Goal: Task Accomplishment & Management: Complete application form

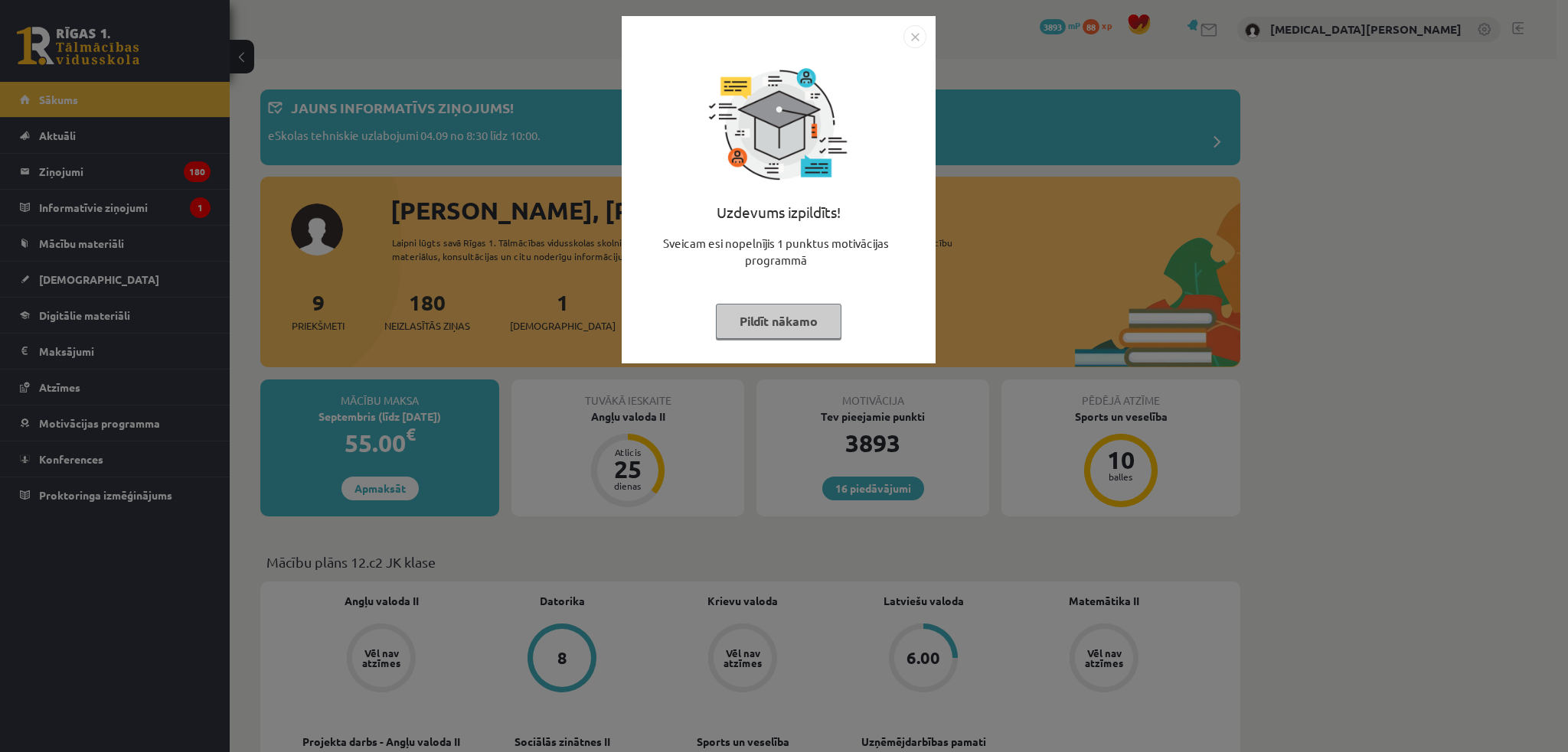
click at [816, 318] on button "Pildīt nākamo" at bounding box center [779, 321] width 126 height 35
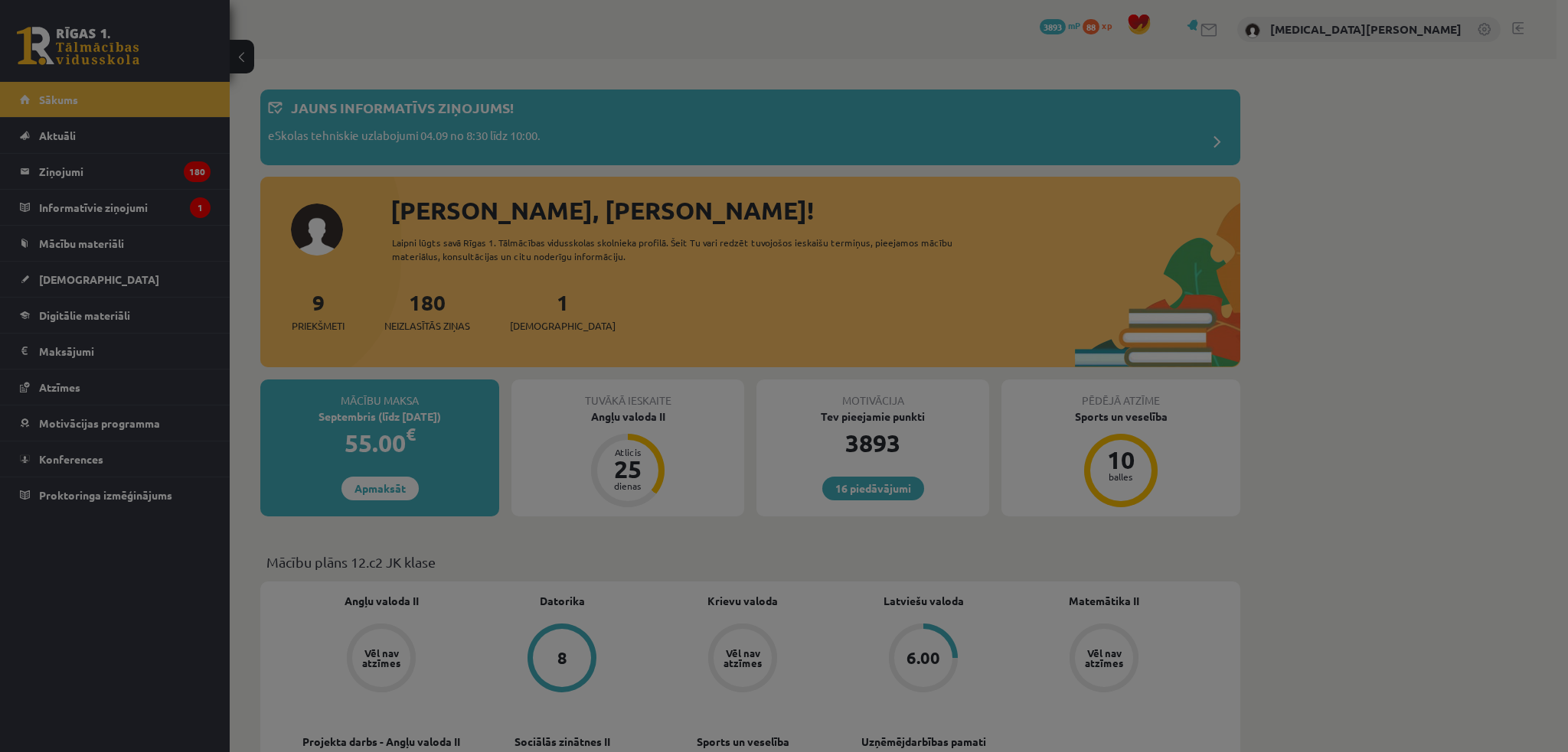
click at [816, 336] on body "16 Dāvanas 3893 mP 88 xp Nikita Ļahovs Sākums Aktuāli Kā mācīties eSKOLĀ Kontak…" at bounding box center [784, 376] width 1568 height 752
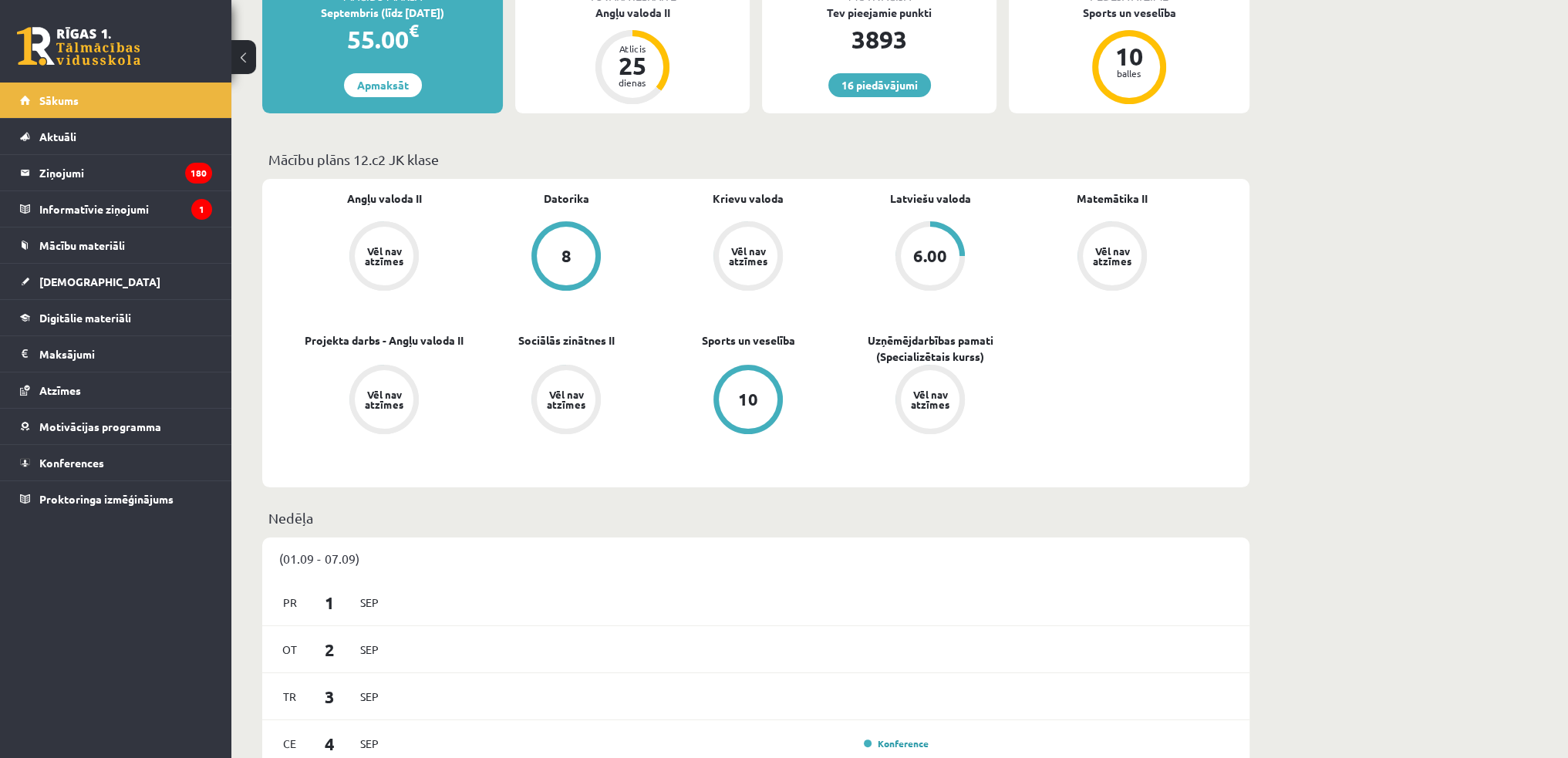
scroll to position [386, 0]
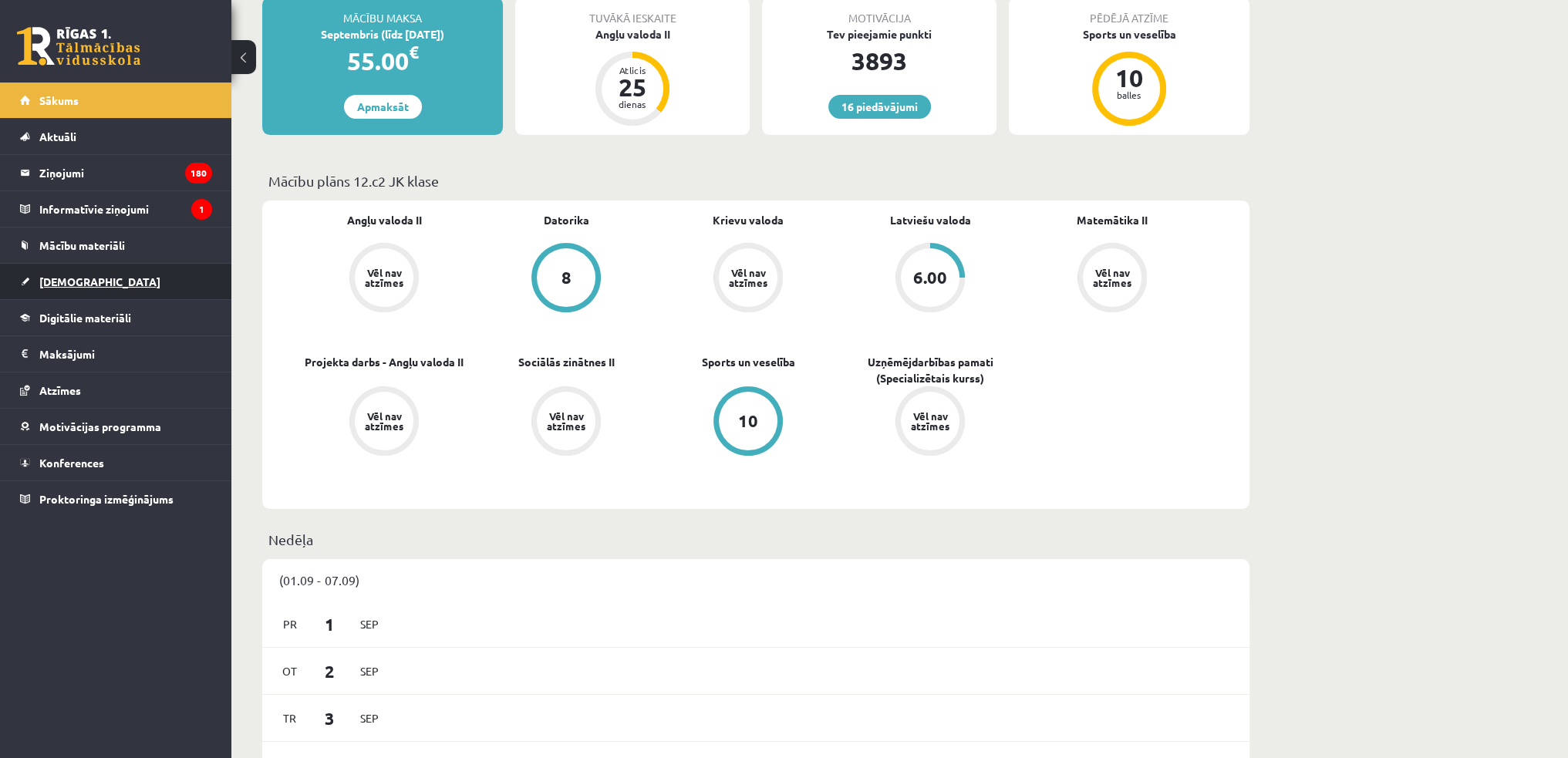
click at [109, 280] on link "[DEMOGRAPHIC_DATA]" at bounding box center [116, 282] width 192 height 35
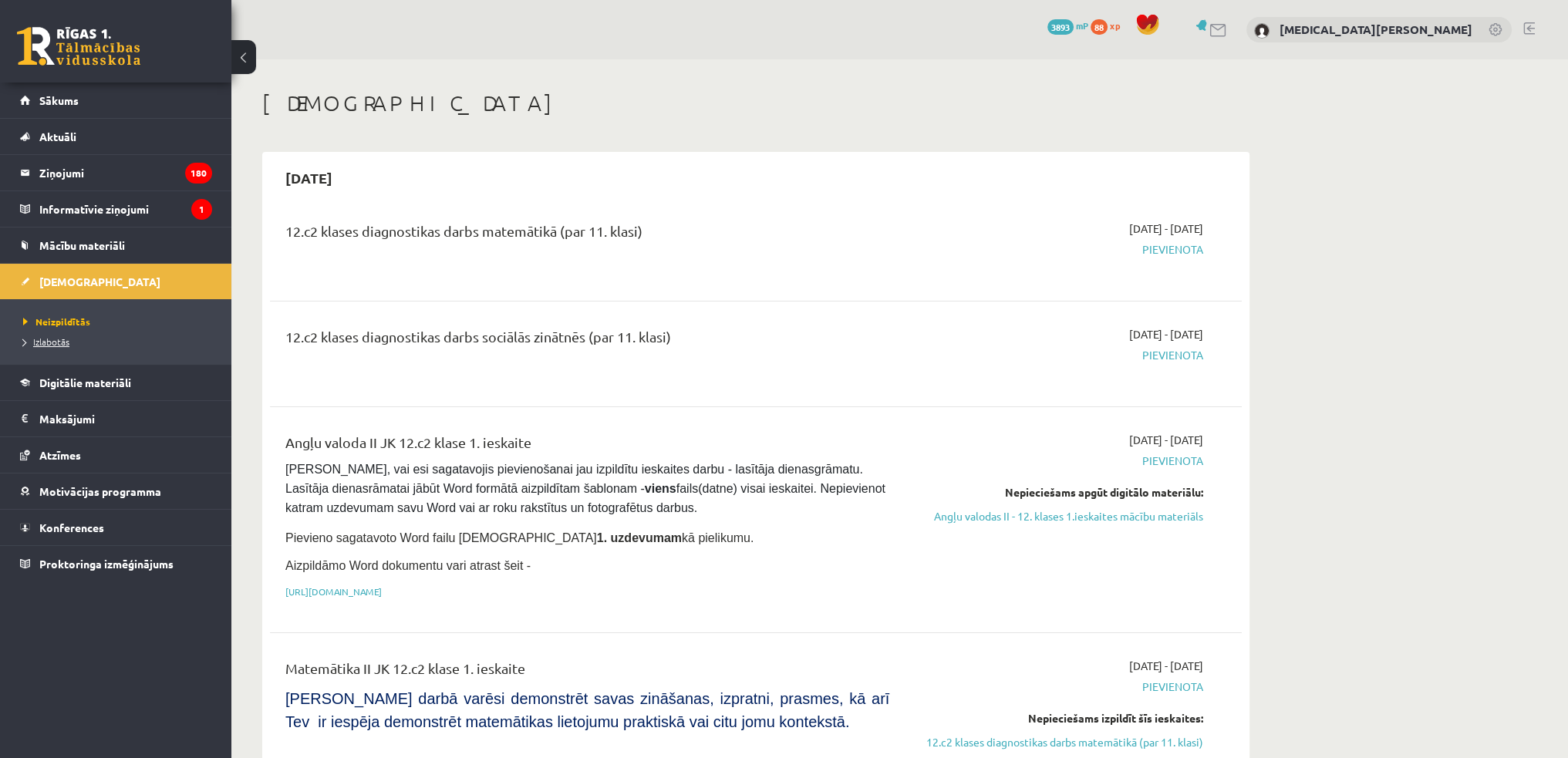
click at [53, 336] on span "Izlabotās" at bounding box center [46, 342] width 46 height 12
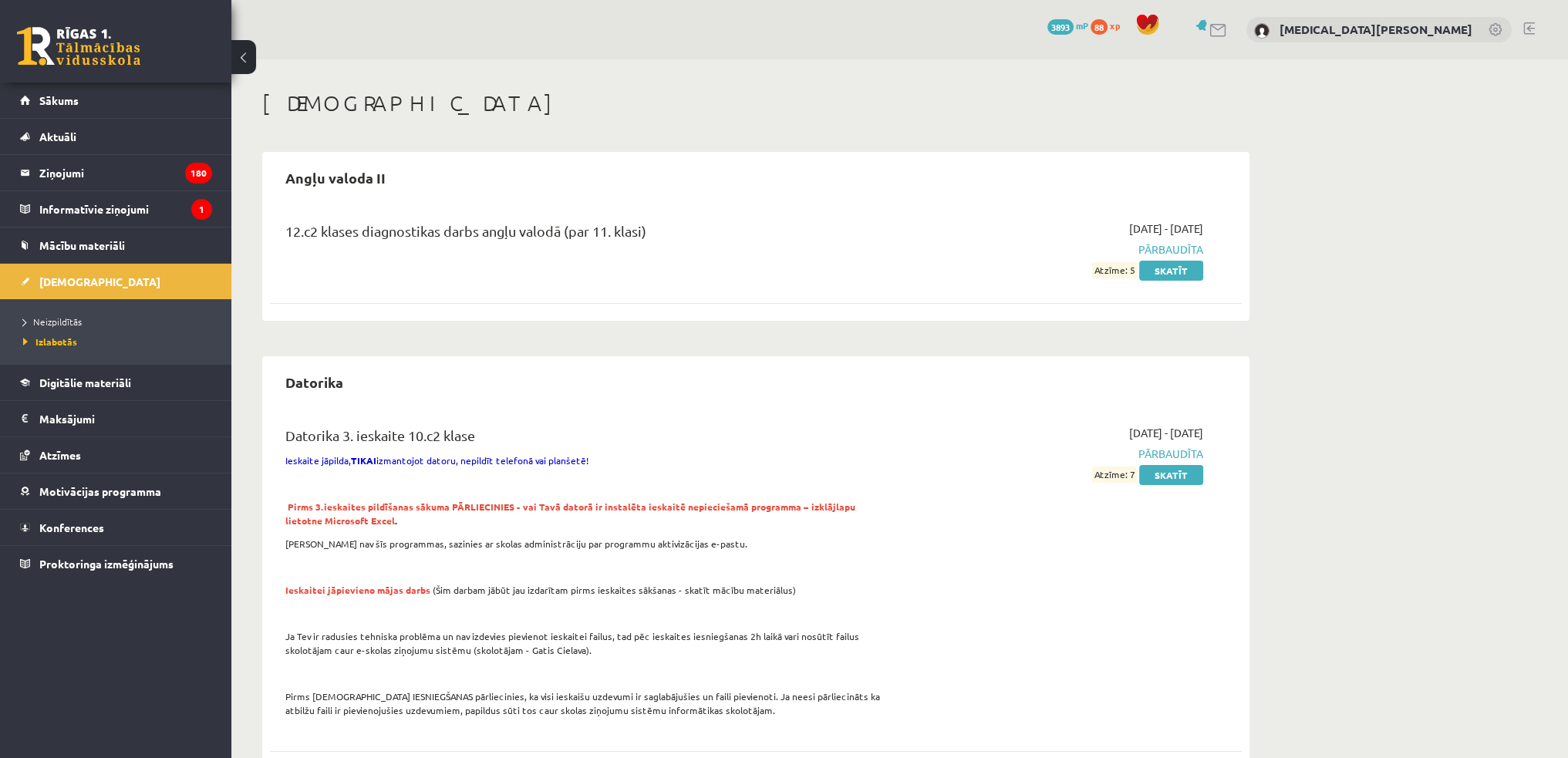
click at [73, 312] on li "Neizpildītās" at bounding box center [120, 322] width 193 height 20
click at [68, 318] on span "Neizpildītās" at bounding box center [57, 322] width 67 height 12
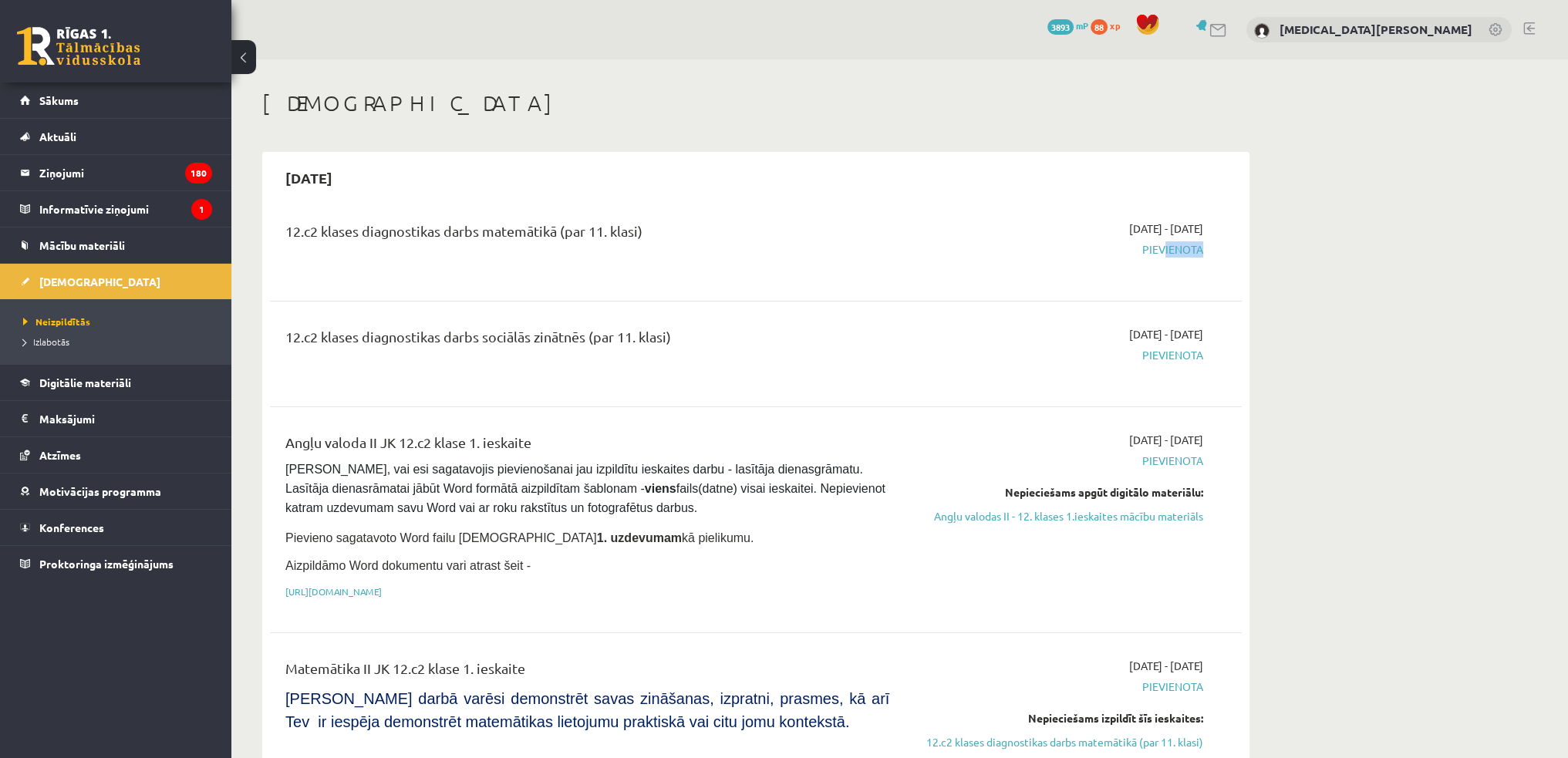
drag, startPoint x: 1157, startPoint y: 238, endPoint x: 1196, endPoint y: 243, distance: 39.3
click at [1196, 243] on div "2025-09-16 - 2025-09-30 Pievienota" at bounding box center [1057, 248] width 314 height 56
click at [1206, 315] on div "12.c2 klases diagnostikas darbs sociālās zinātnēs (par 11. klasi) 2025-09-16 - …" at bounding box center [756, 354] width 972 height 86
click at [1167, 360] on span "Pievienota" at bounding box center [1058, 356] width 291 height 16
click at [1074, 514] on link "Angļu valodas II - 12. klases 1.ieskaites mācību materiāls" at bounding box center [1058, 517] width 291 height 16
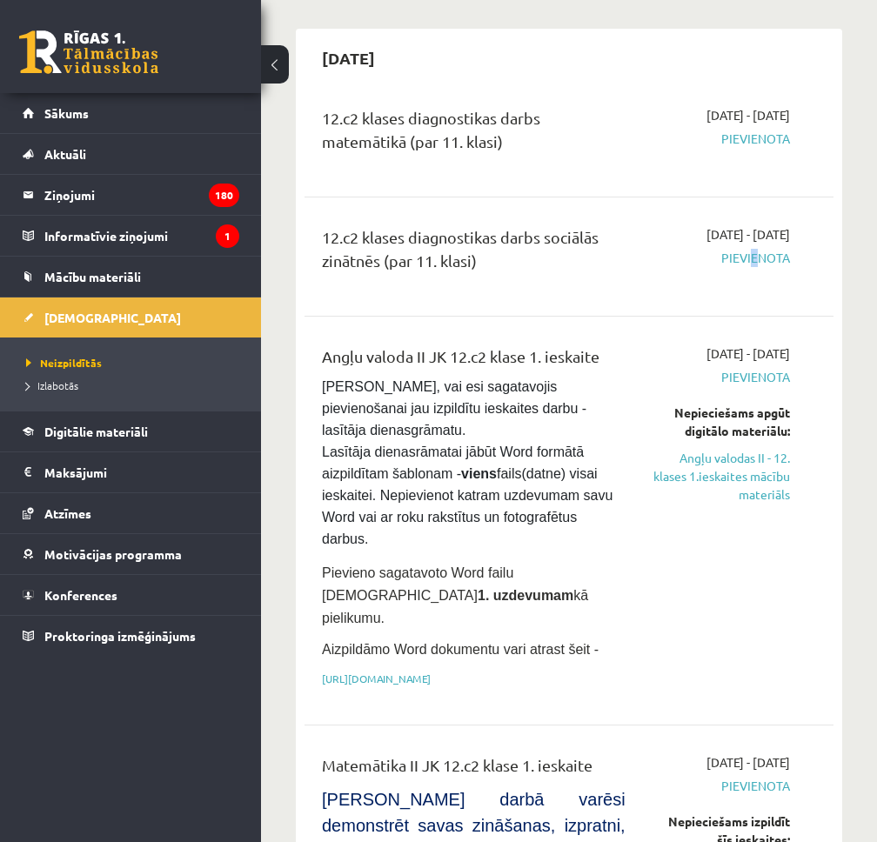
scroll to position [101, 0]
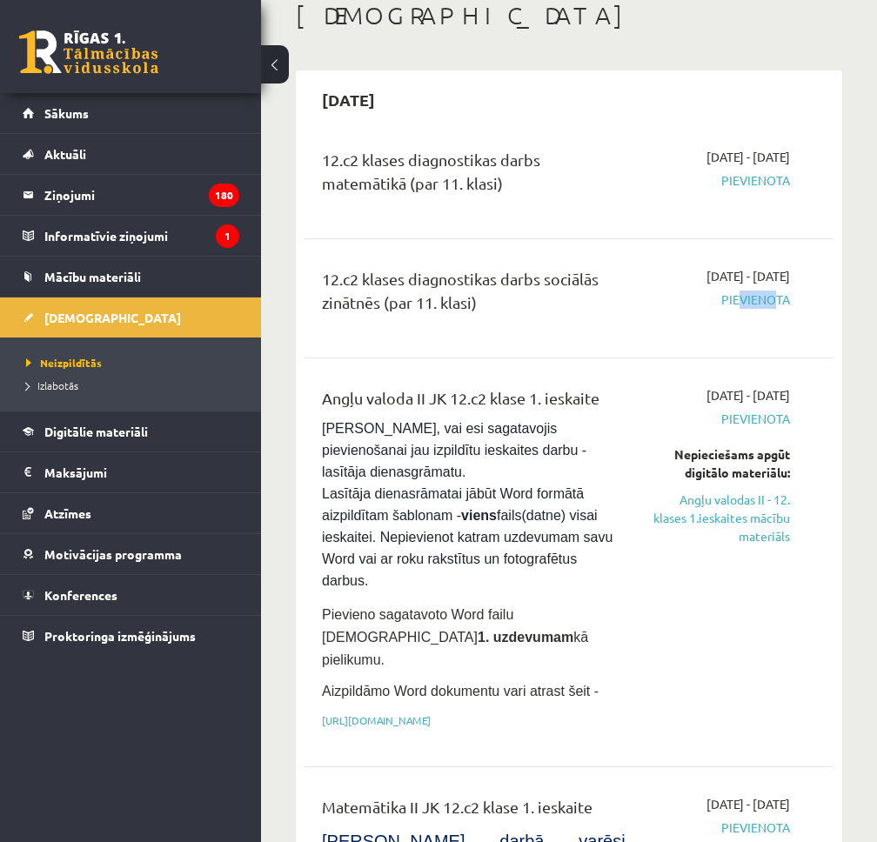
drag, startPoint x: 750, startPoint y: 296, endPoint x: 786, endPoint y: 287, distance: 36.7
click at [786, 287] on div "2025-09-16 - 2025-09-30 Pievienota" at bounding box center [721, 298] width 164 height 63
click at [772, 510] on link "Angļu valodas II - 12. klases 1.ieskaites mācību materiāls" at bounding box center [721, 518] width 138 height 55
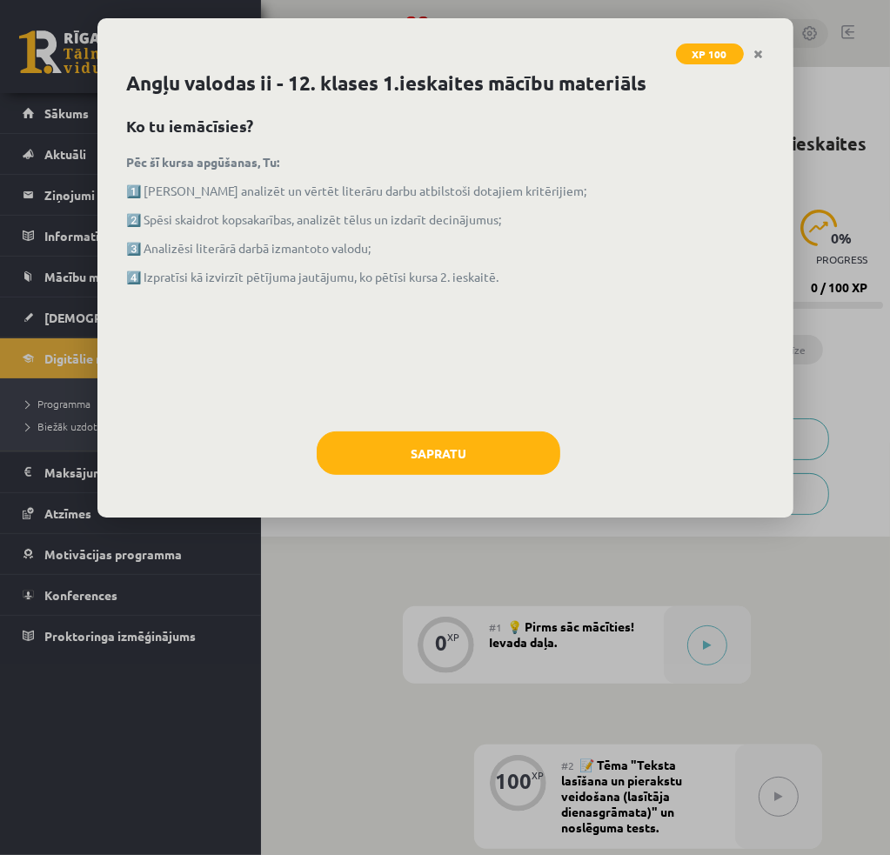
click at [465, 474] on div "Sapratu" at bounding box center [445, 460] width 637 height 57
click at [526, 483] on div "Sapratu" at bounding box center [445, 460] width 637 height 57
drag, startPoint x: 443, startPoint y: 464, endPoint x: 462, endPoint y: 473, distance: 21.4
click at [444, 464] on button "Sapratu" at bounding box center [439, 454] width 244 height 44
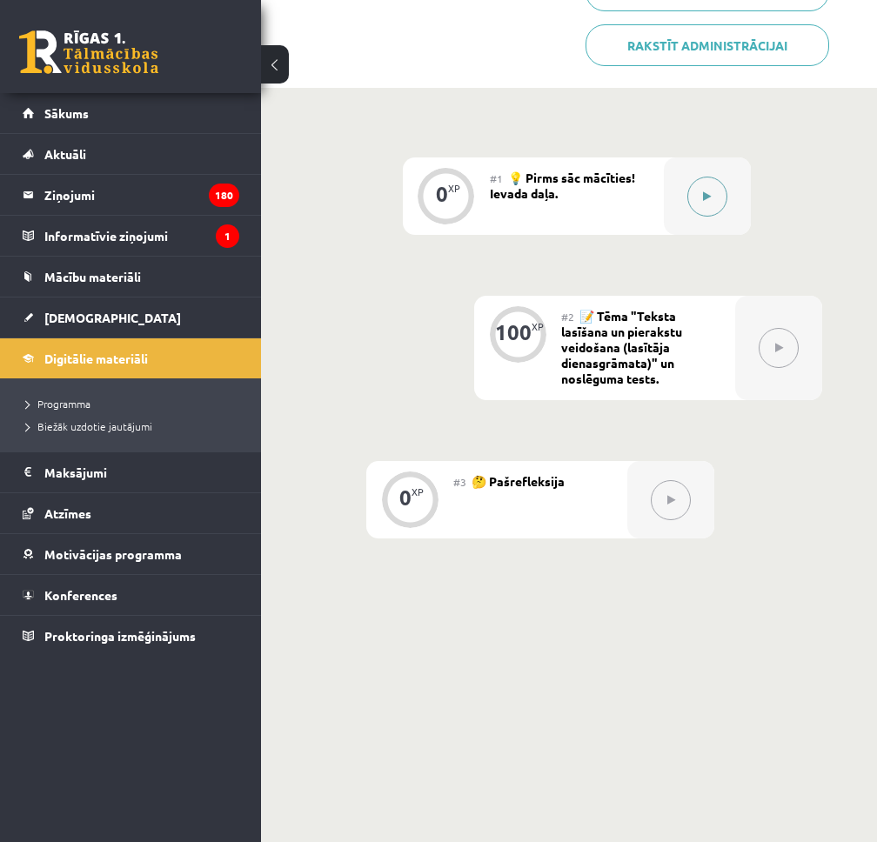
click at [713, 207] on button at bounding box center [708, 197] width 40 height 40
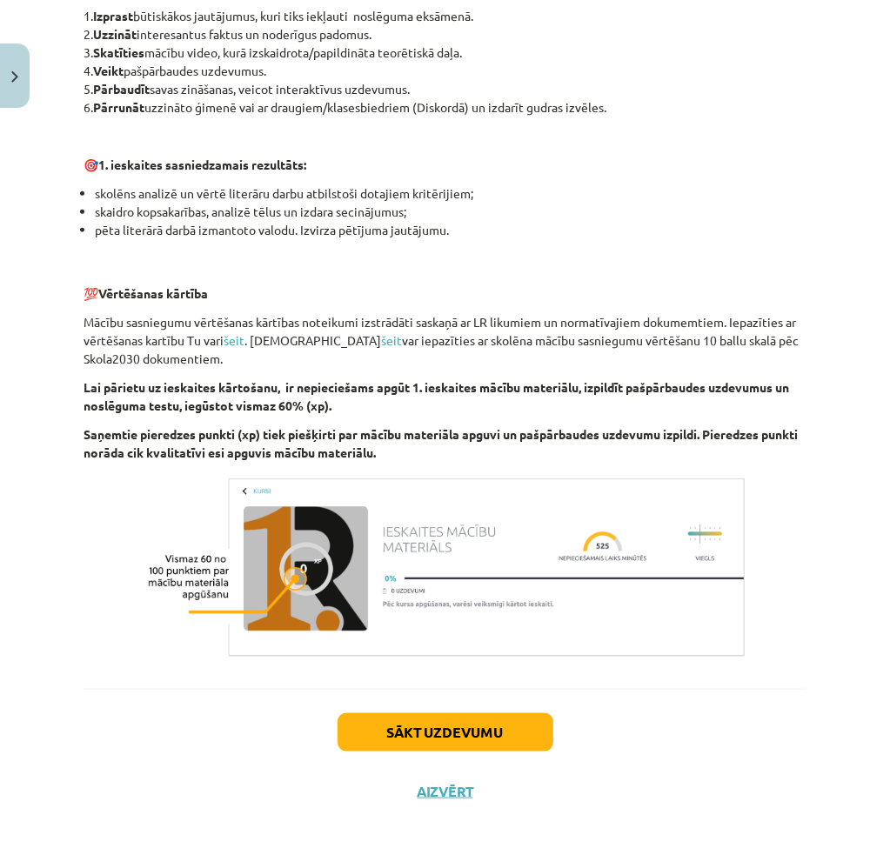
scroll to position [995, 0]
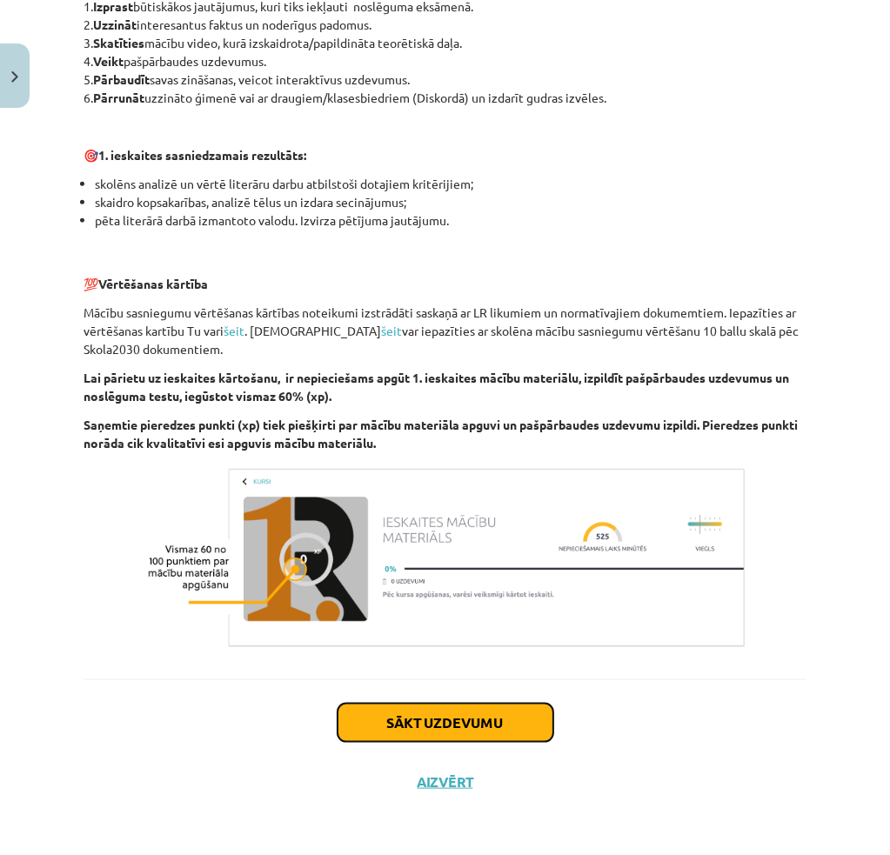
click at [400, 728] on button "Sākt uzdevumu" at bounding box center [446, 723] width 216 height 38
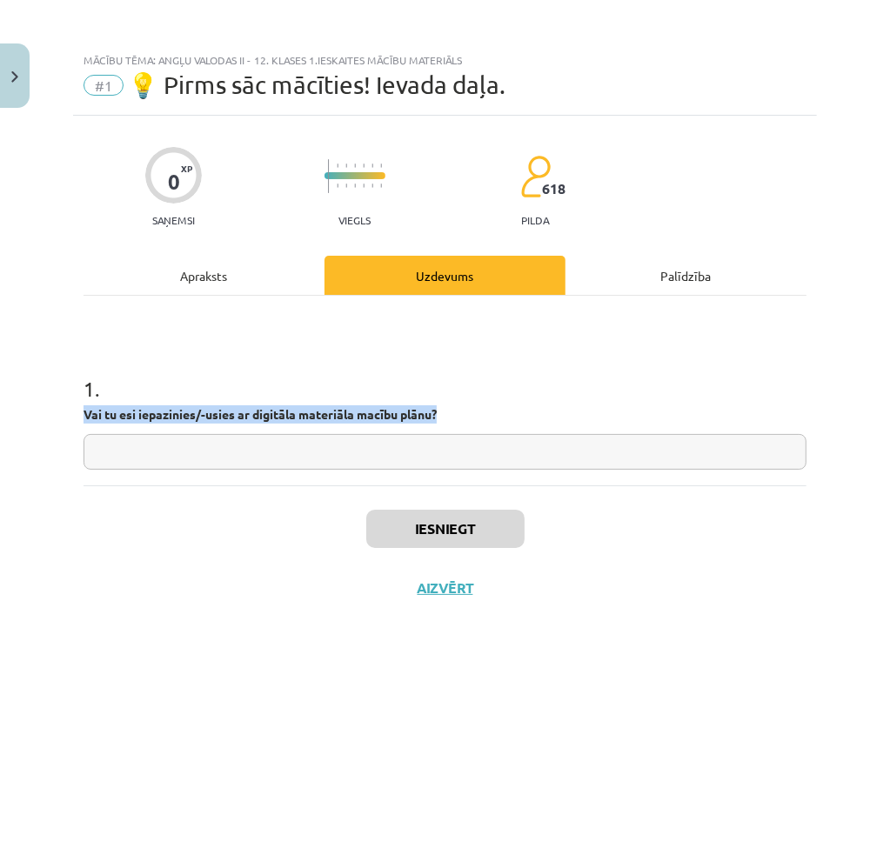
drag, startPoint x: 84, startPoint y: 411, endPoint x: 477, endPoint y: 413, distance: 392.5
click at [477, 413] on p "Vai tu esi iepazinies/-usies ar digitāla materiāla macību plānu?" at bounding box center [445, 415] width 723 height 18
click at [466, 384] on div at bounding box center [466, 384] width 0 height 0
drag, startPoint x: 500, startPoint y: 387, endPoint x: 494, endPoint y: 400, distance: 14.1
click at [502, 387] on h1 "1 ." at bounding box center [445, 373] width 723 height 54
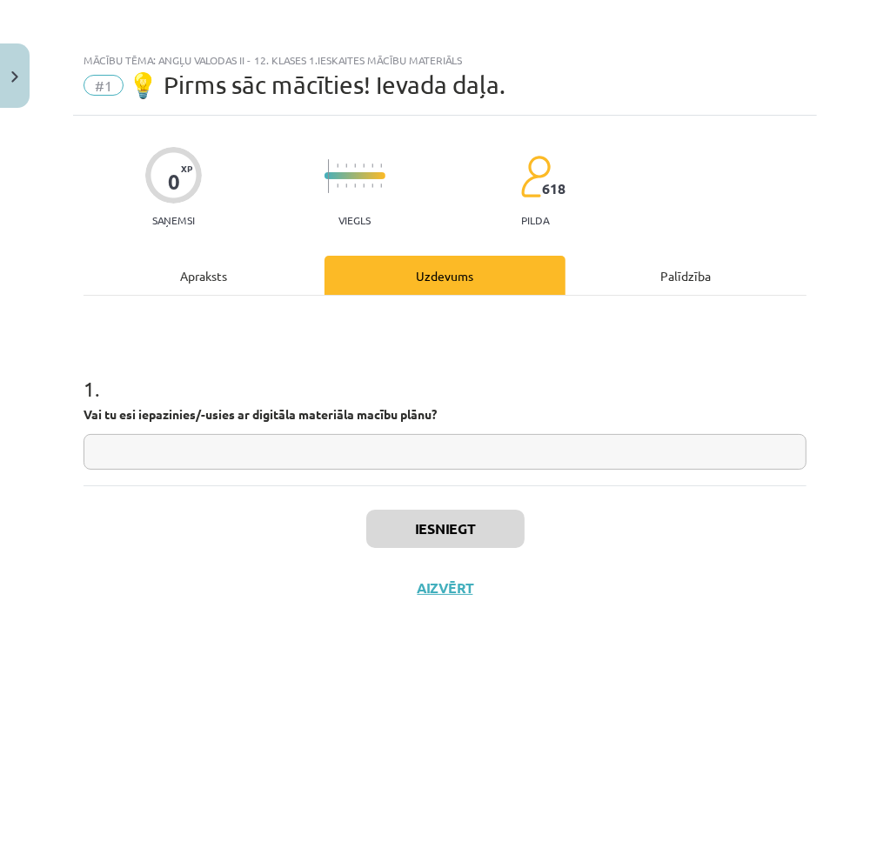
click at [436, 434] on input "text" at bounding box center [445, 452] width 723 height 36
type input "*"
click at [415, 455] on input "text" at bounding box center [445, 452] width 723 height 36
type input "*"
type input "**"
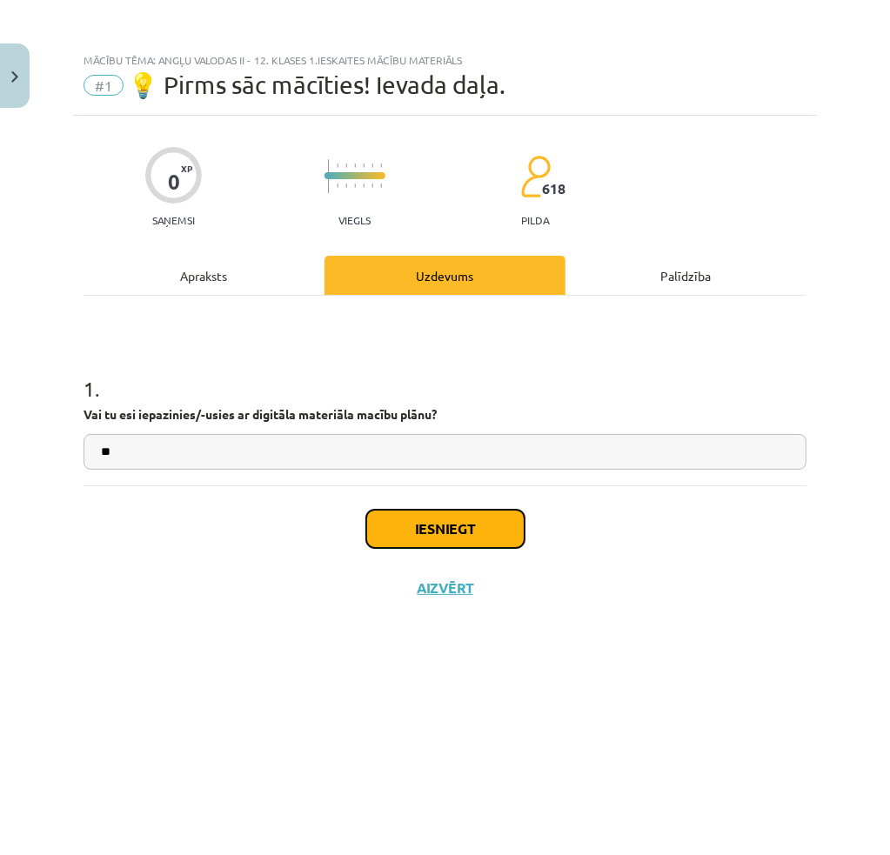
click at [387, 518] on button "Iesniegt" at bounding box center [445, 529] width 158 height 38
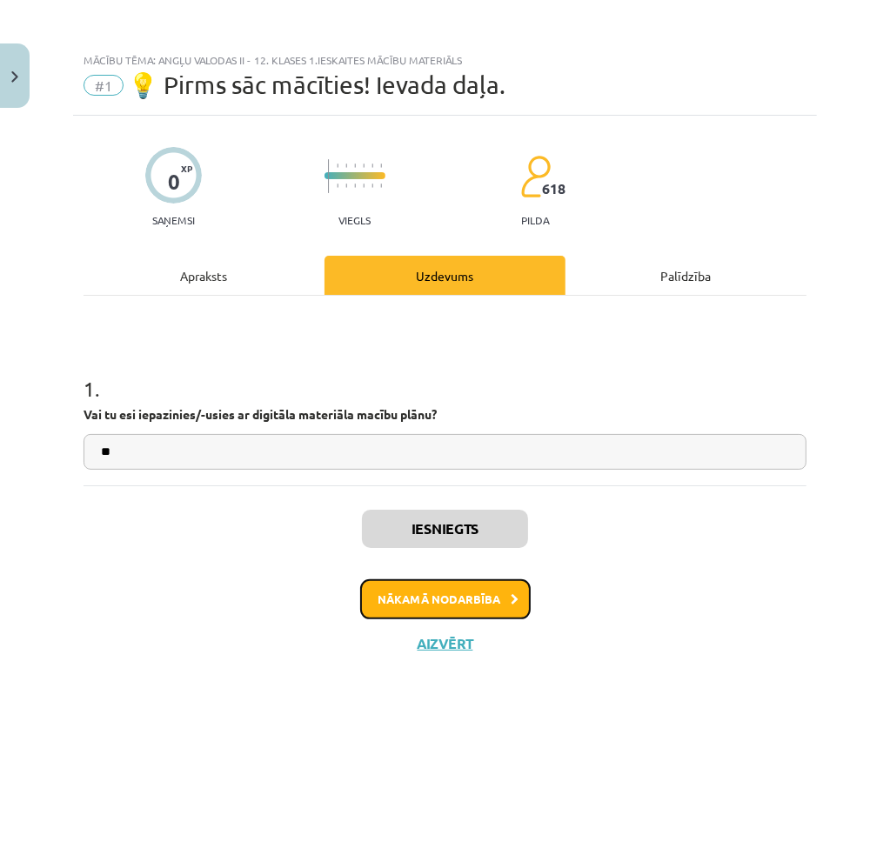
click at [446, 597] on button "Nākamā nodarbība" at bounding box center [445, 600] width 171 height 40
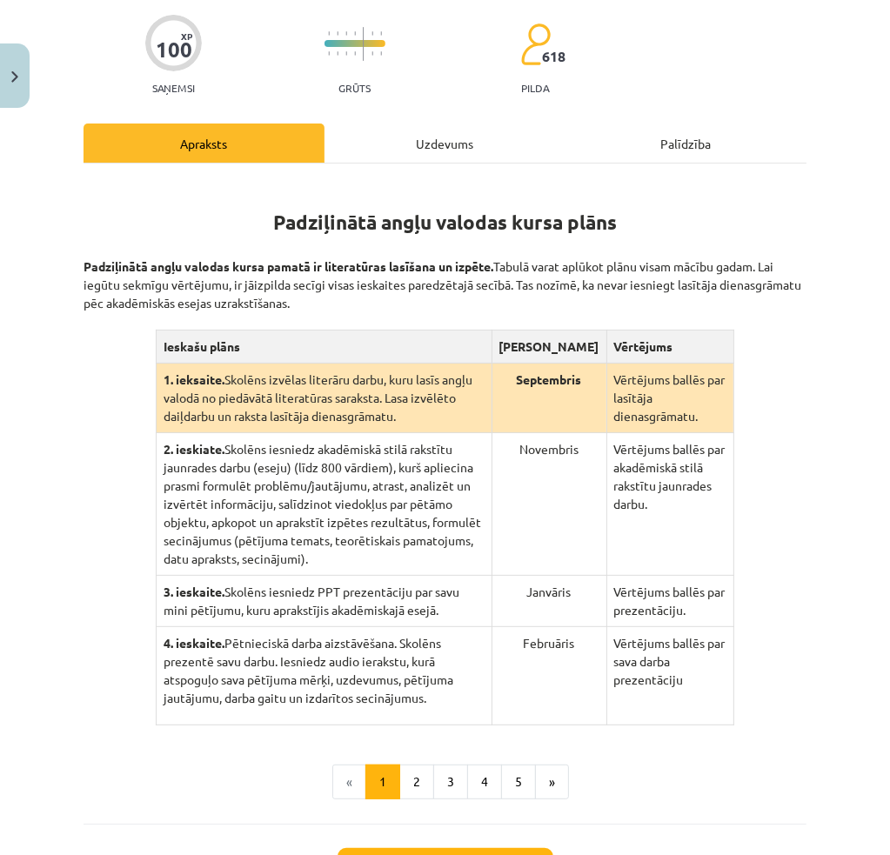
scroll to position [301, 0]
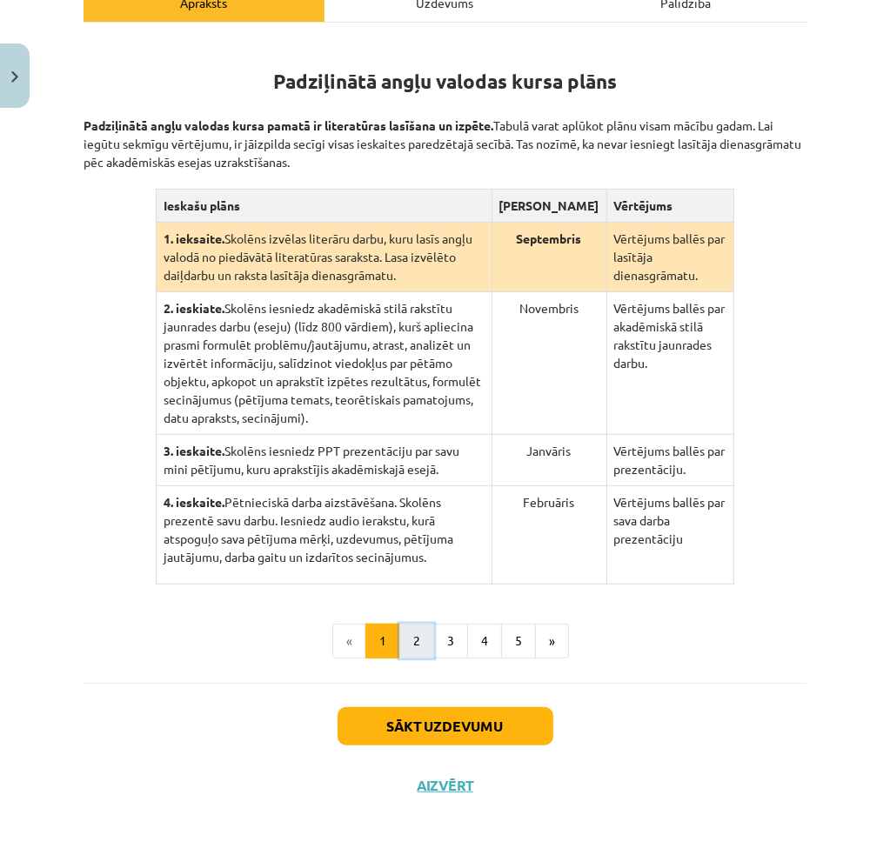
click at [419, 632] on button "2" at bounding box center [416, 641] width 35 height 35
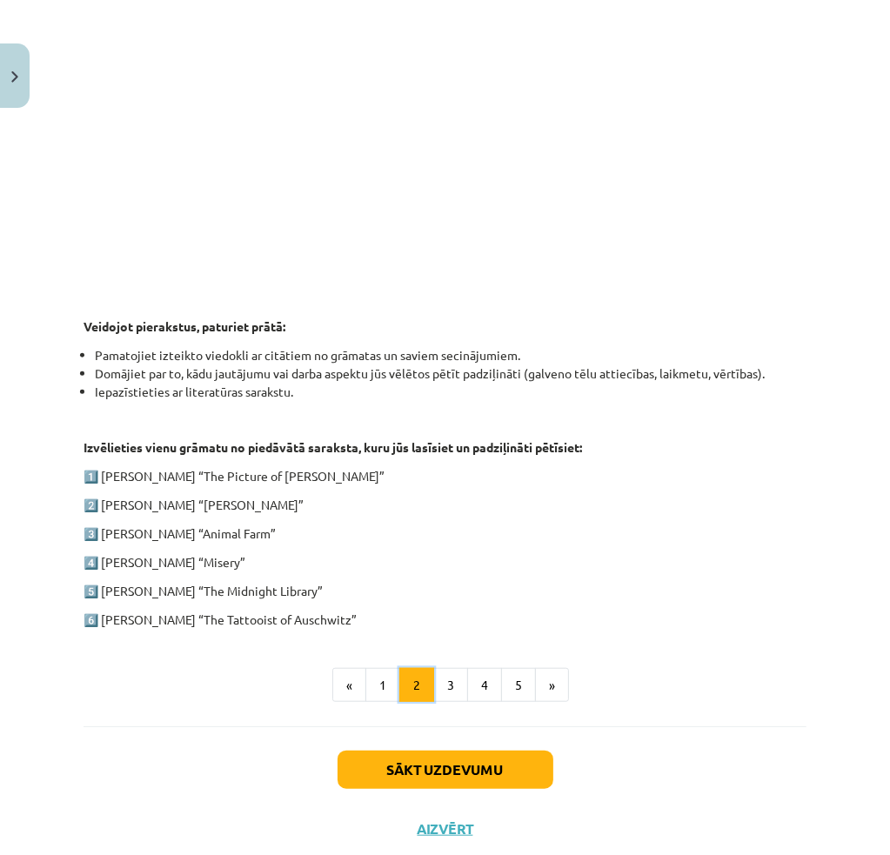
scroll to position [646, 0]
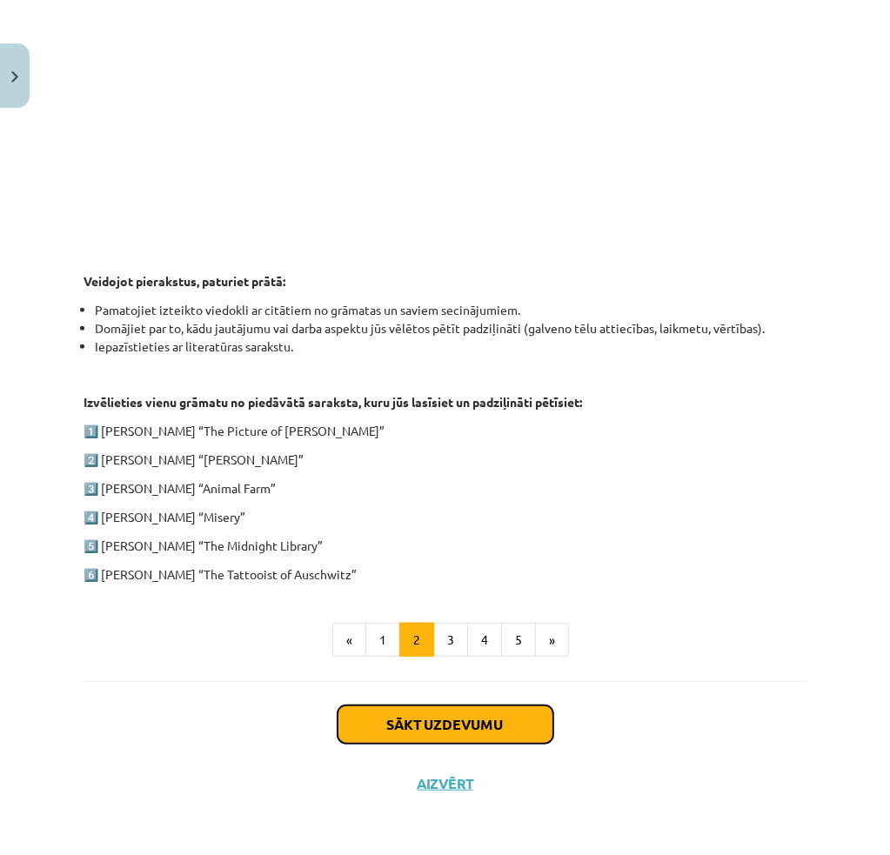
click at [458, 730] on button "Sākt uzdevumu" at bounding box center [446, 725] width 216 height 38
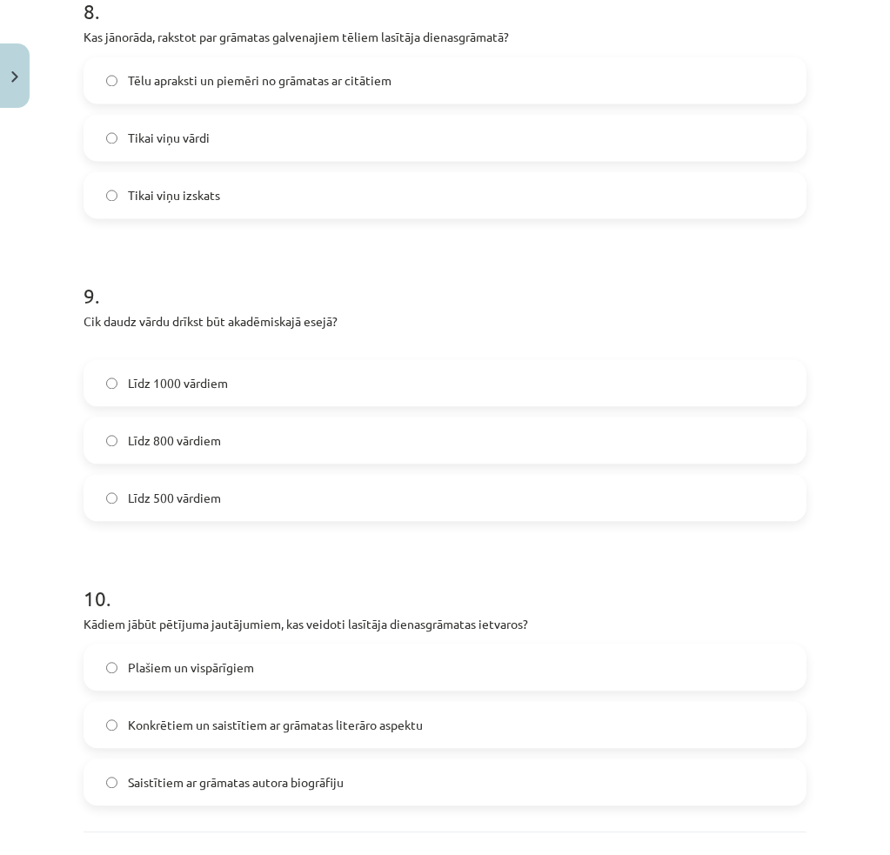
scroll to position [2549, 0]
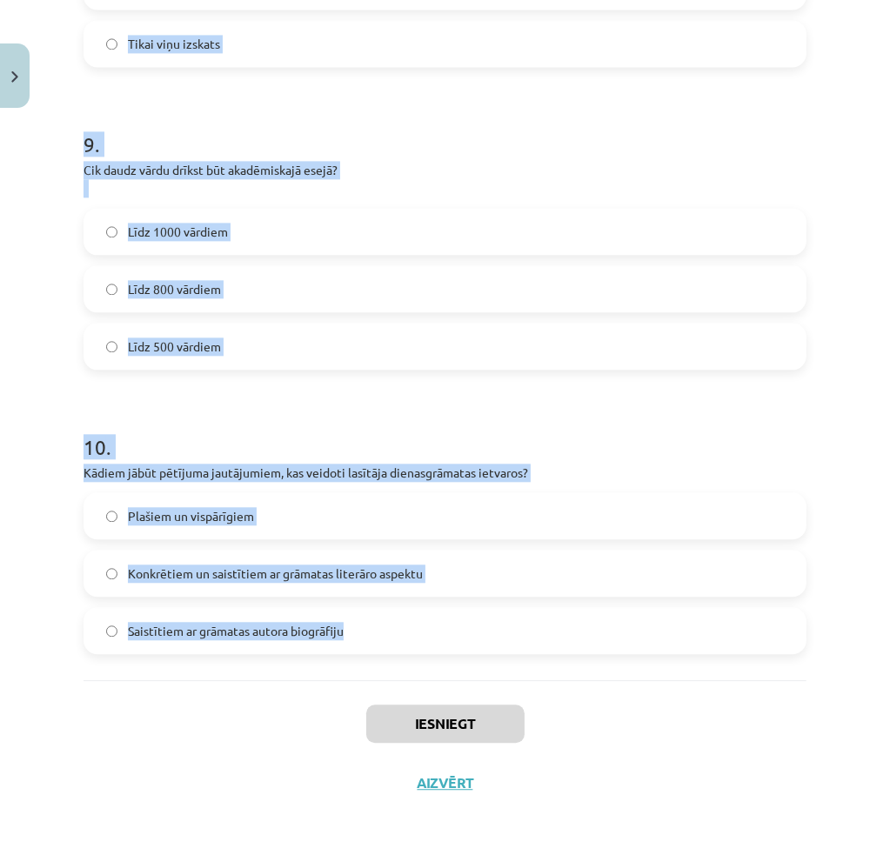
drag, startPoint x: 110, startPoint y: 479, endPoint x: 391, endPoint y: 609, distance: 309.9
click at [216, 571] on span "Konkrētiem un saistītiem ar grāmatas literāro aspektu" at bounding box center [275, 574] width 295 height 18
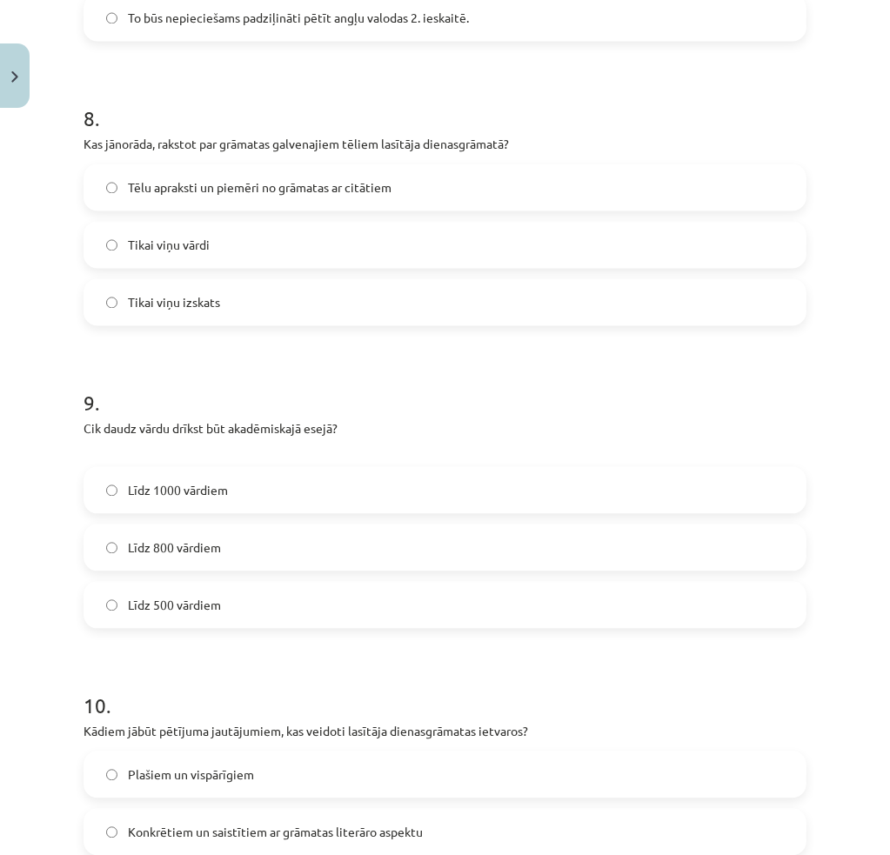
scroll to position [2201, 0]
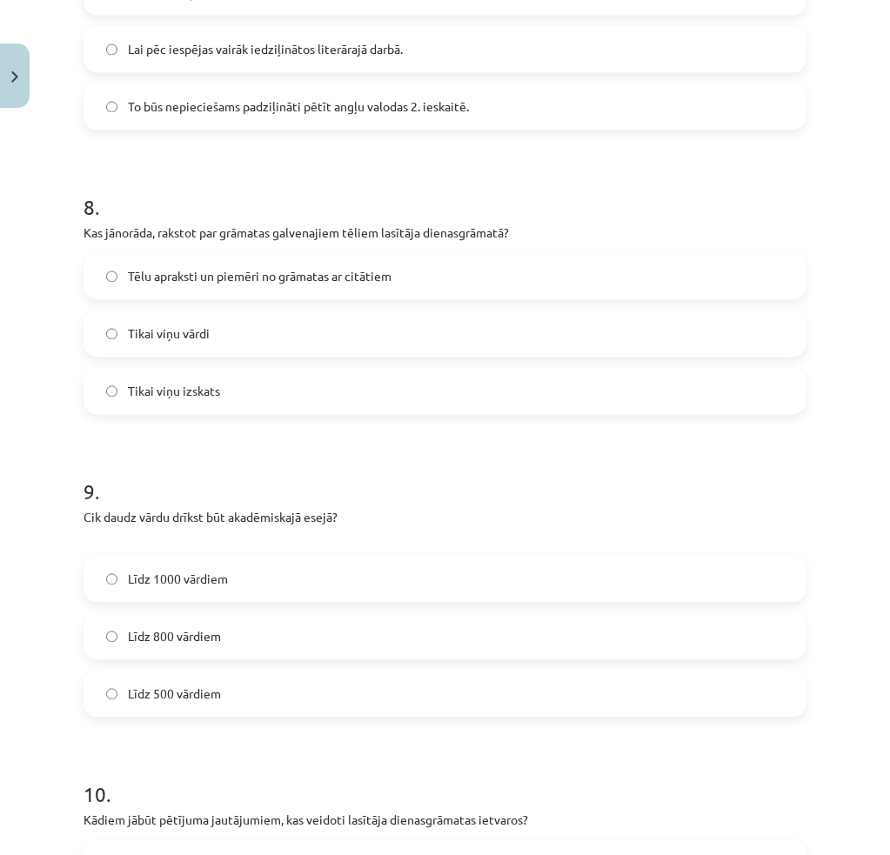
click at [204, 582] on span "Līdz 1000 vārdiem" at bounding box center [178, 580] width 100 height 18
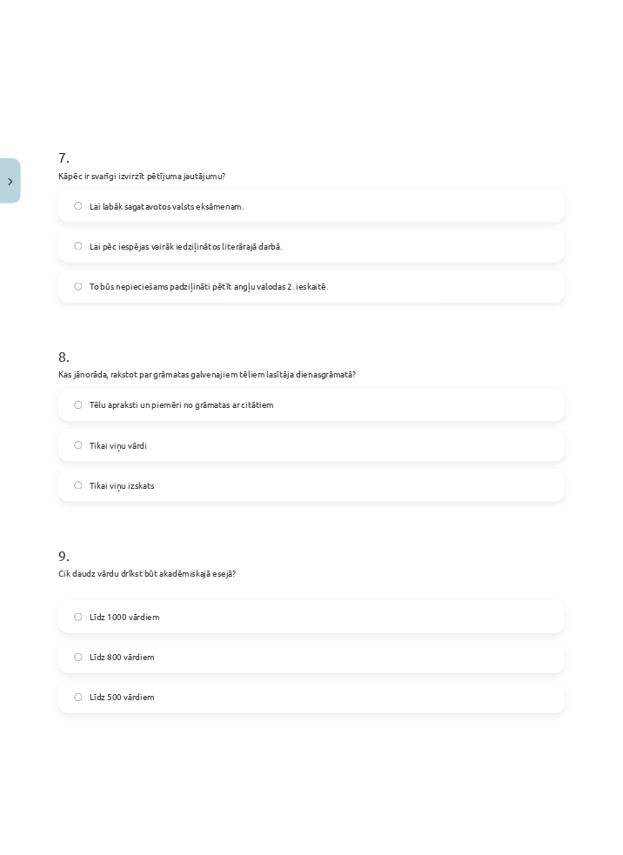
scroll to position [2549, 0]
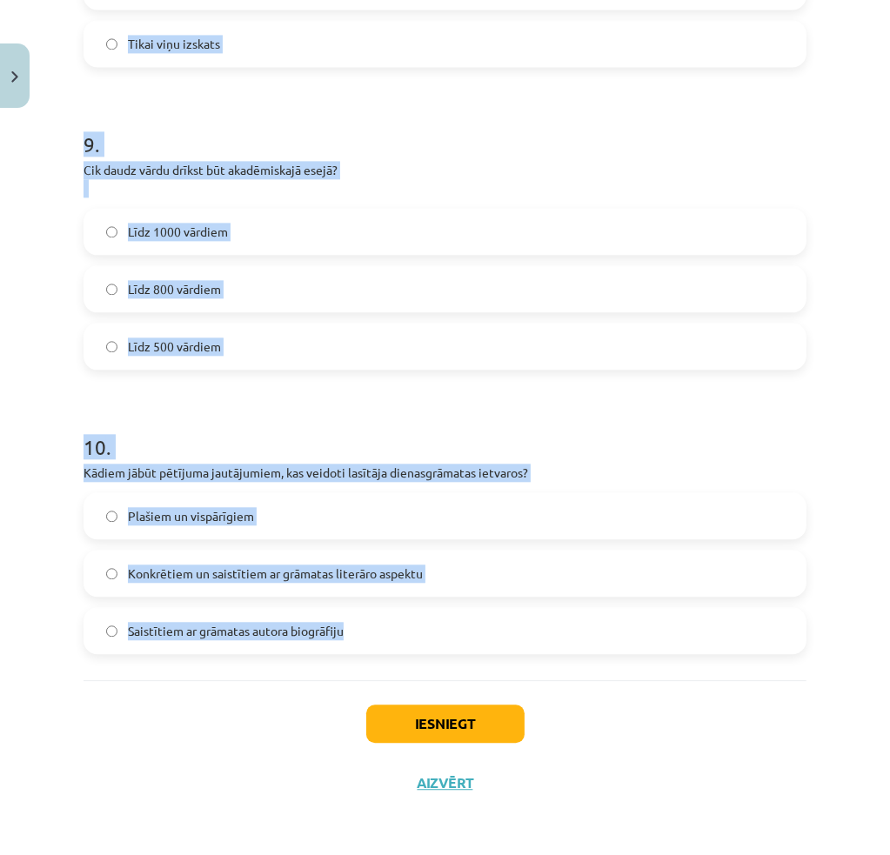
drag, startPoint x: 263, startPoint y: 590, endPoint x: 389, endPoint y: 639, distance: 135.3
copy form "Loremipsumdol sitam con: adipisc elitsed doeiu tempor, inci utlabor etdolor mag…"
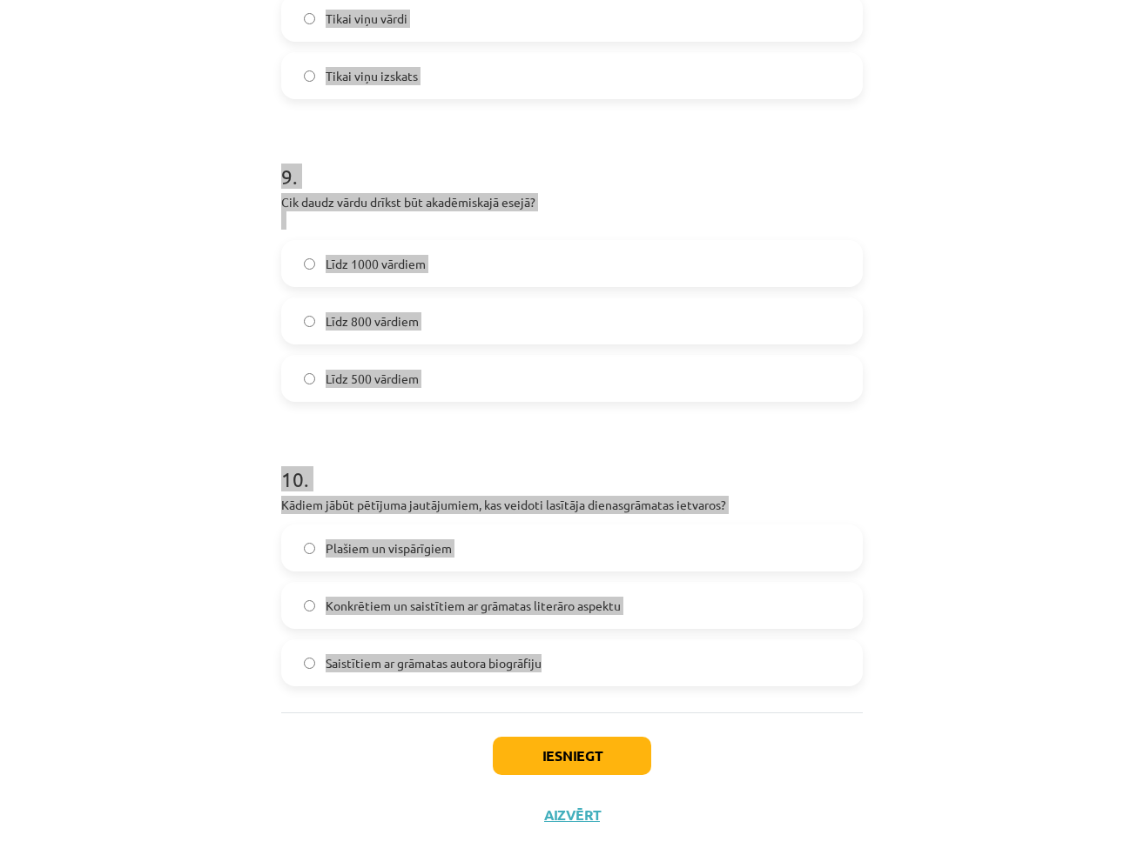
scroll to position [320, 0]
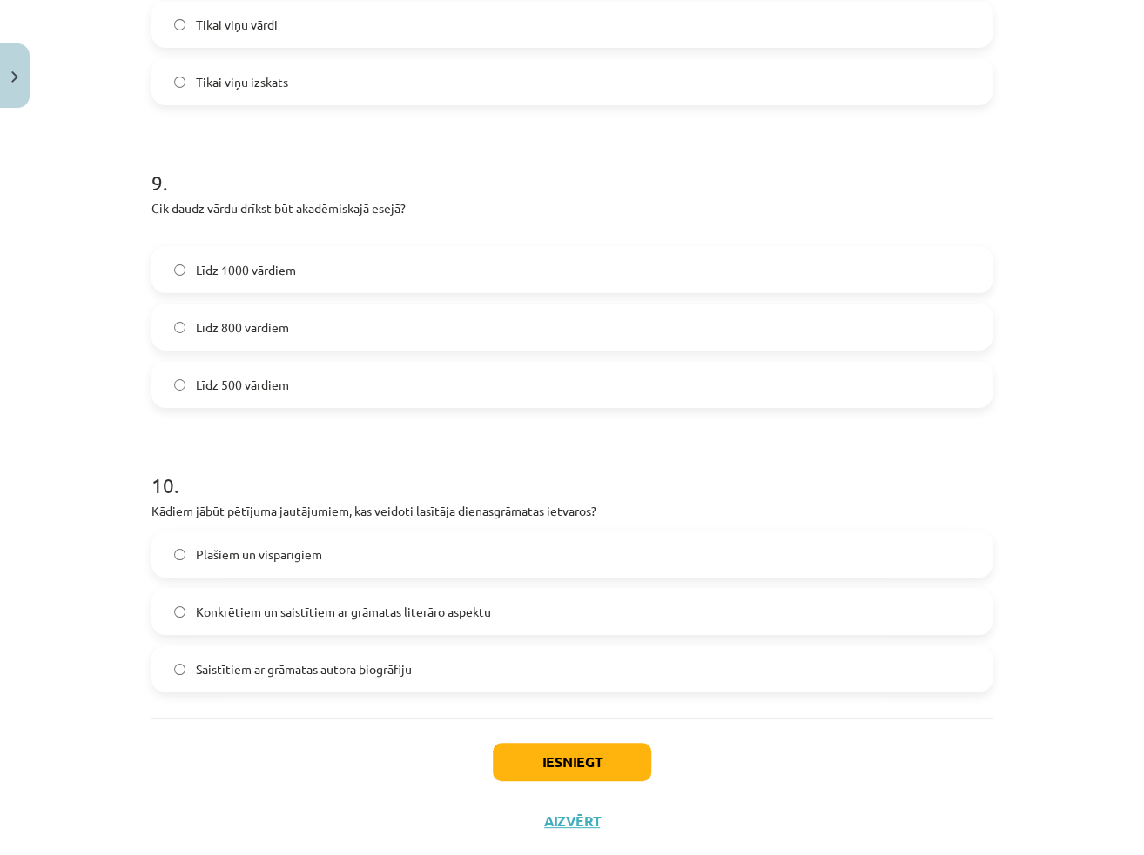
click at [889, 791] on div "Iesniegt Aizvērt" at bounding box center [571, 780] width 841 height 122
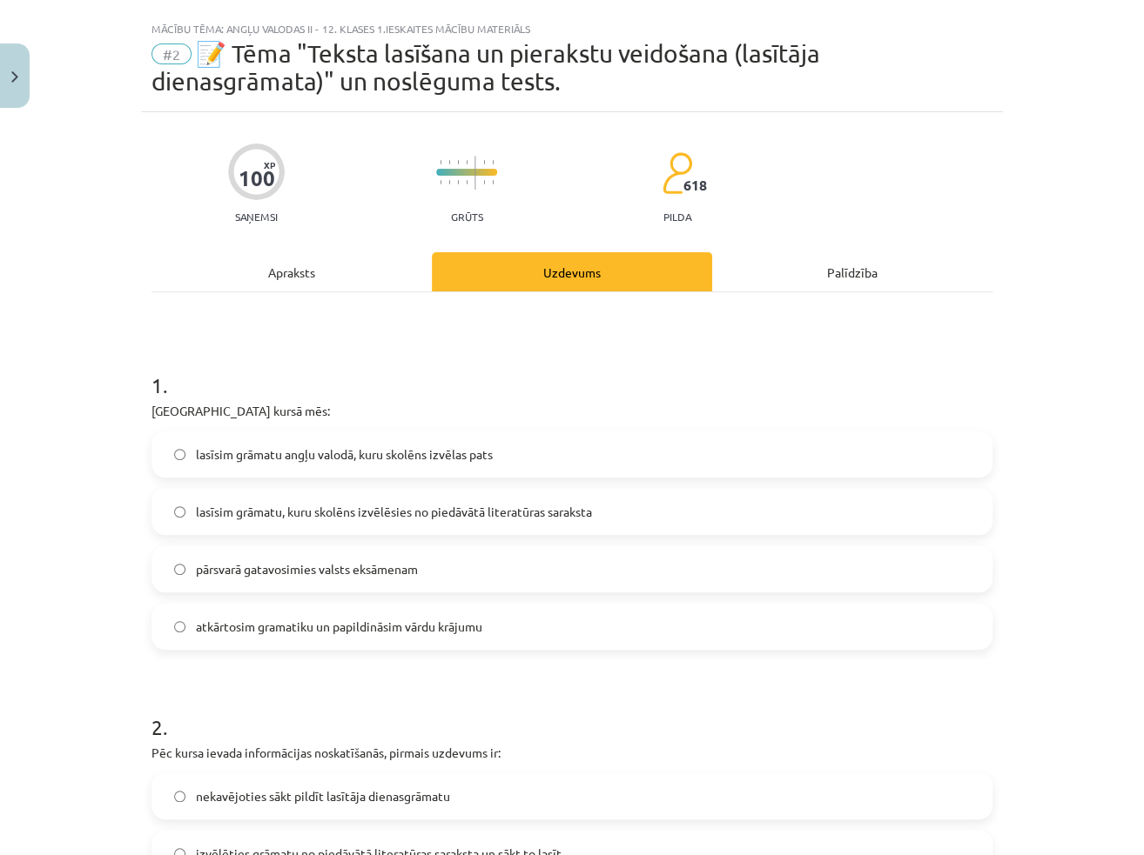
scroll to position [25, 0]
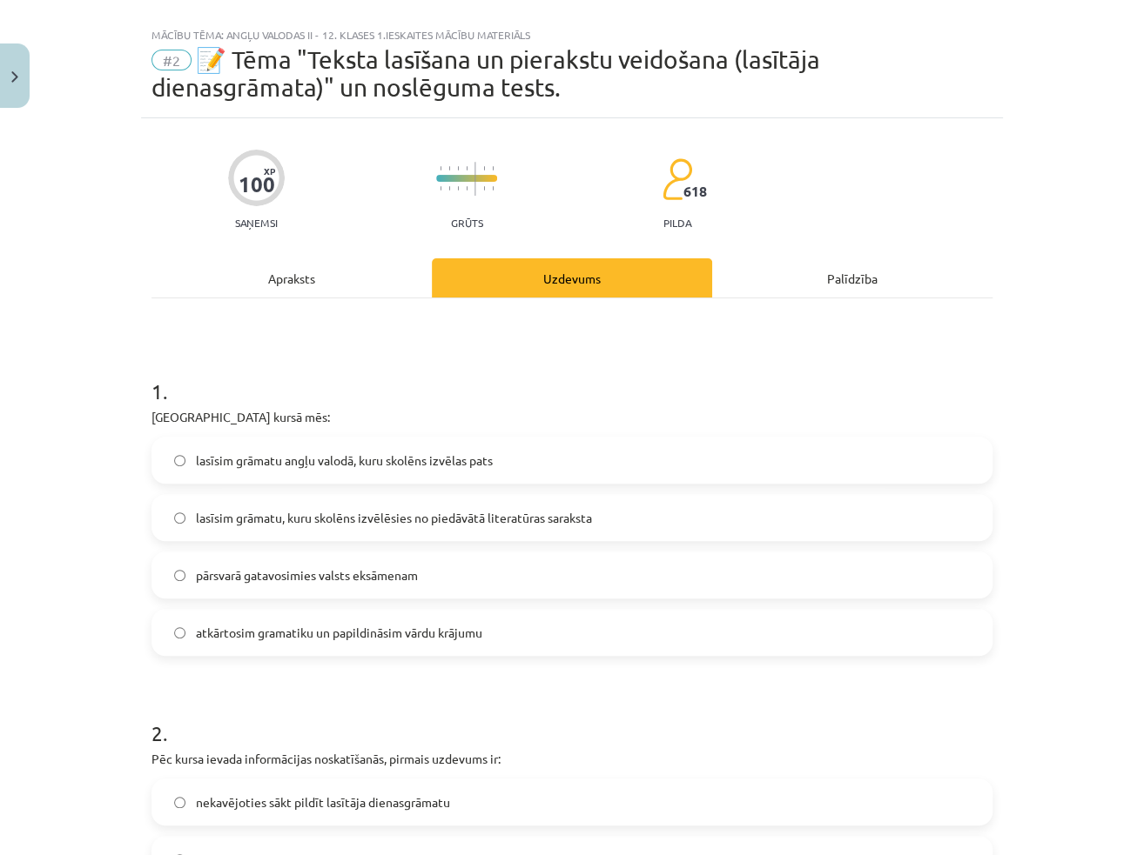
drag, startPoint x: 392, startPoint y: 429, endPoint x: 403, endPoint y: 449, distance: 23.0
click at [392, 429] on div "1 . Padziļinātajā kursā mēs: lasīsim grāmatu angļu valodā, kuru skolēns izvēlas…" at bounding box center [571, 502] width 841 height 307
click at [406, 458] on span "lasīsim grāmatu angļu valodā, kuru skolēns izvēlas pats" at bounding box center [344, 461] width 297 height 18
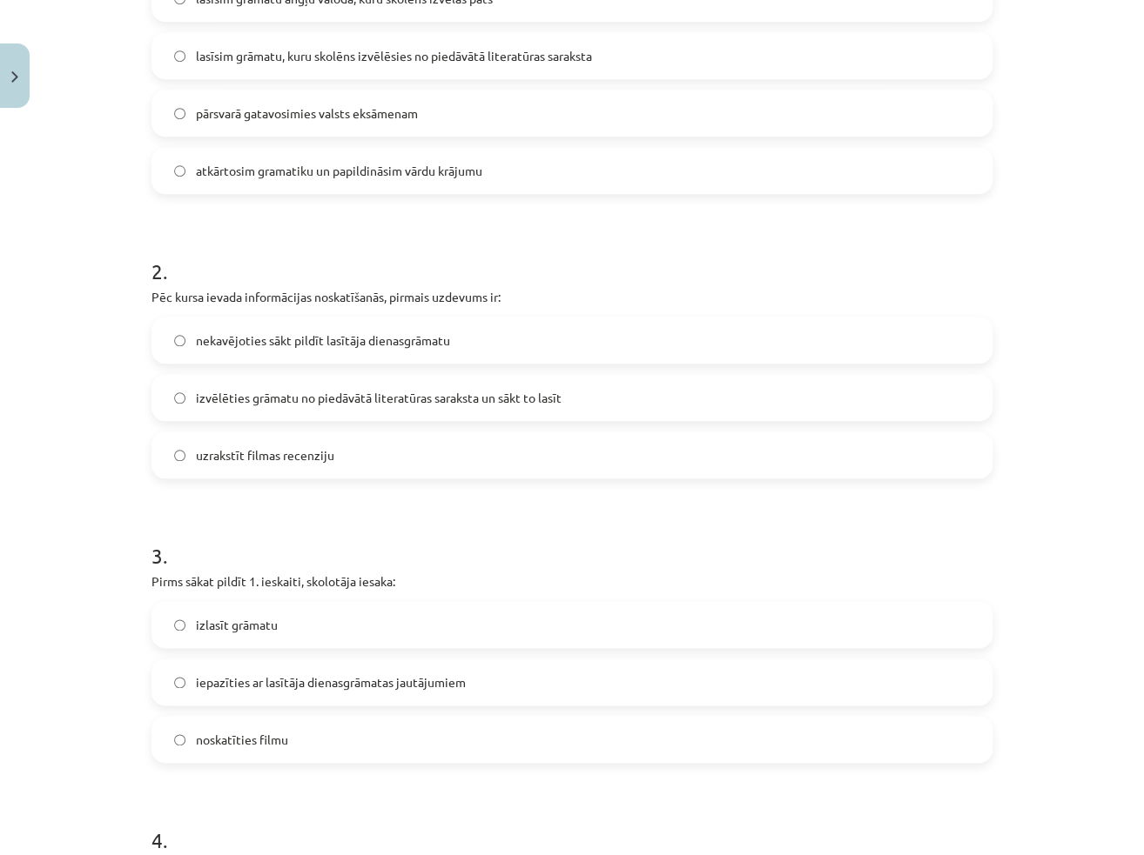
scroll to position [547, 0]
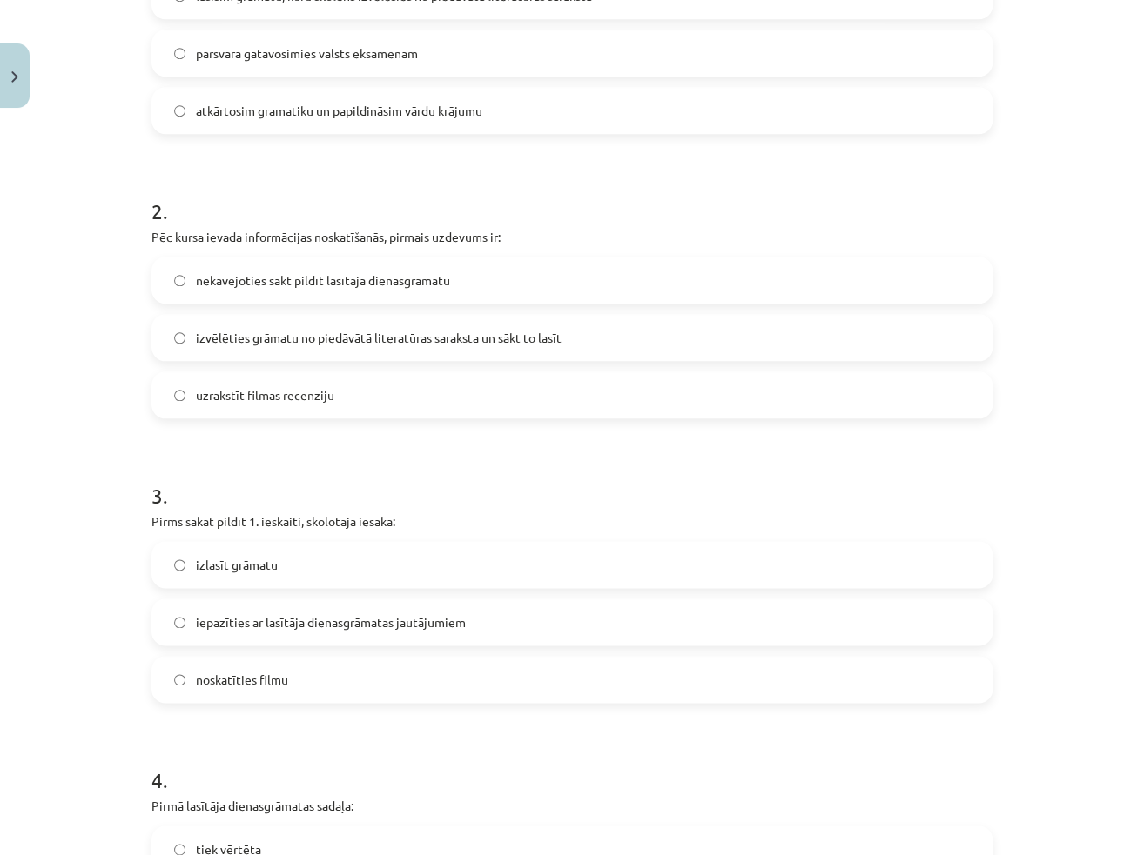
click at [480, 333] on span "izvēlēties grāmatu no piedāvātā literatūras saraksta un sākt to lasīt" at bounding box center [379, 338] width 366 height 18
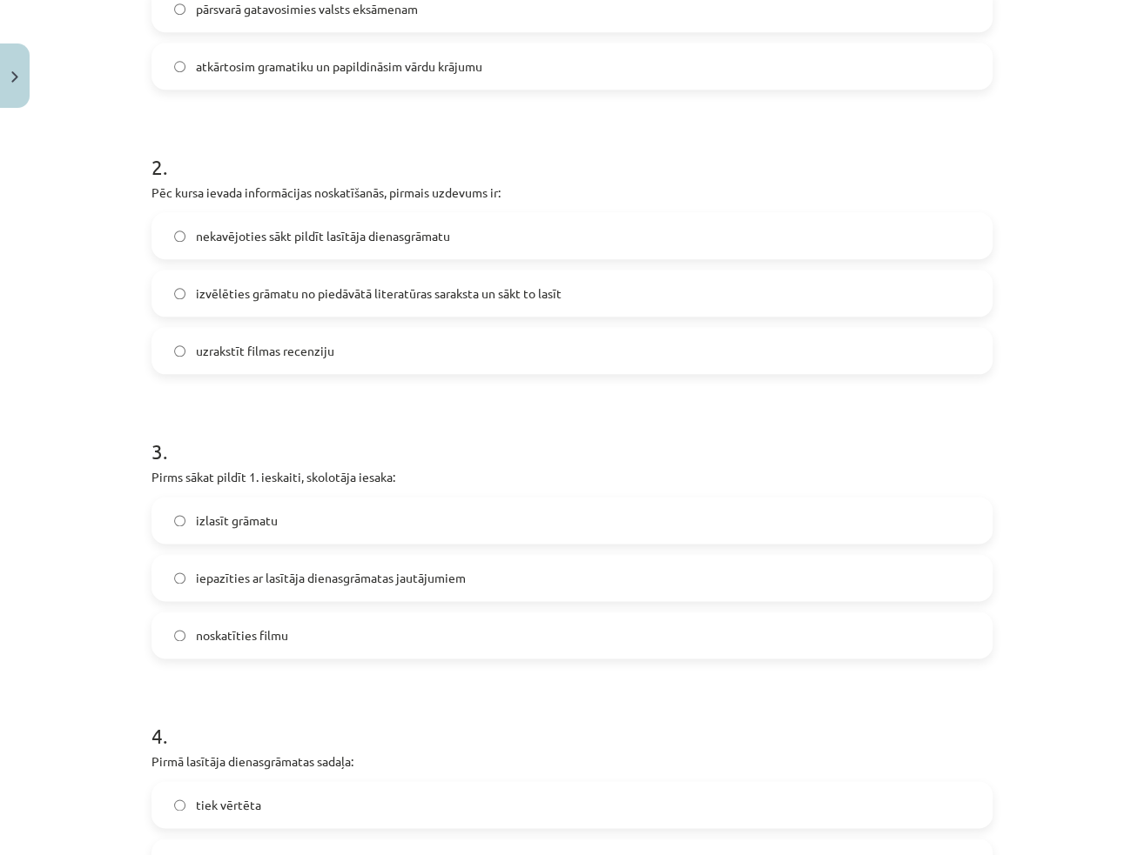
scroll to position [808, 0]
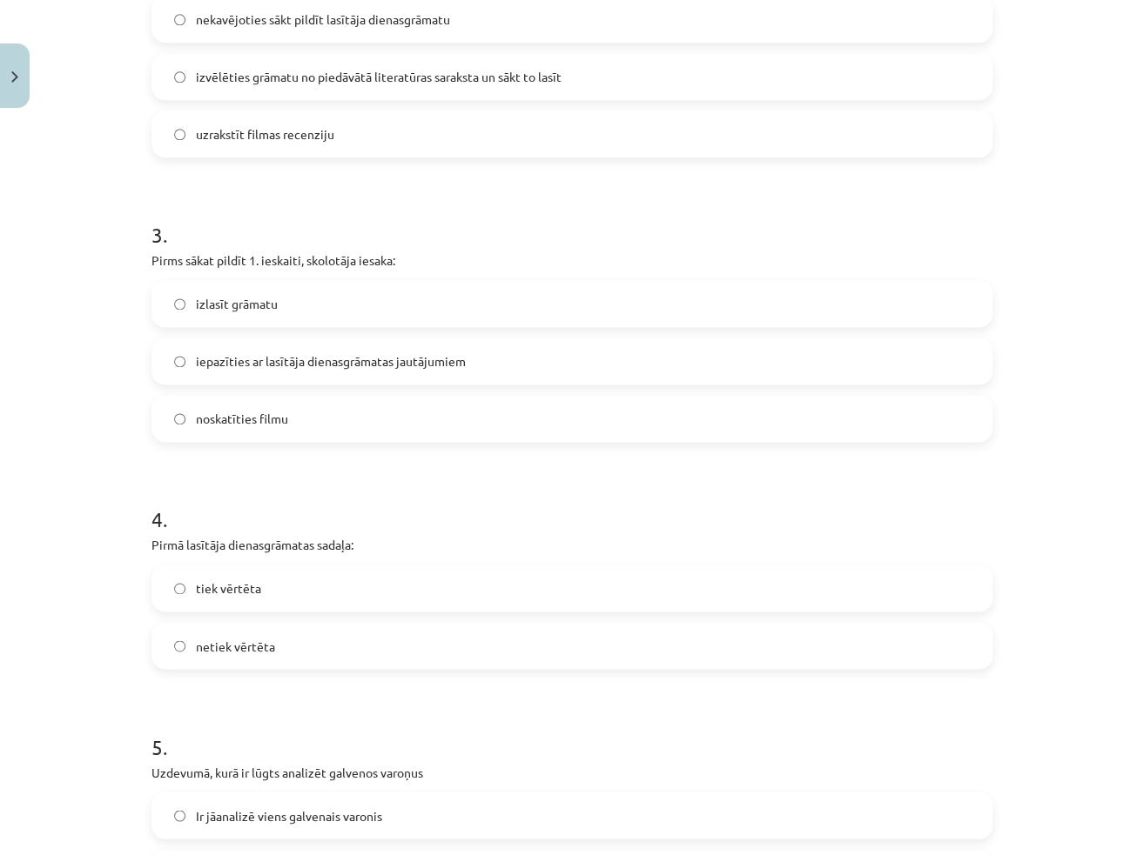
click at [388, 352] on span "iepazīties ar lasītāja dienasgrāmatas jautājumiem" at bounding box center [331, 361] width 270 height 18
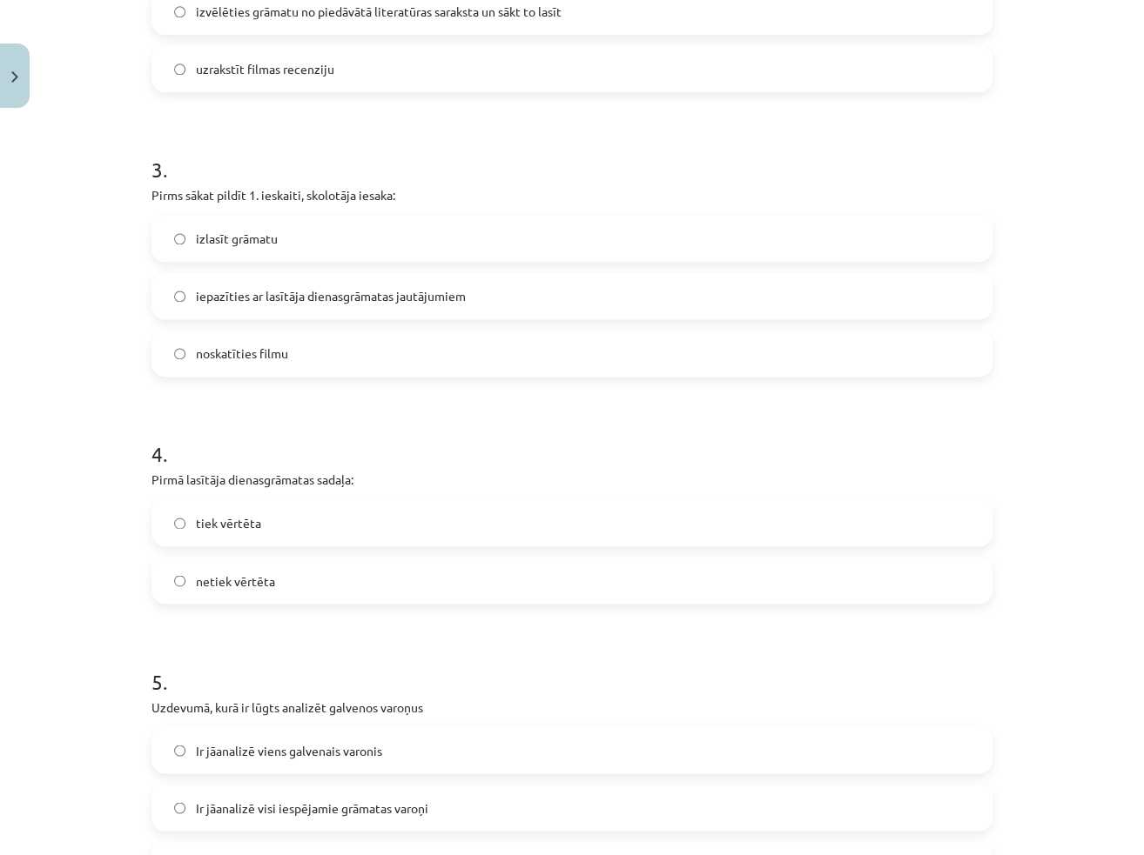
scroll to position [983, 0]
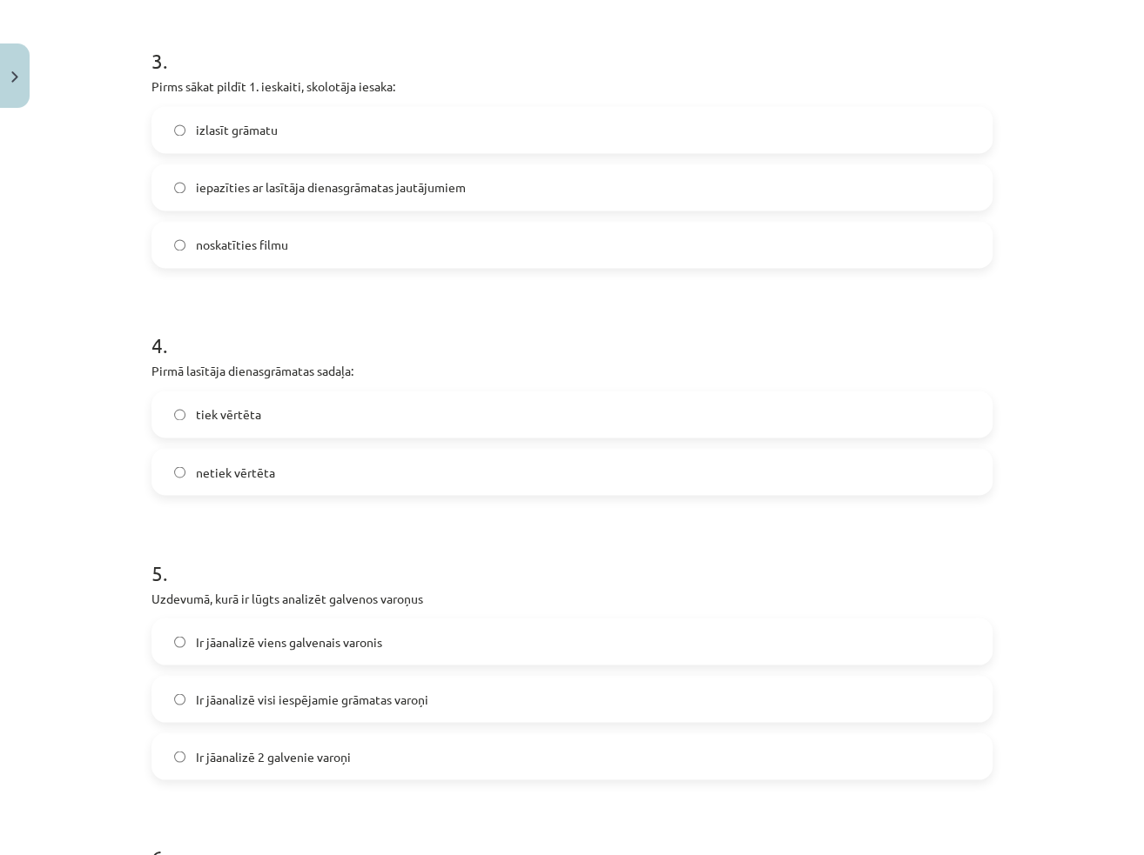
click at [296, 471] on label "netiek vērtēta" at bounding box center [571, 472] width 837 height 44
click at [345, 417] on label "tiek vērtēta" at bounding box center [571, 414] width 837 height 44
click at [359, 455] on label "netiek vērtēta" at bounding box center [571, 472] width 837 height 44
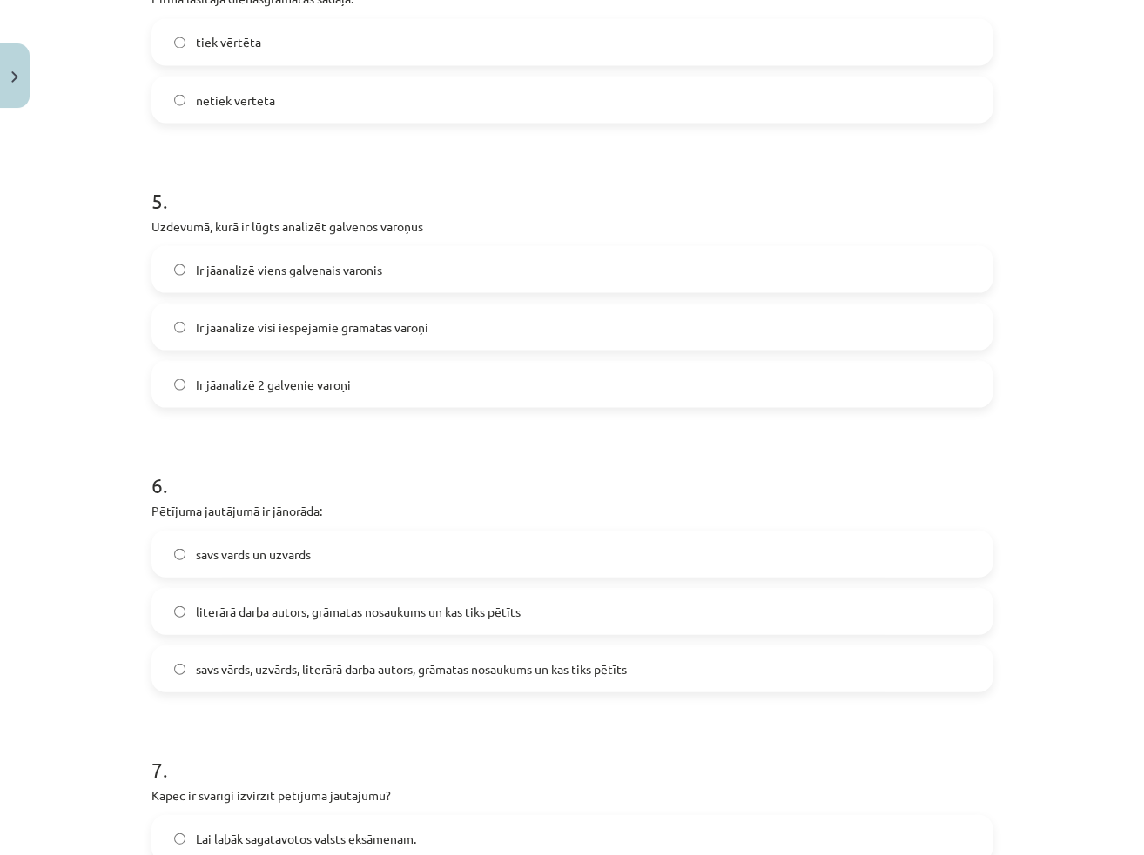
scroll to position [1418, 0]
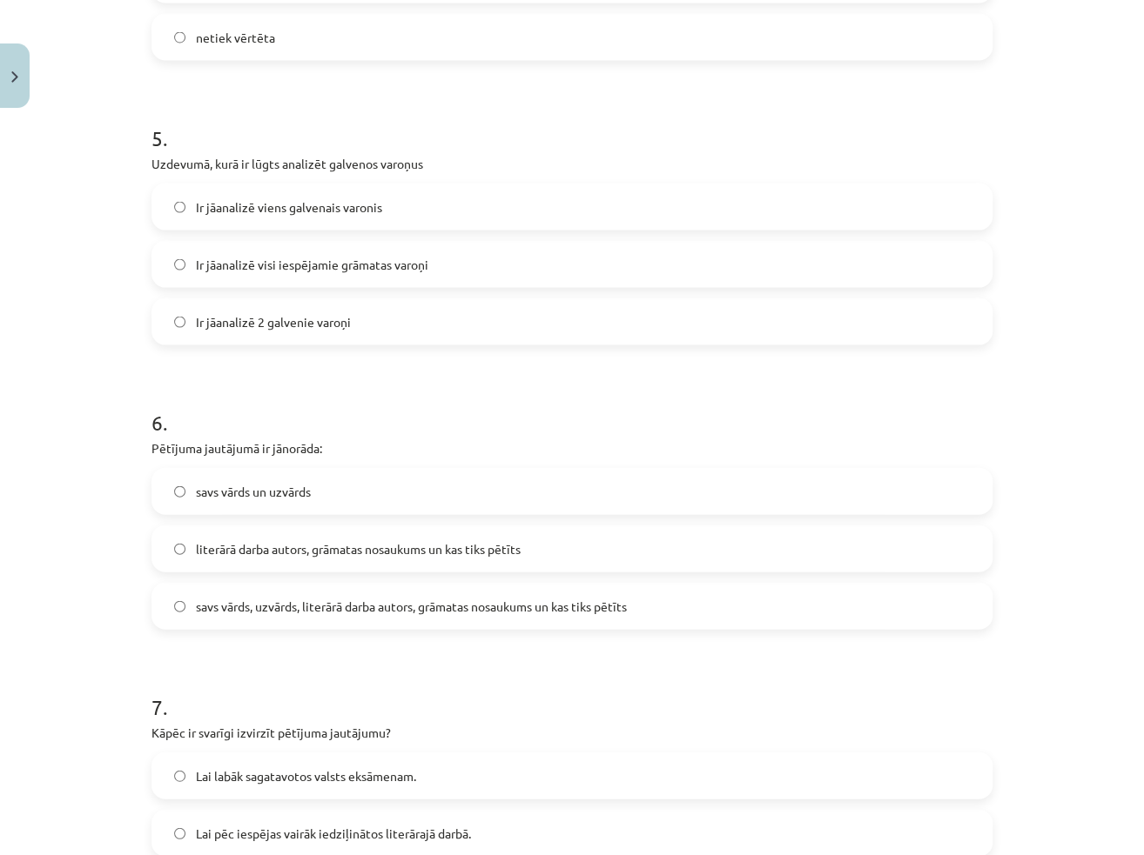
click at [291, 323] on span "Ir jāanalizē 2 galvenie varoņi" at bounding box center [273, 321] width 155 height 18
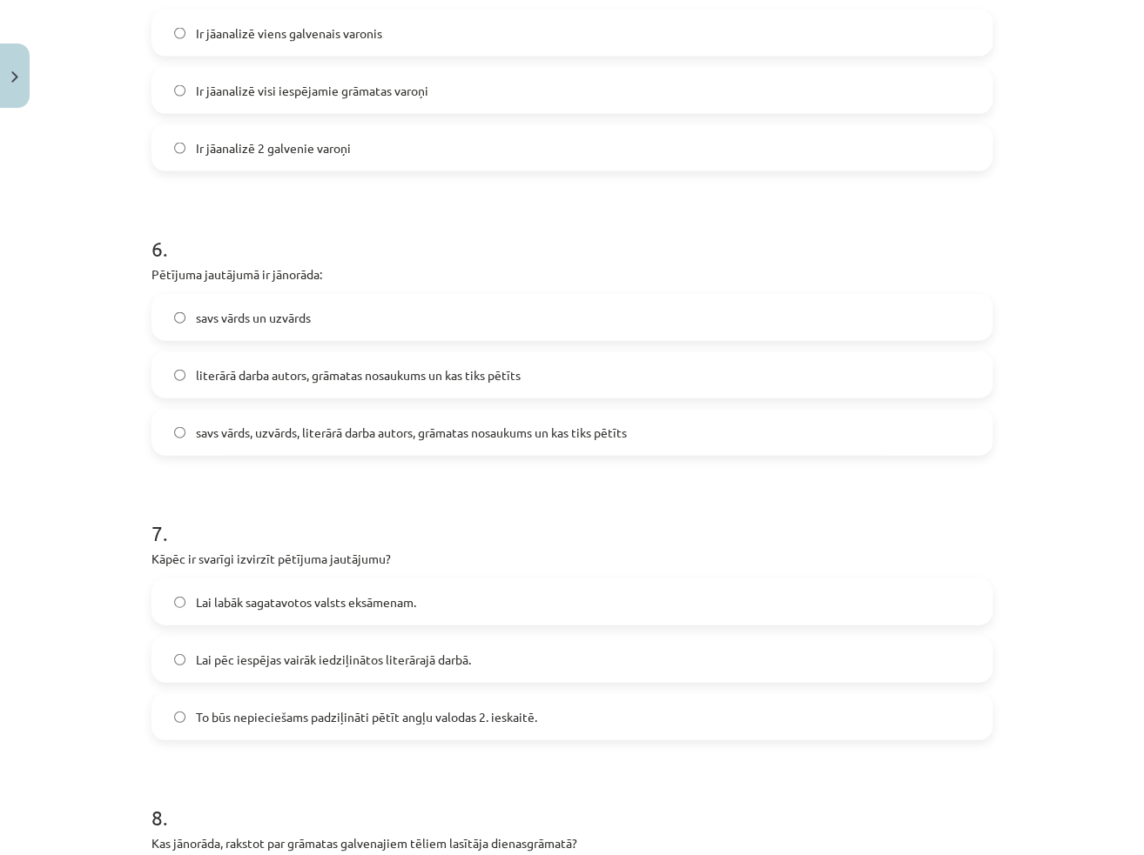
scroll to position [1592, 0]
click at [277, 371] on span "literārā darba autors, grāmatas nosaukums un kas tiks pētīts" at bounding box center [358, 375] width 325 height 18
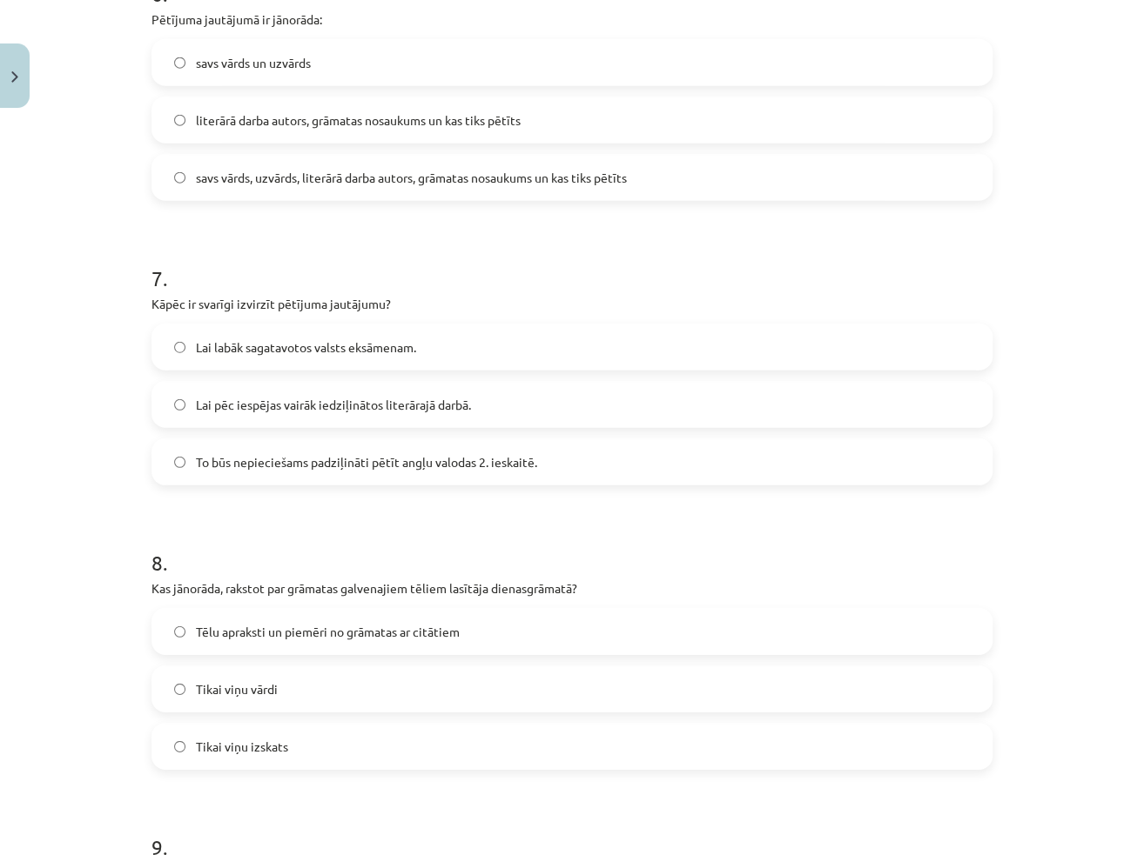
scroll to position [1853, 0]
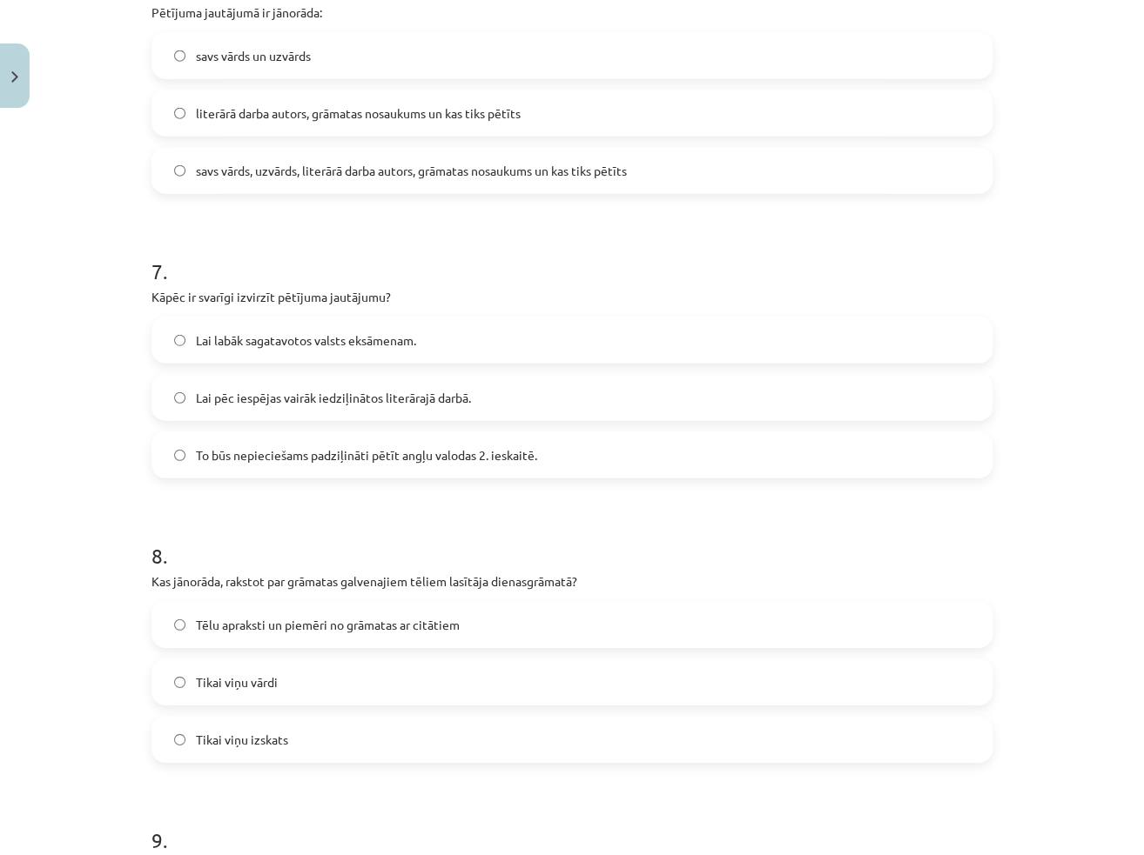
click at [310, 389] on span "Lai pēc iespējas vairāk iedziļinātos literārajā darbā." at bounding box center [333, 398] width 275 height 18
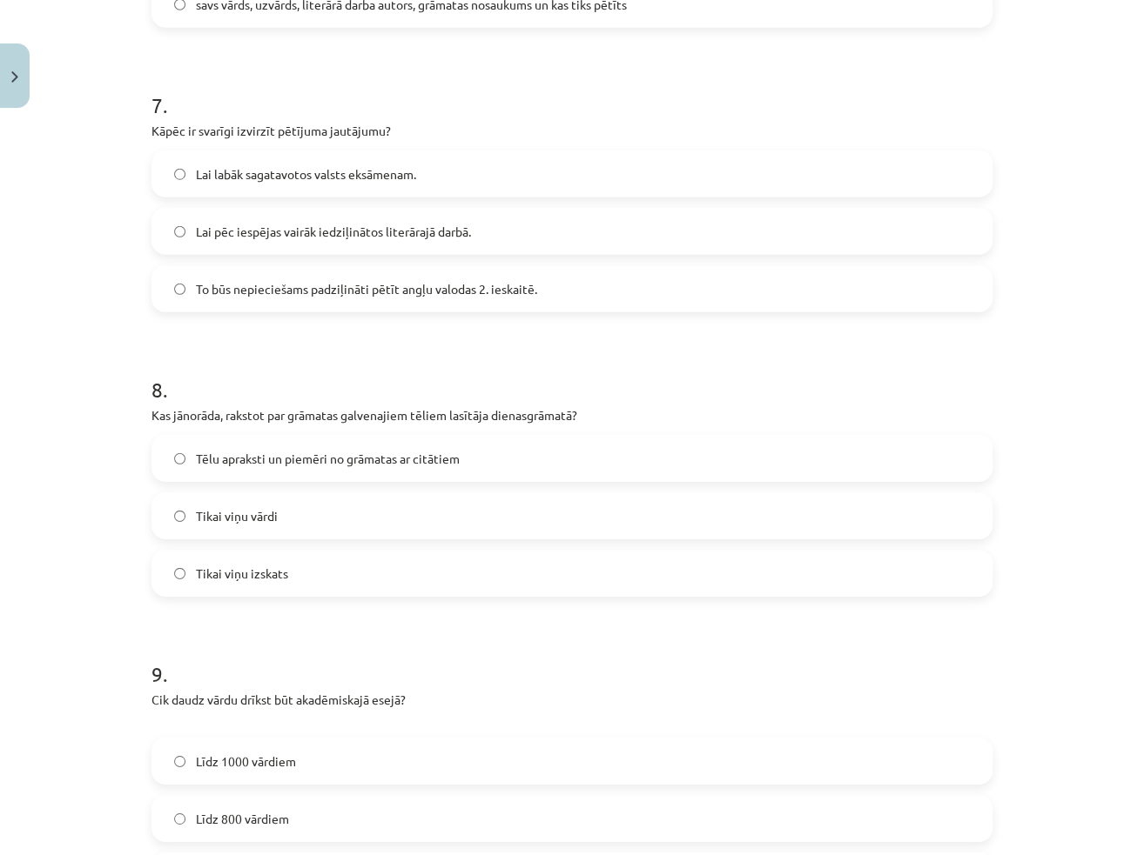
scroll to position [2027, 0]
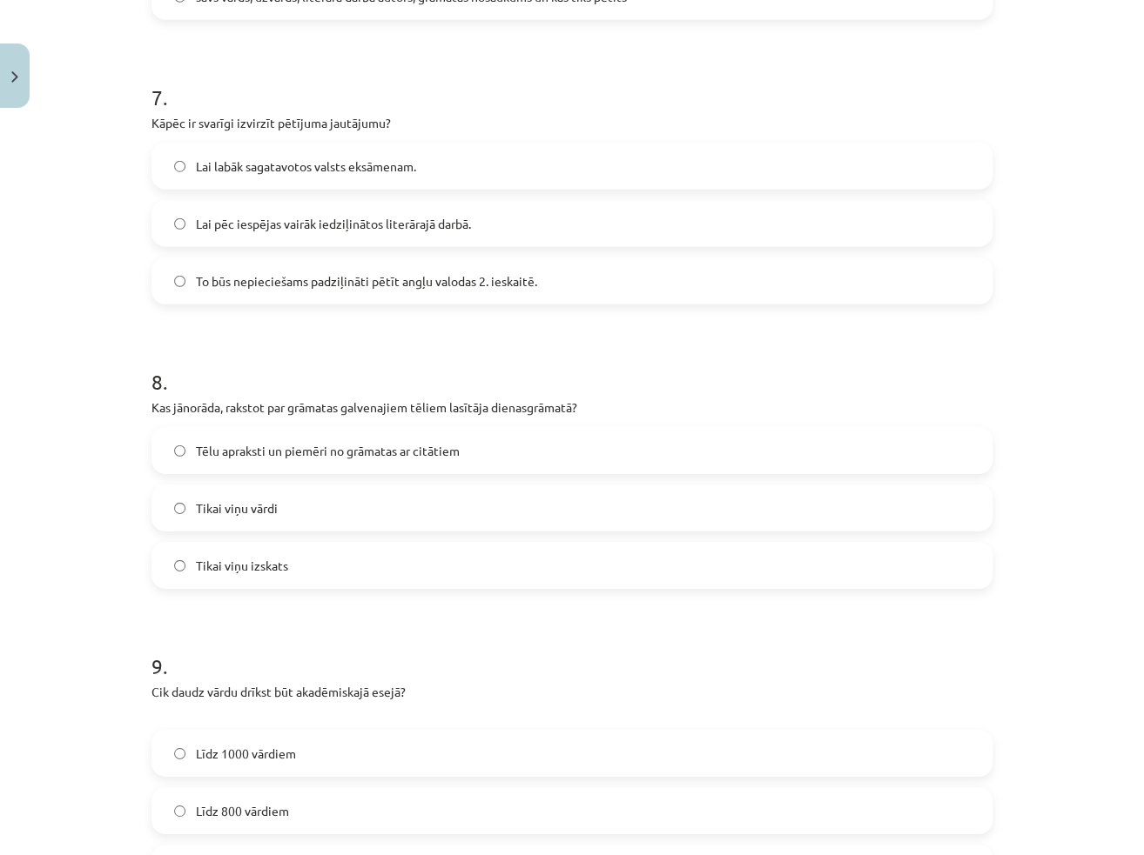
click at [249, 431] on label "Tēlu apraksti un piemēri no grāmatas ar citātiem" at bounding box center [571, 451] width 837 height 44
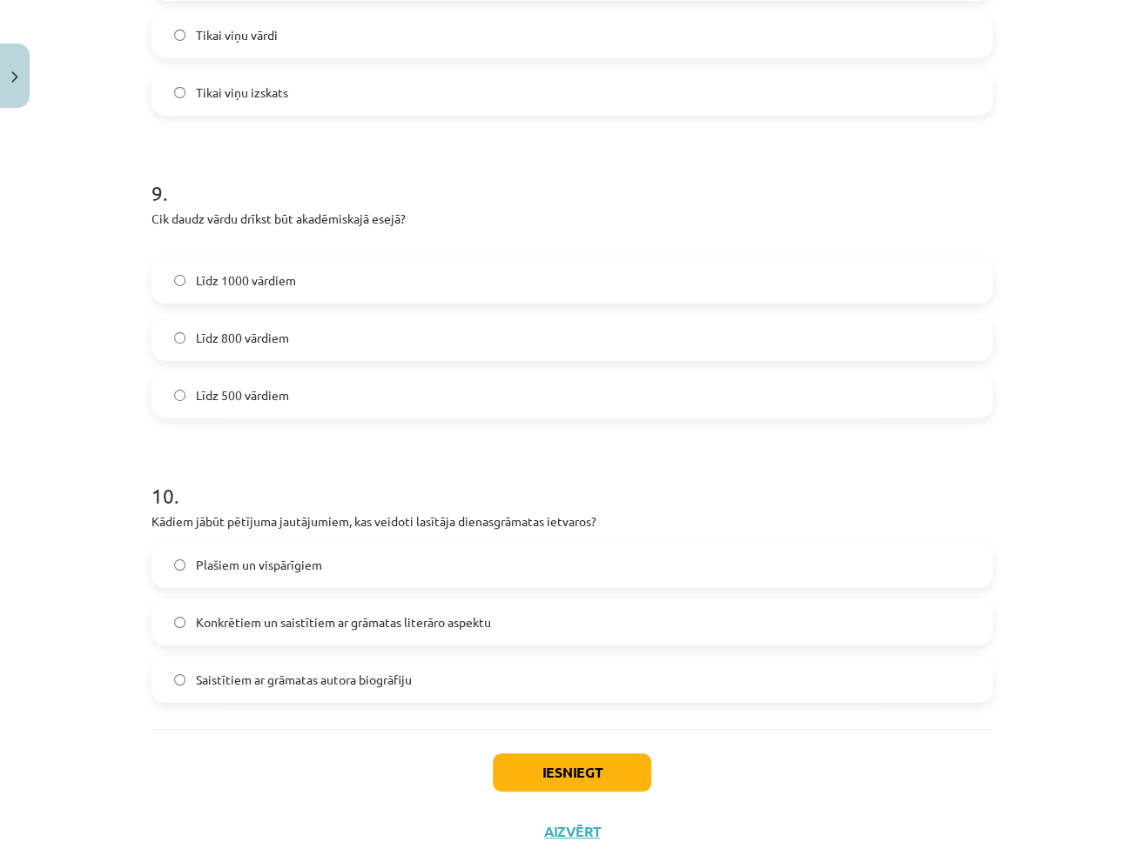
scroll to position [2549, 0]
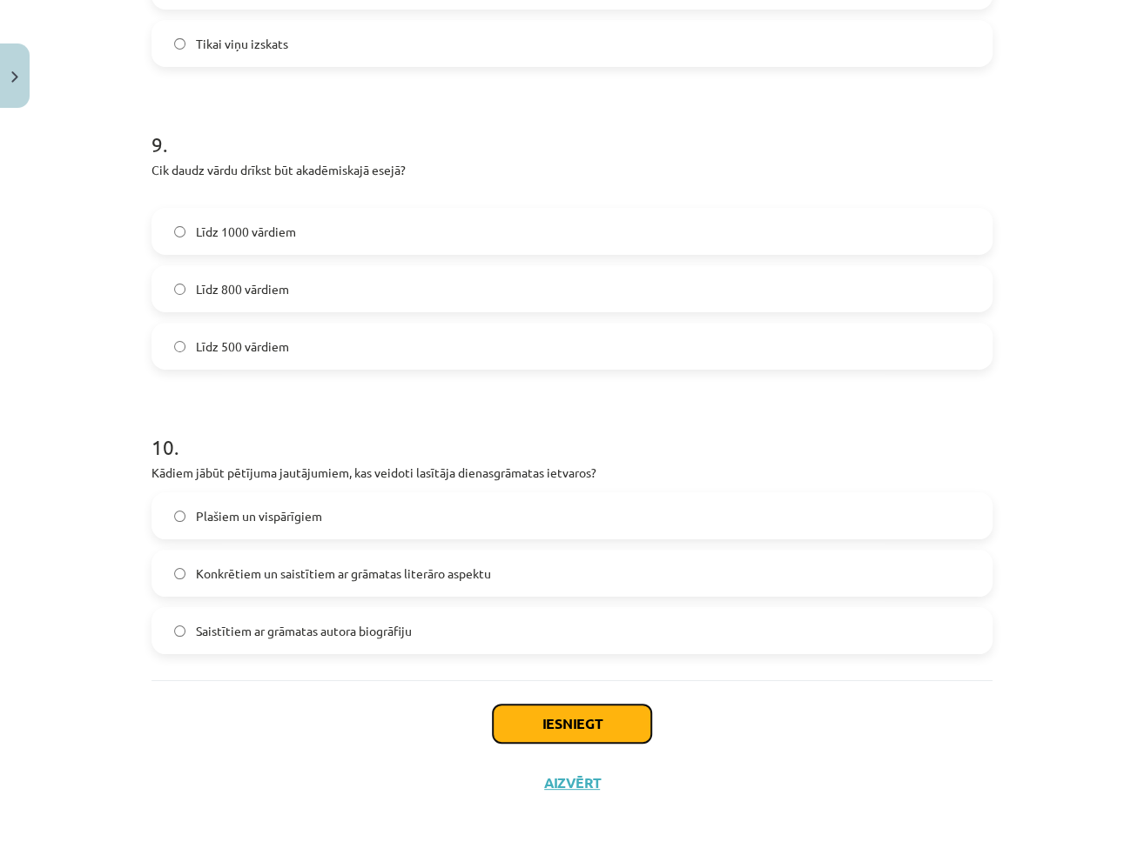
click at [560, 715] on button "Iesniegt" at bounding box center [572, 724] width 158 height 38
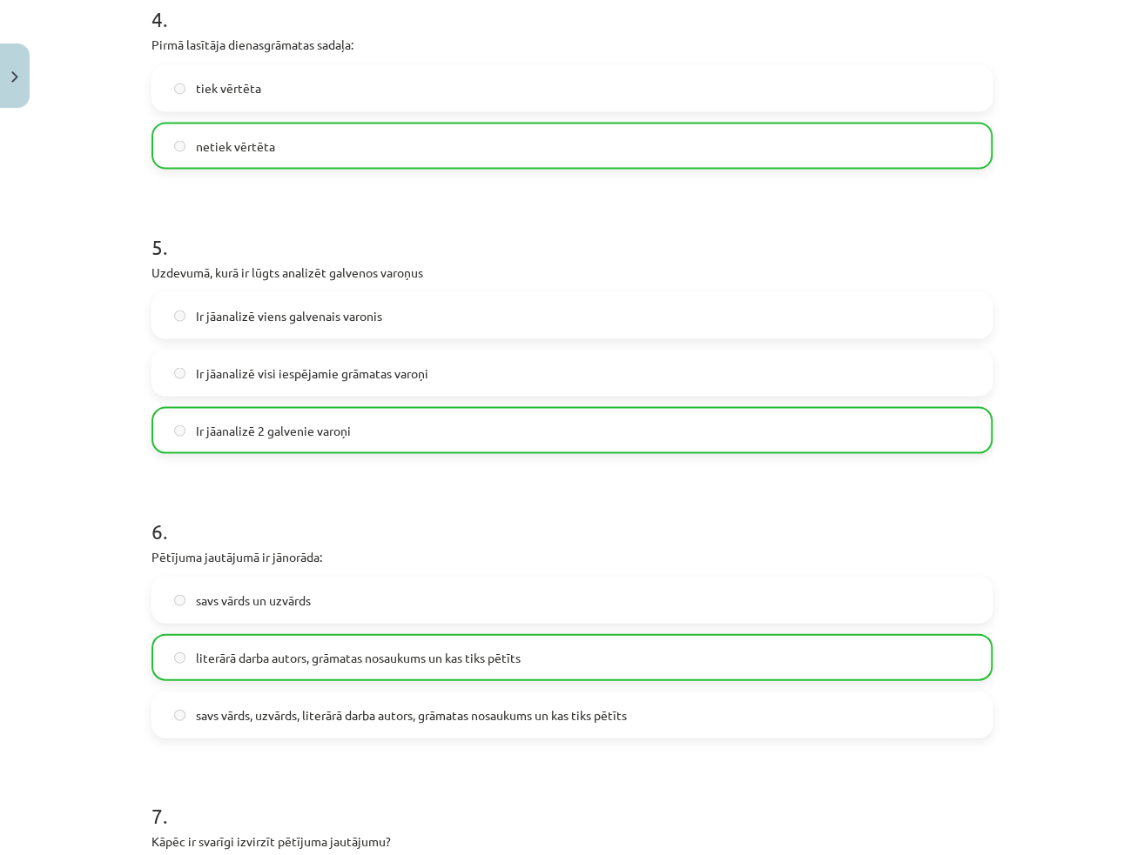
scroll to position [2604, 0]
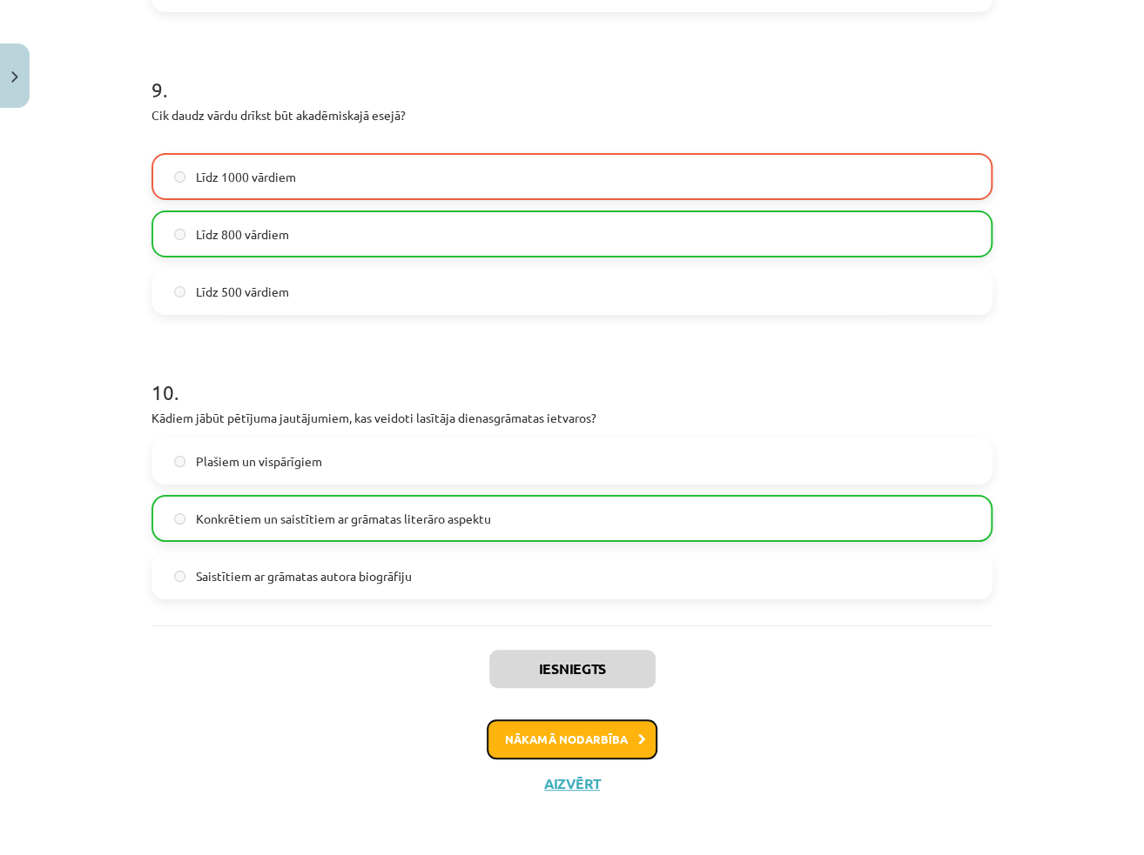
click at [628, 733] on button "Nākamā nodarbība" at bounding box center [571, 740] width 171 height 40
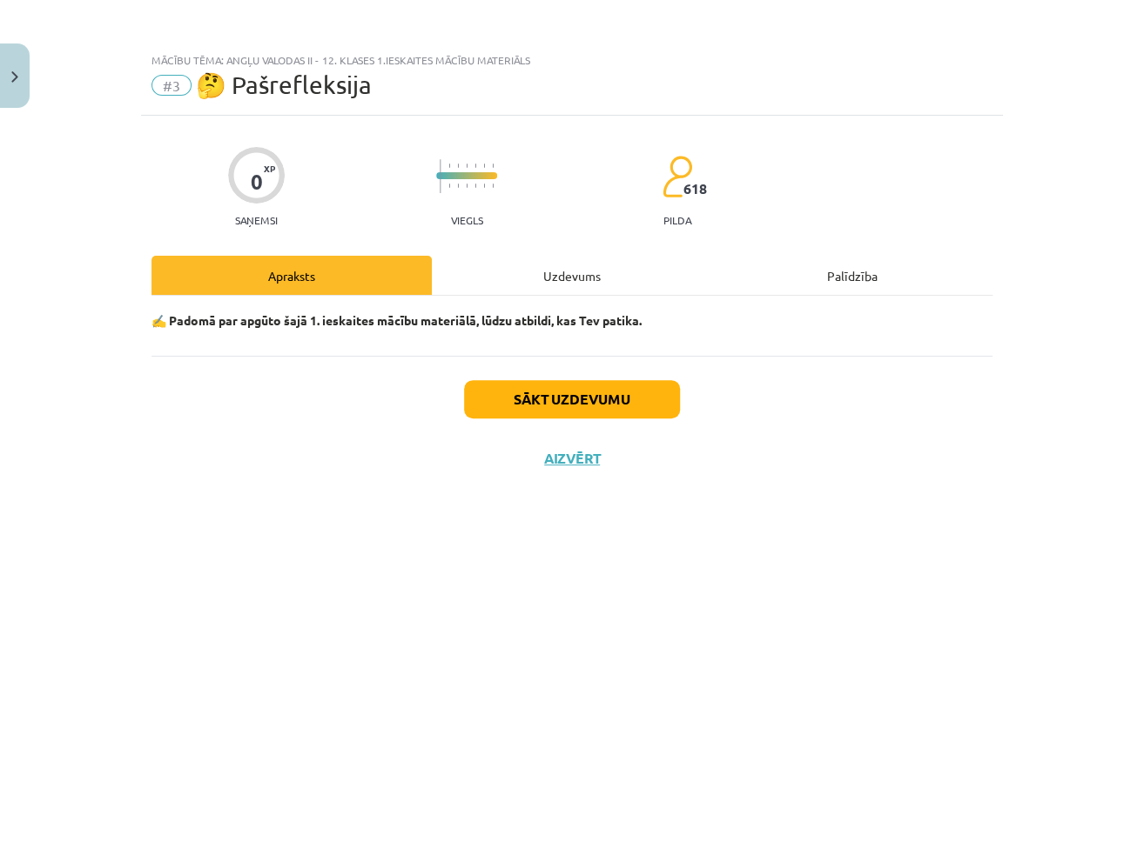
scroll to position [0, 0]
click at [597, 380] on div "Sākt uzdevumu Aizvērt" at bounding box center [571, 417] width 841 height 122
click at [586, 366] on div at bounding box center [586, 366] width 0 height 0
click at [581, 386] on button "Sākt uzdevumu" at bounding box center [572, 399] width 216 height 38
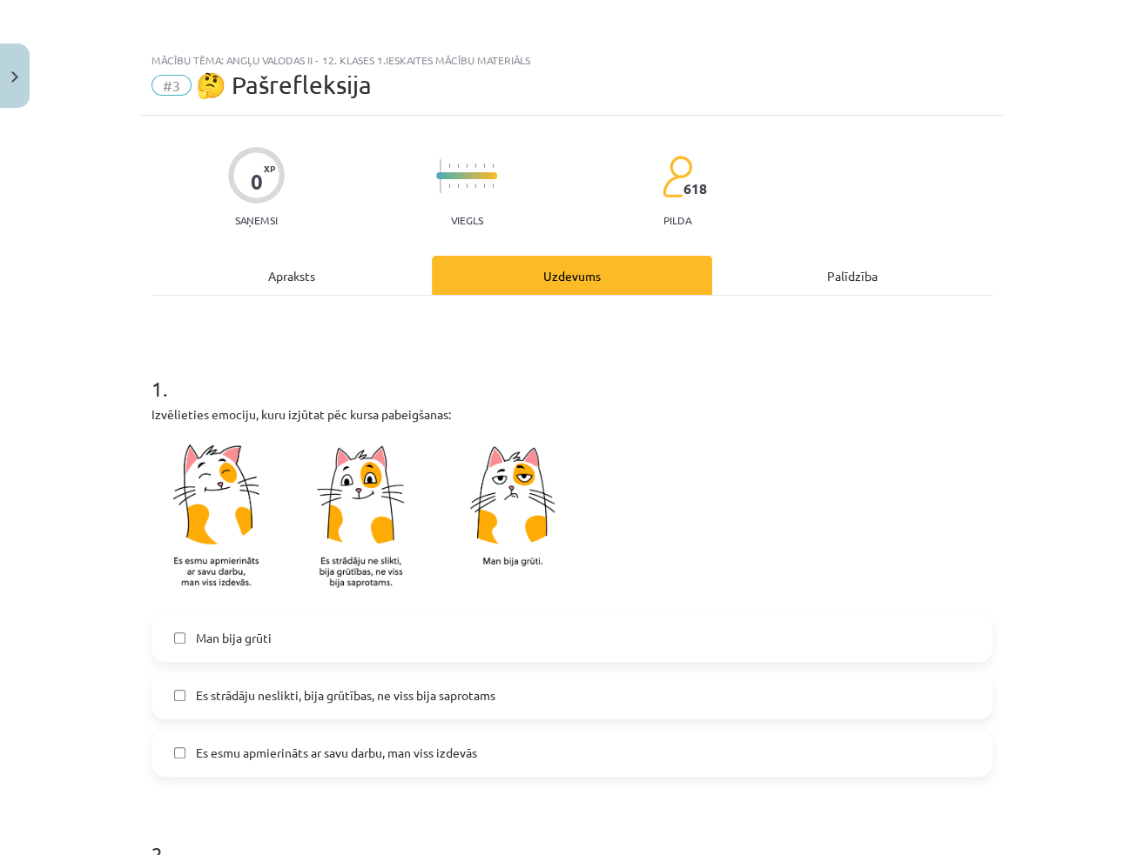
click at [533, 386] on h1 "1 ." at bounding box center [571, 373] width 841 height 54
click at [222, 634] on span "Man bija grūti" at bounding box center [234, 638] width 76 height 18
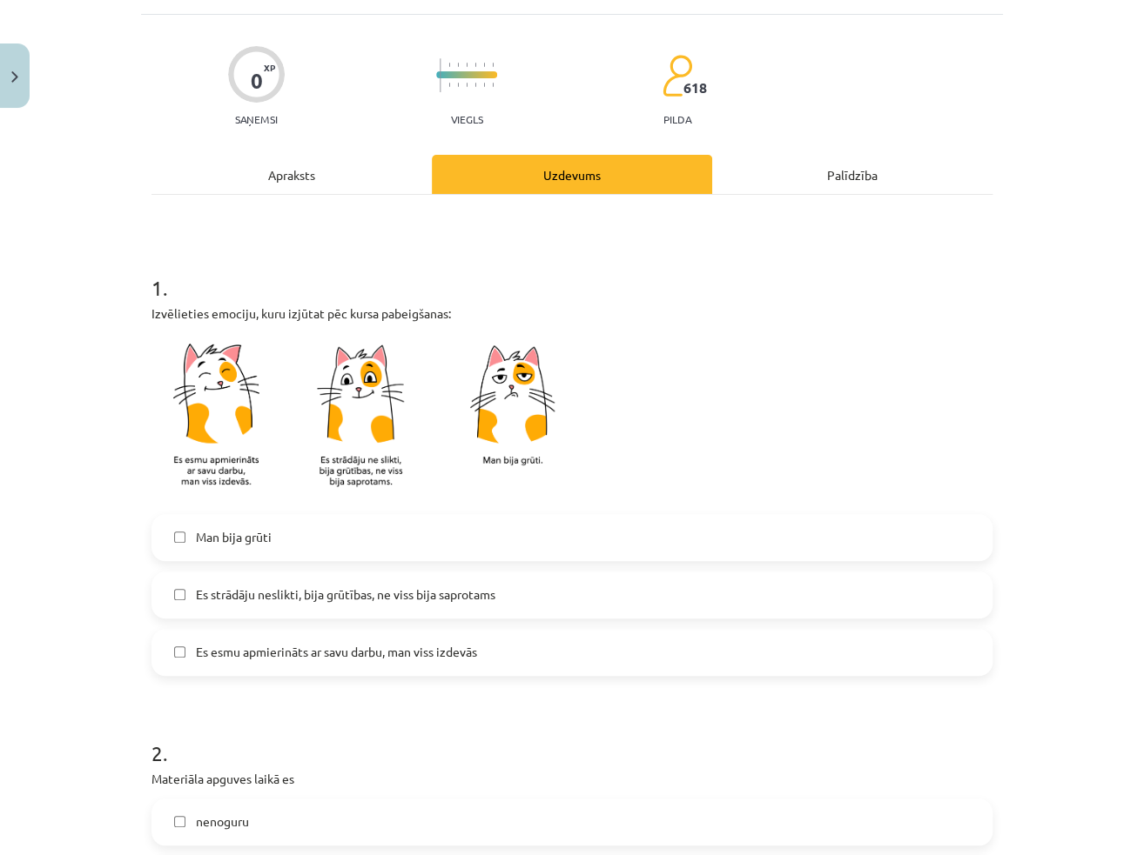
scroll to position [609, 0]
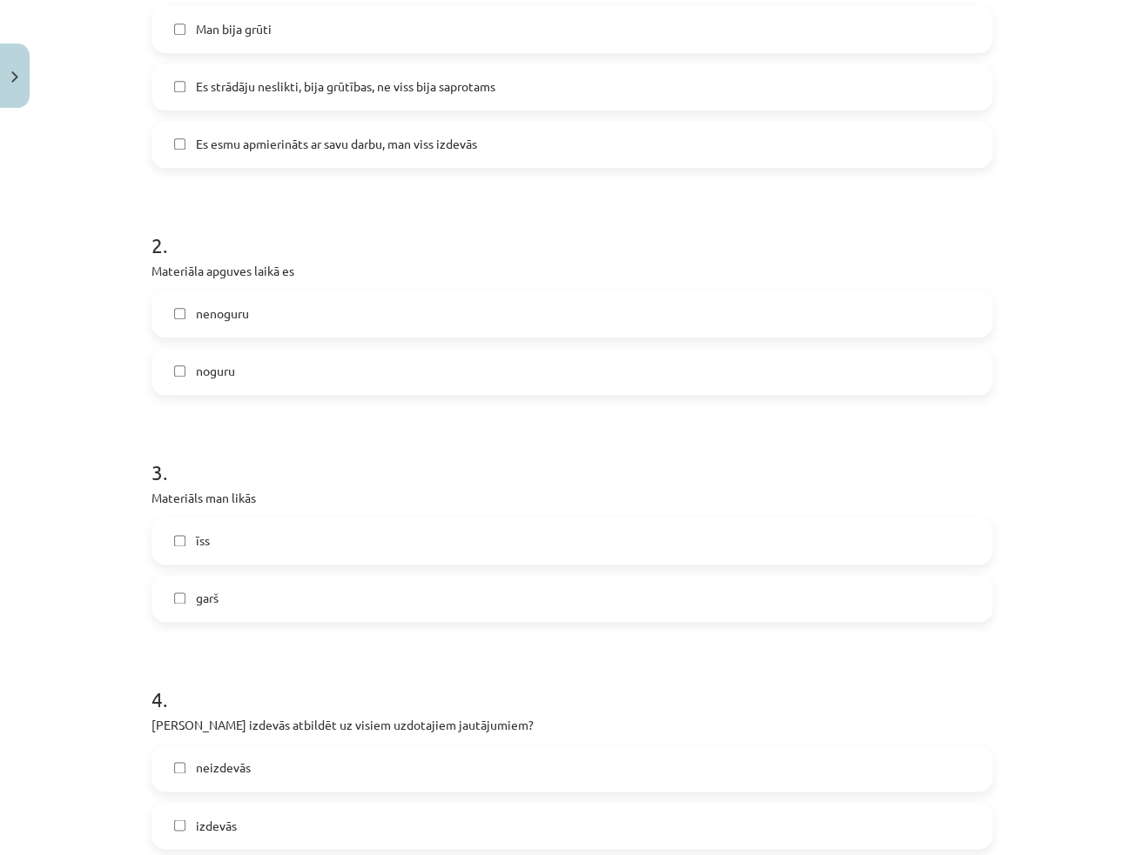
click at [270, 140] on span "Es esmu apmierināts ar savu darbu, man viss izdevās" at bounding box center [336, 144] width 281 height 18
click at [217, 332] on label "nenoguru" at bounding box center [571, 314] width 837 height 44
click at [199, 562] on label "īss" at bounding box center [571, 542] width 837 height 44
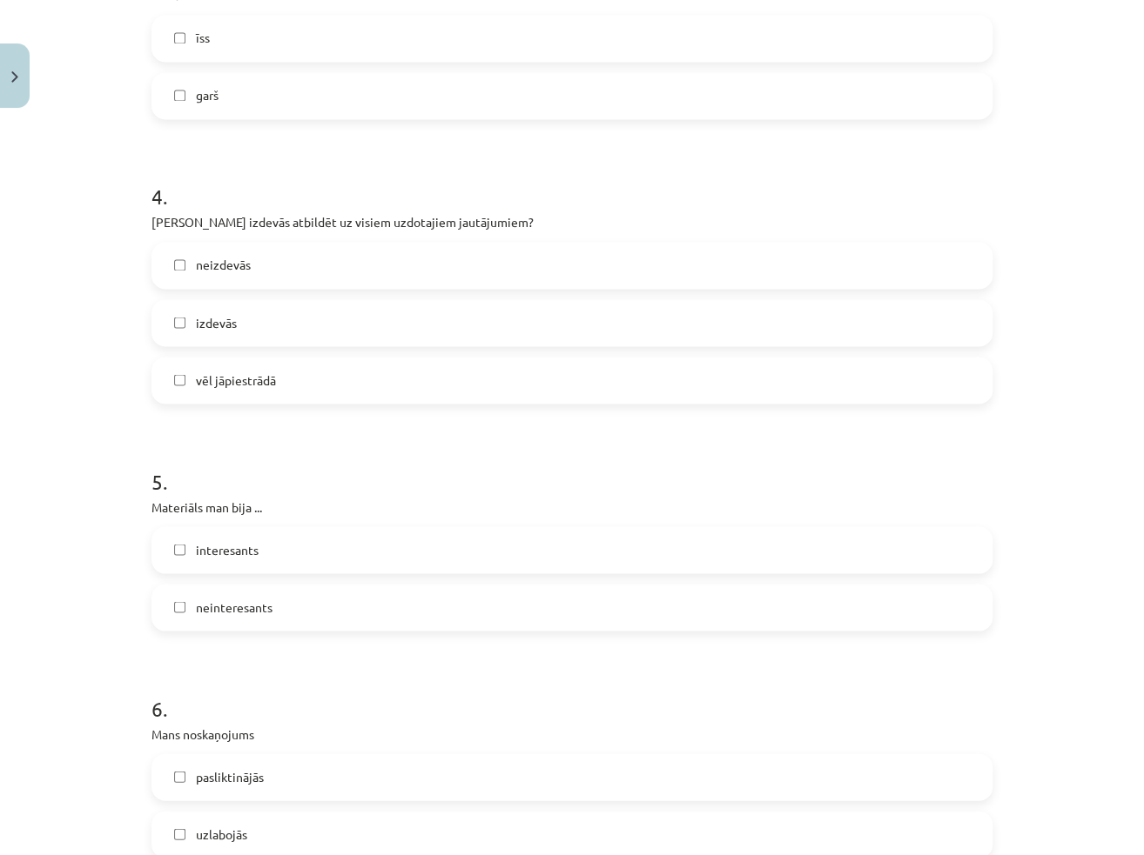
scroll to position [1131, 0]
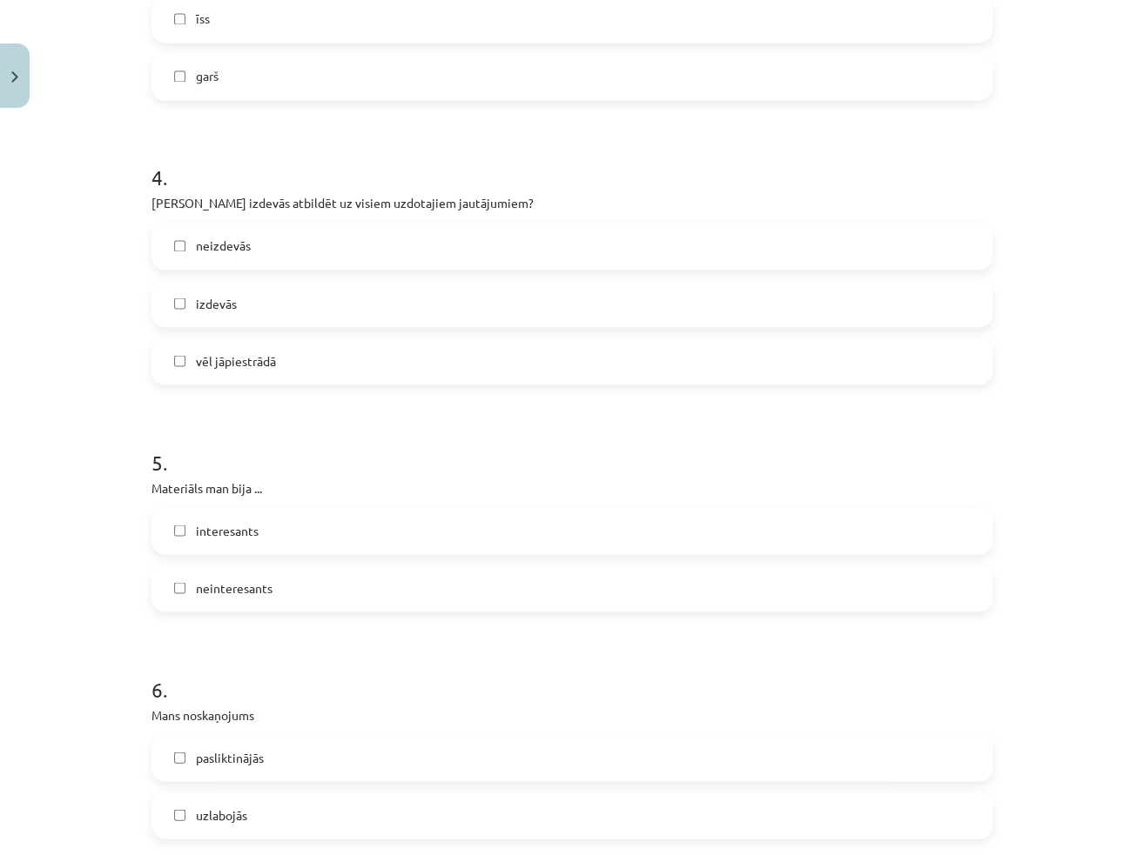
click at [226, 287] on label "izdevās" at bounding box center [571, 304] width 837 height 44
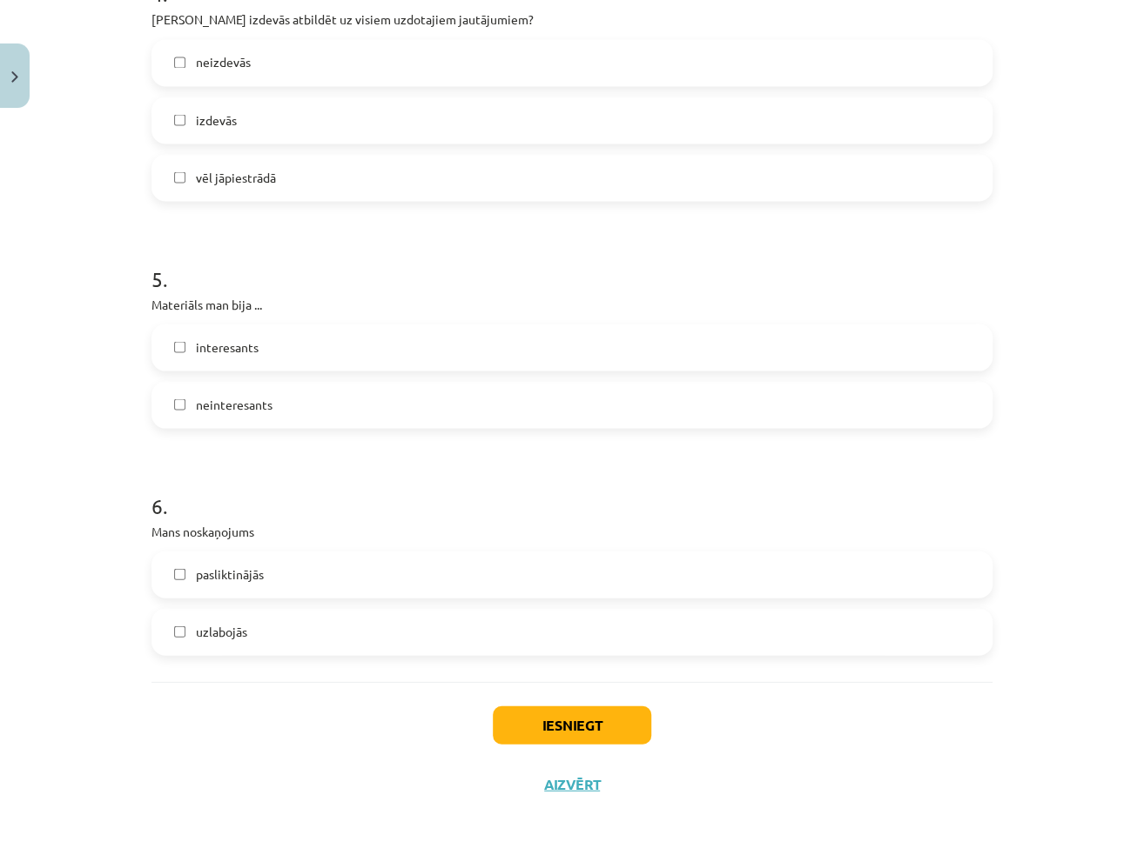
scroll to position [1316, 0]
click at [526, 701] on div "Iesniegt Aizvērt" at bounding box center [571, 742] width 841 height 122
click at [547, 724] on button "Iesniegt" at bounding box center [572, 724] width 158 height 38
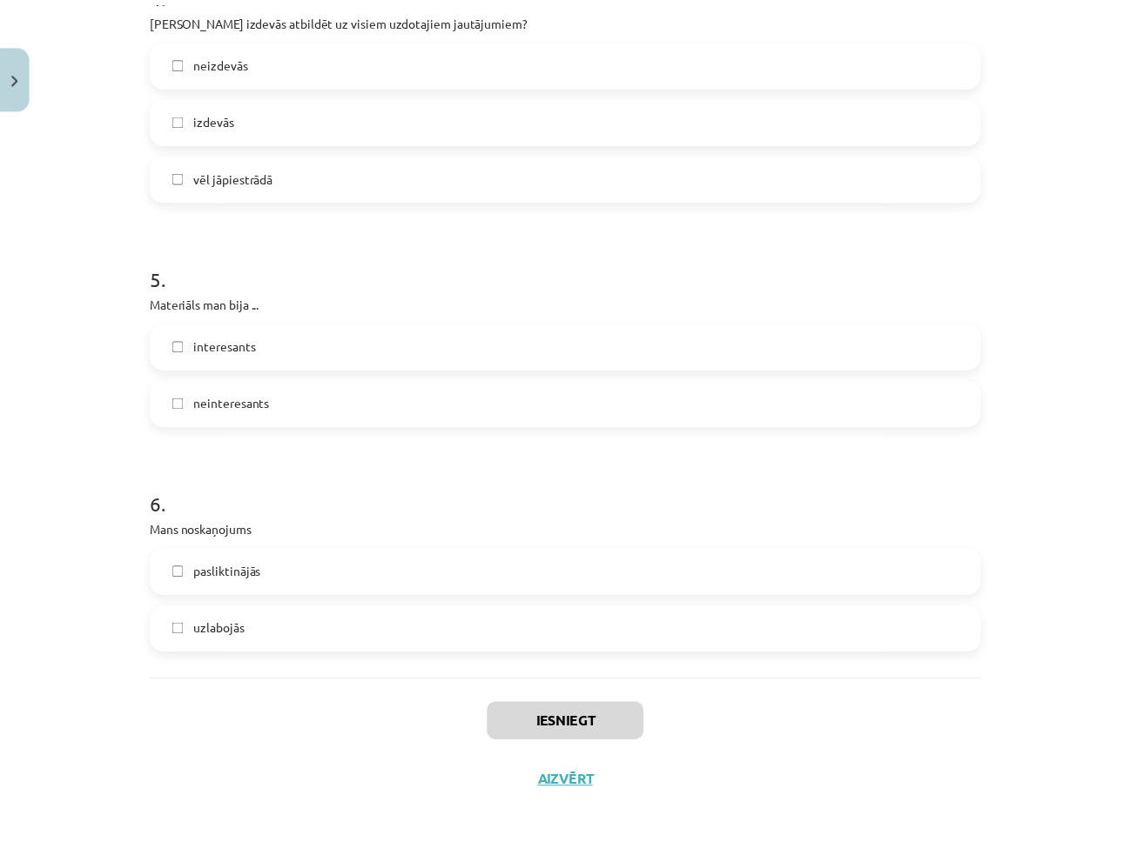
scroll to position [319, 0]
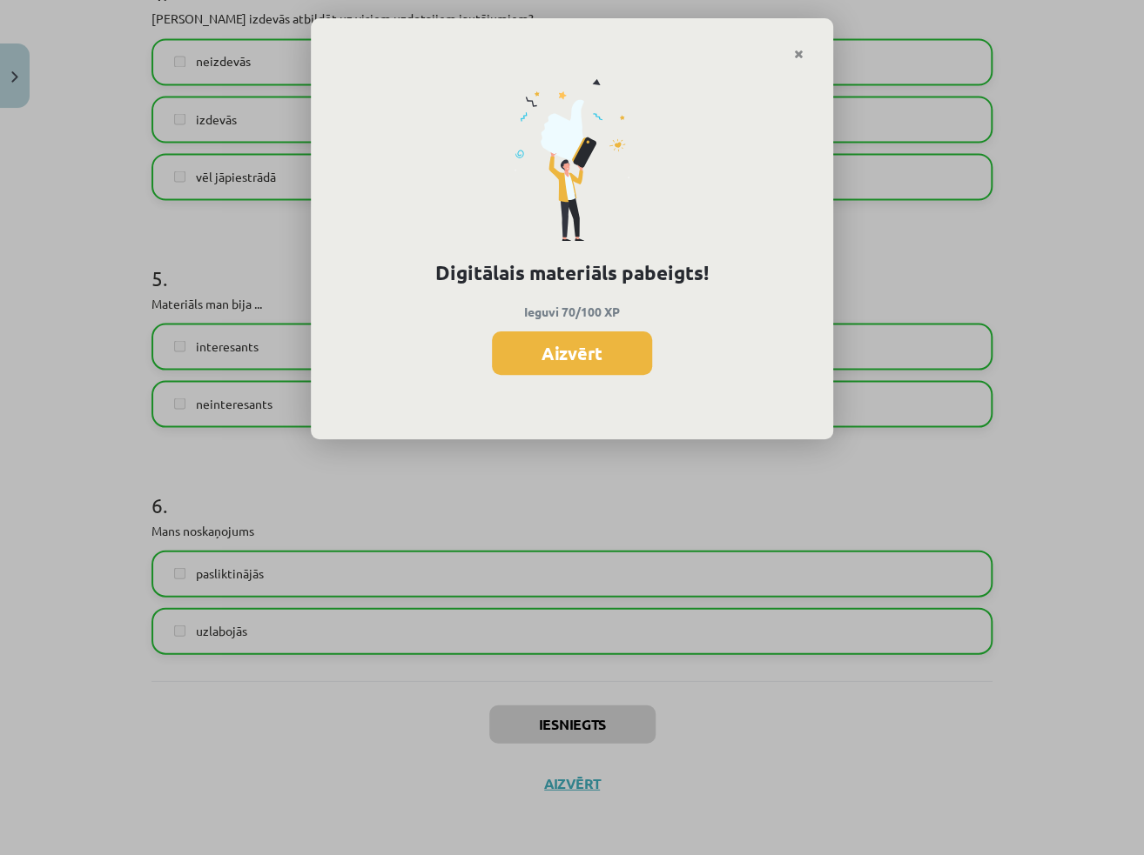
click at [366, 222] on div "Digitālais materiāls pabeigts! Ieguvi 70/100 XP Aizvērt" at bounding box center [572, 250] width 522 height 379
click at [582, 370] on button "Aizvērt" at bounding box center [572, 354] width 160 height 44
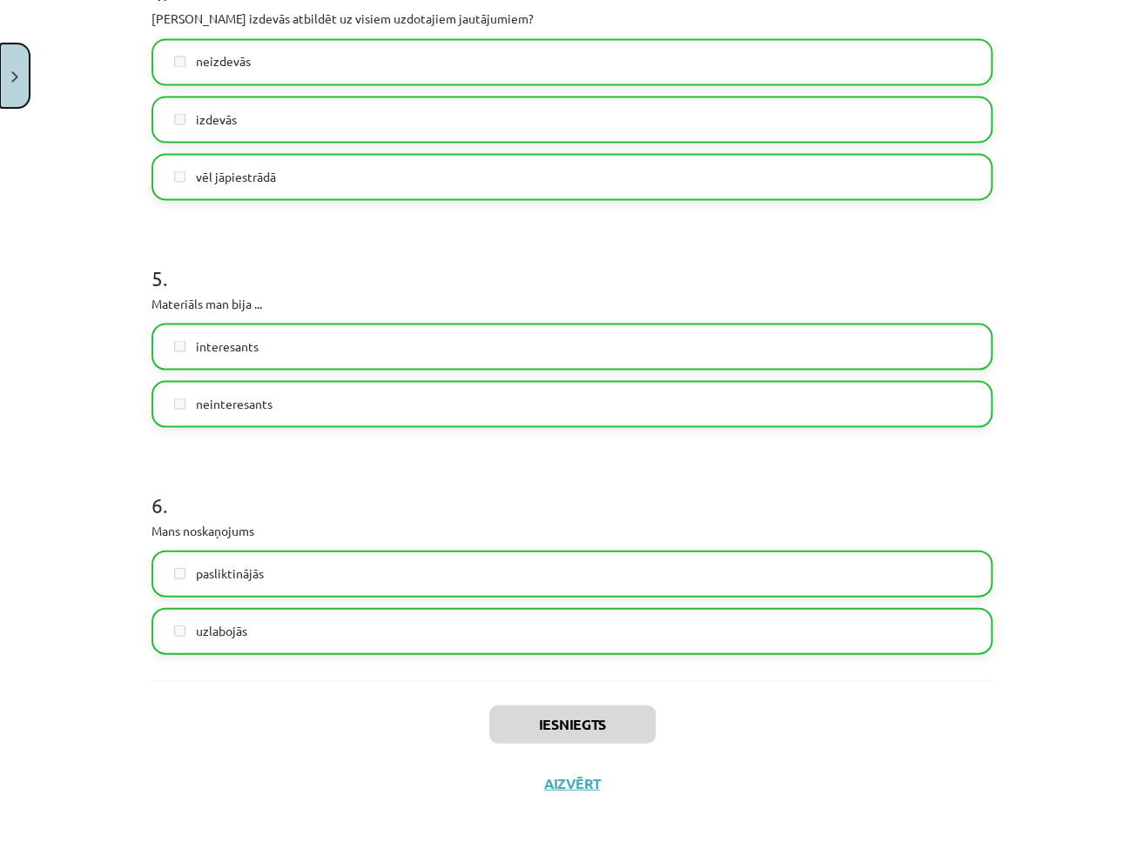
click at [20, 84] on button "Close" at bounding box center [15, 76] width 30 height 64
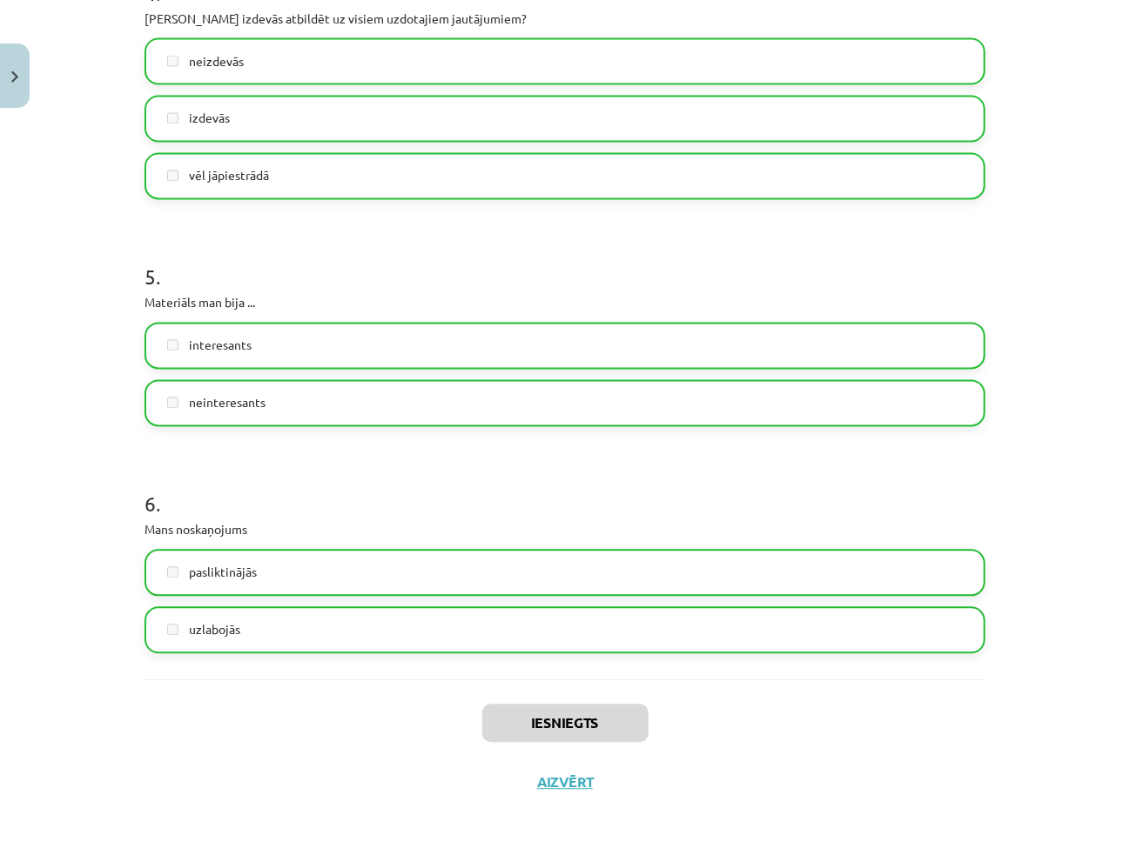
click at [52, 41] on div "Mācību tēma: Angļu valodas ii - 12. klases 1.ieskaites mācību materiāls #3 🤔 Pa…" at bounding box center [565, 427] width 1130 height 855
click at [57, 61] on div "Mācību tēma: Angļu valodas ii - 12. klases 1.ieskaites mācību materiāls #3 🤔 Pa…" at bounding box center [565, 427] width 1130 height 855
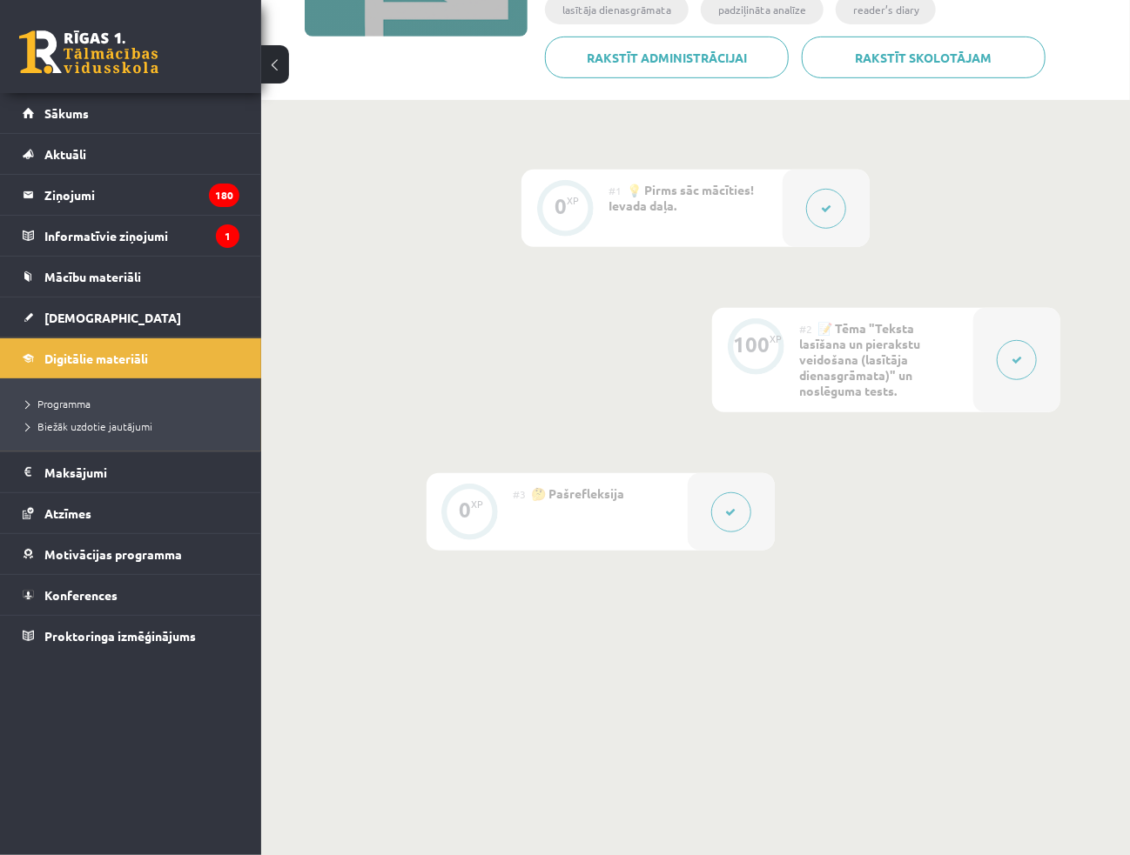
click at [58, 60] on link at bounding box center [88, 52] width 139 height 44
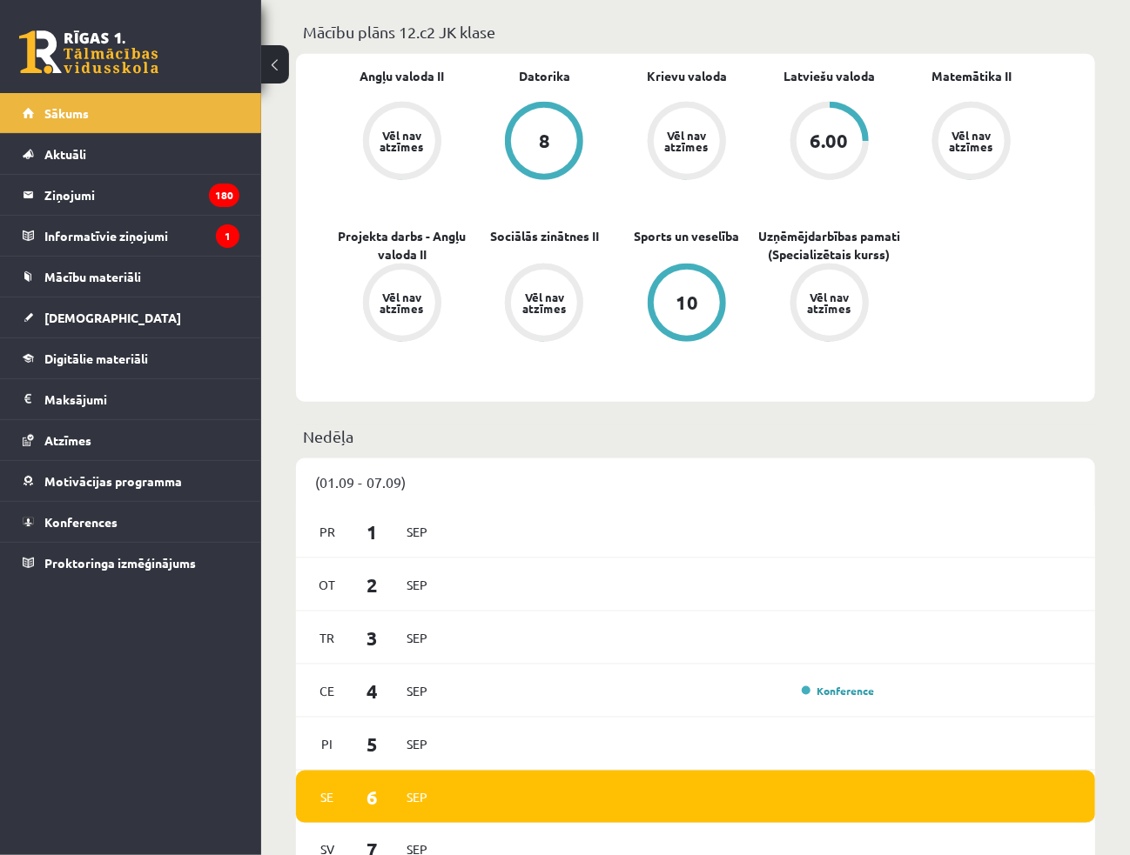
scroll to position [609, 0]
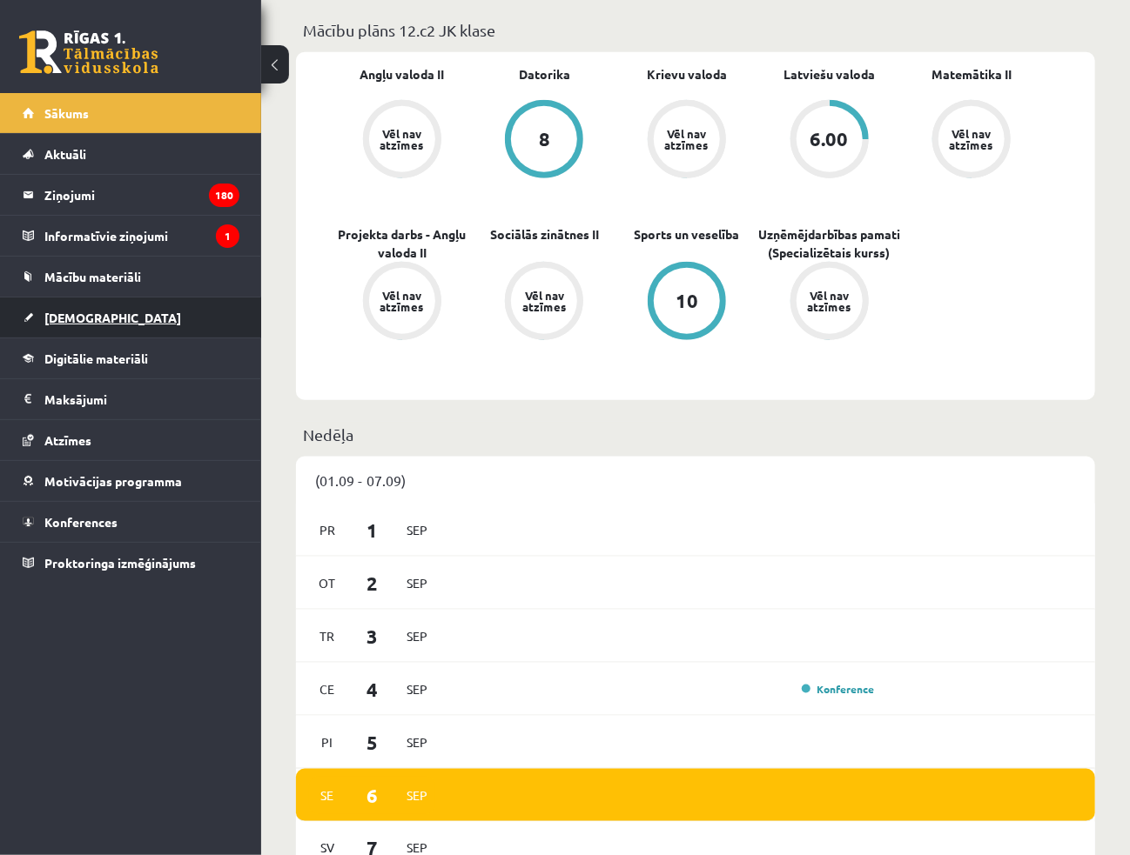
click at [115, 309] on link "[DEMOGRAPHIC_DATA]" at bounding box center [131, 318] width 217 height 40
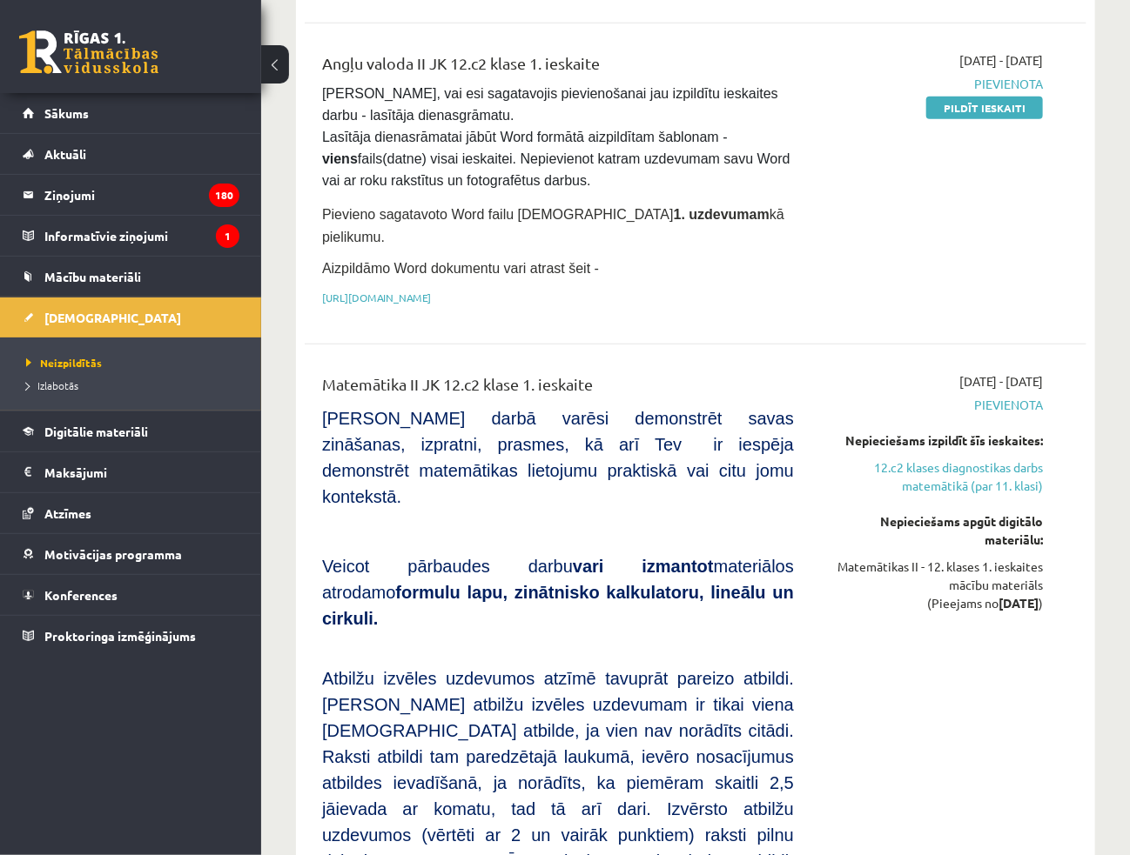
scroll to position [435, 0]
click at [419, 292] on link "https://drive.google.com/drive/folders/1IHE_ip15KOAbO2Se1NDGwZ2e__vlzPUf?usp=sh…" at bounding box center [376, 299] width 109 height 14
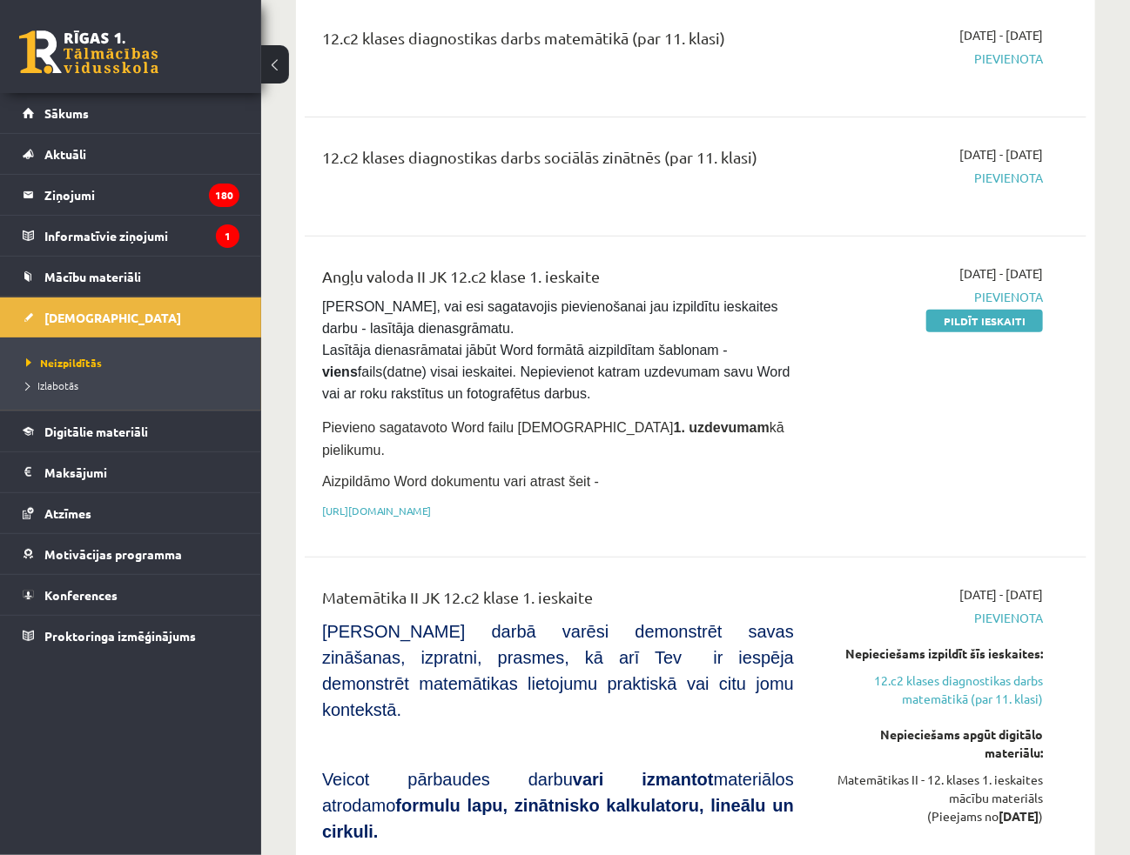
scroll to position [174, 0]
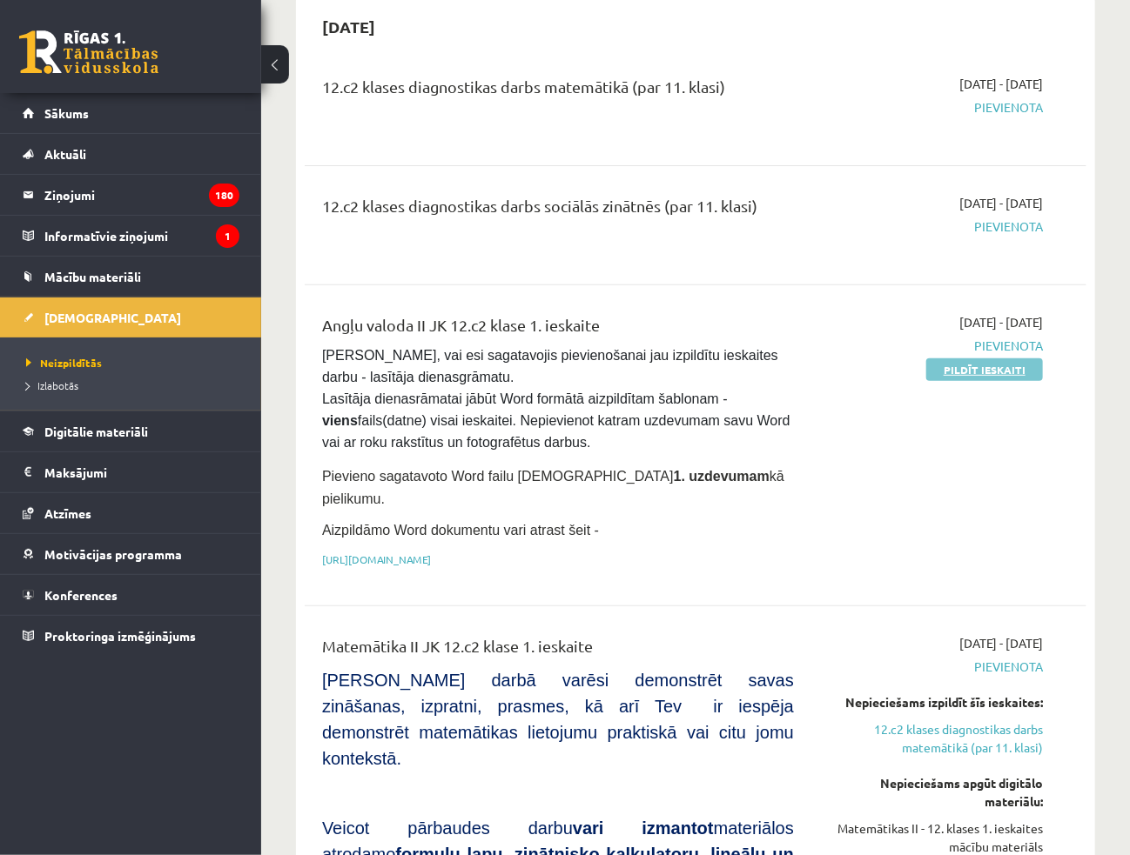
click at [1002, 359] on link "Pildīt ieskaiti" at bounding box center [984, 370] width 117 height 23
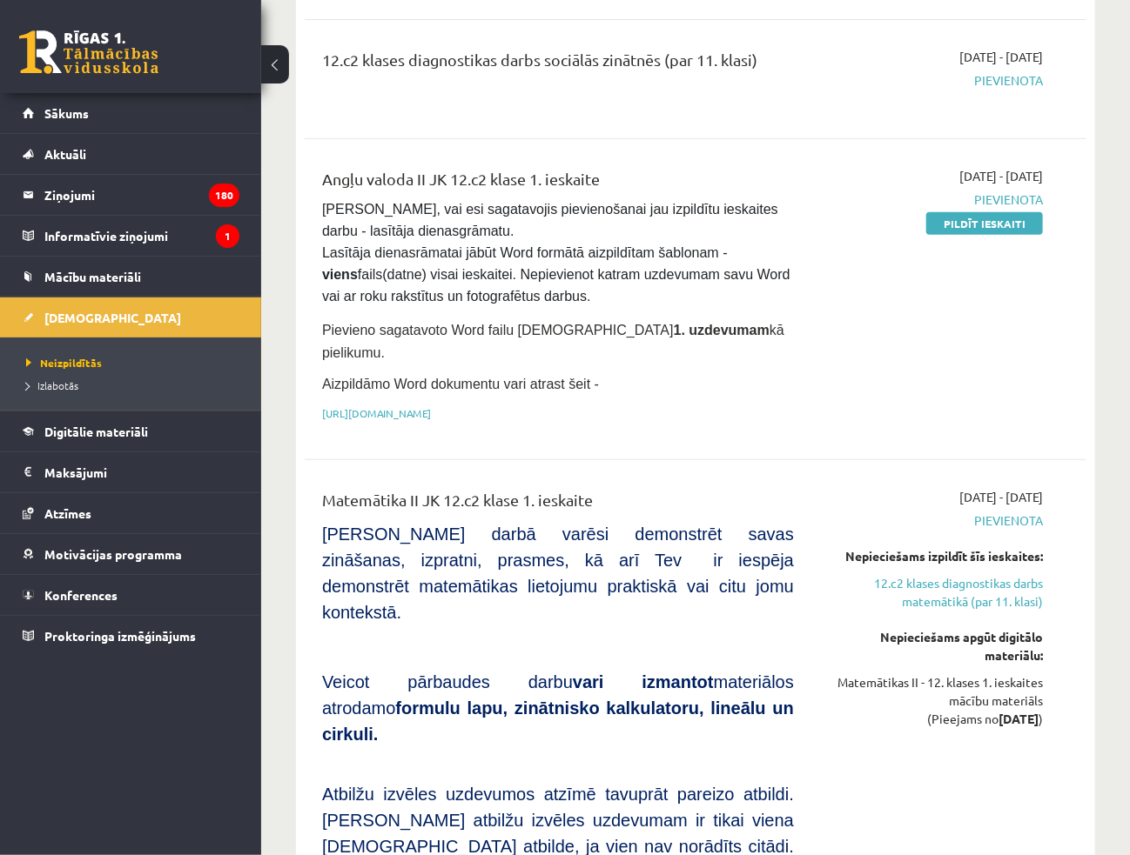
scroll to position [348, 0]
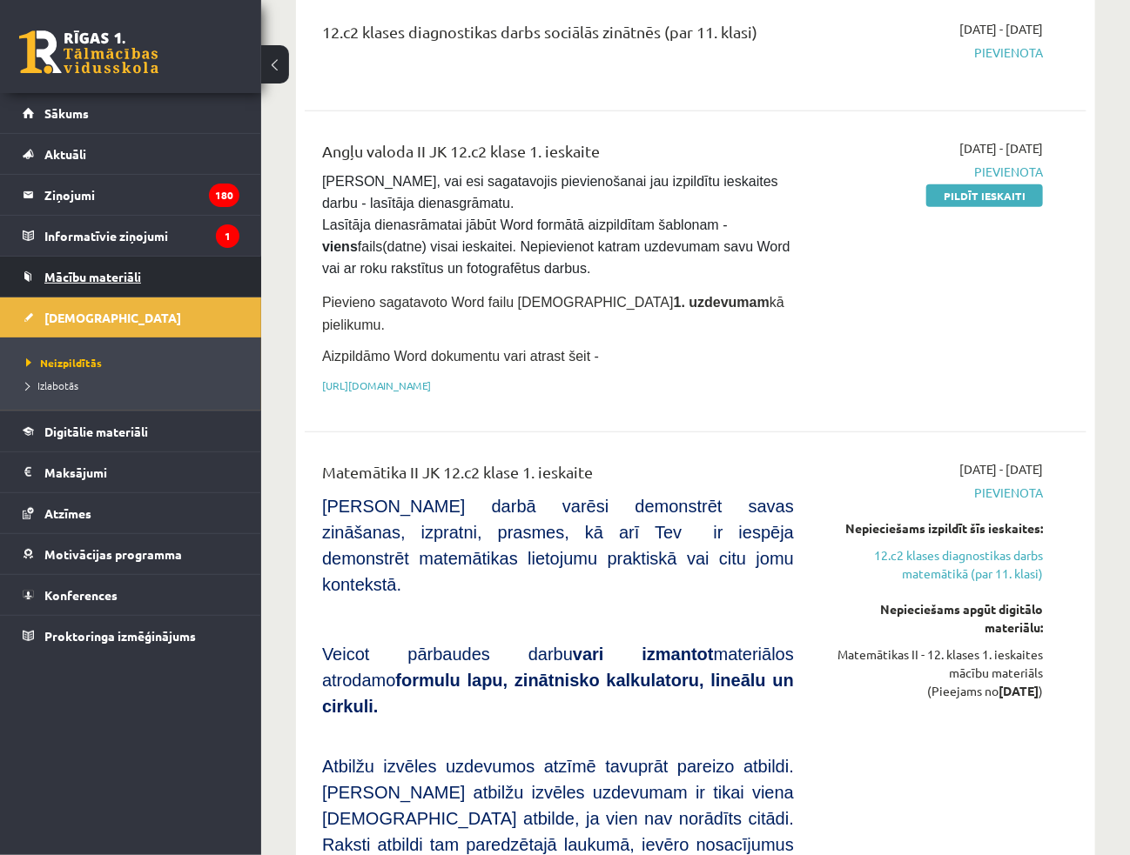
click at [119, 268] on link "Mācību materiāli" at bounding box center [131, 277] width 217 height 40
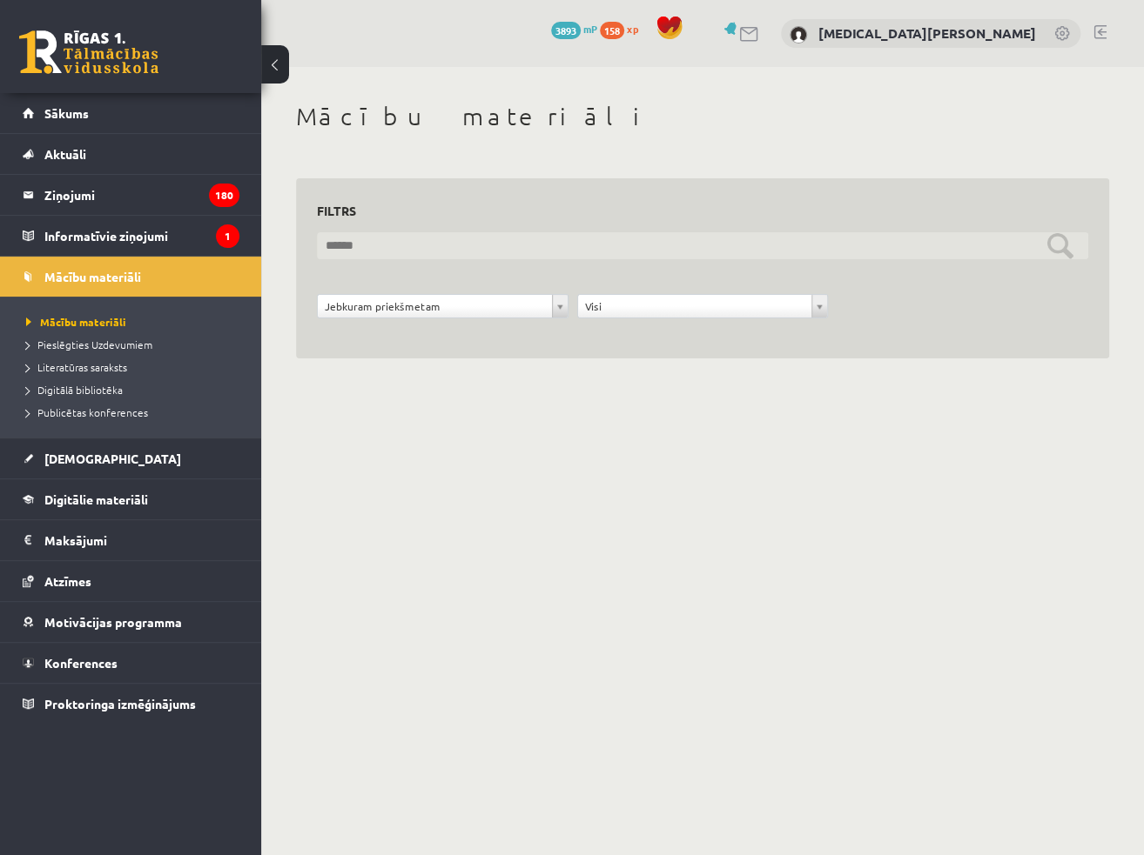
click at [422, 239] on input "text" at bounding box center [702, 245] width 771 height 27
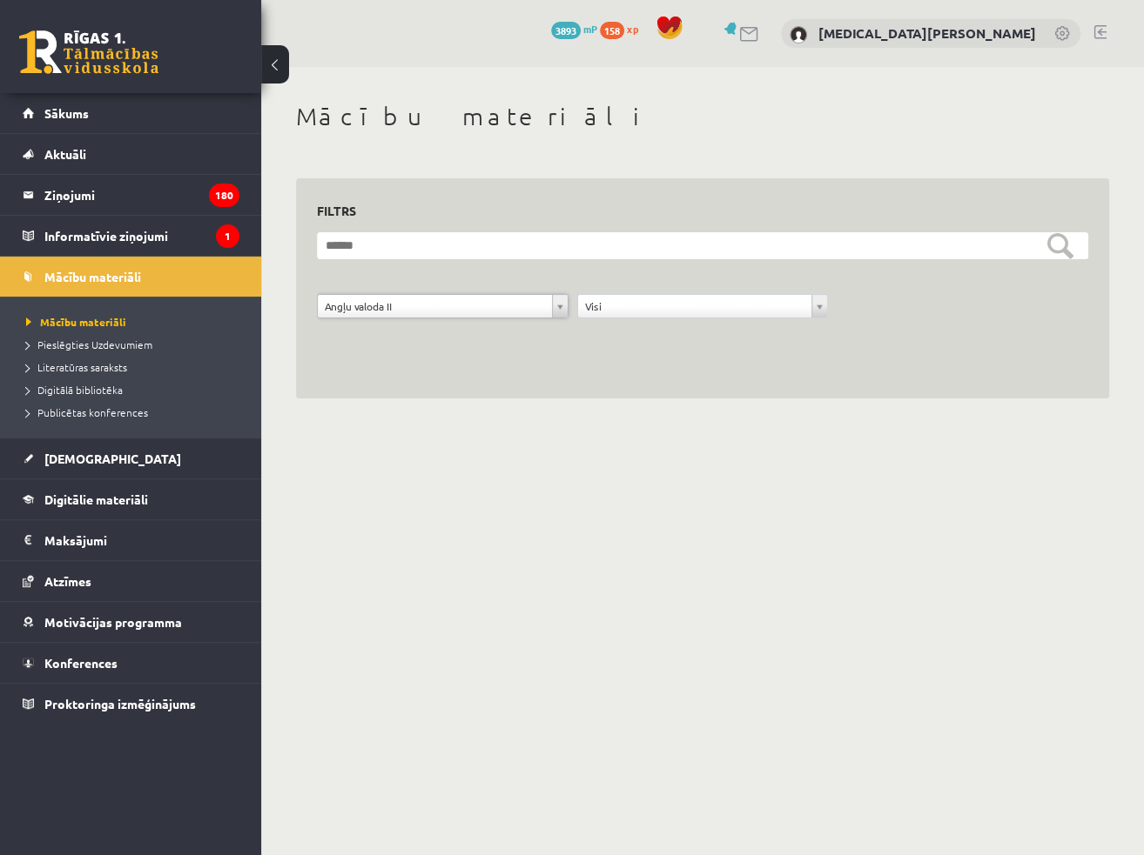
click at [614, 288] on form "**********" at bounding box center [702, 284] width 771 height 105
click at [80, 337] on link "Pieslēgties Uzdevumiem" at bounding box center [135, 345] width 218 height 16
click at [69, 331] on li "Mācību materiāli" at bounding box center [135, 322] width 218 height 23
click at [66, 322] on span "Mācību materiāli" at bounding box center [76, 322] width 100 height 14
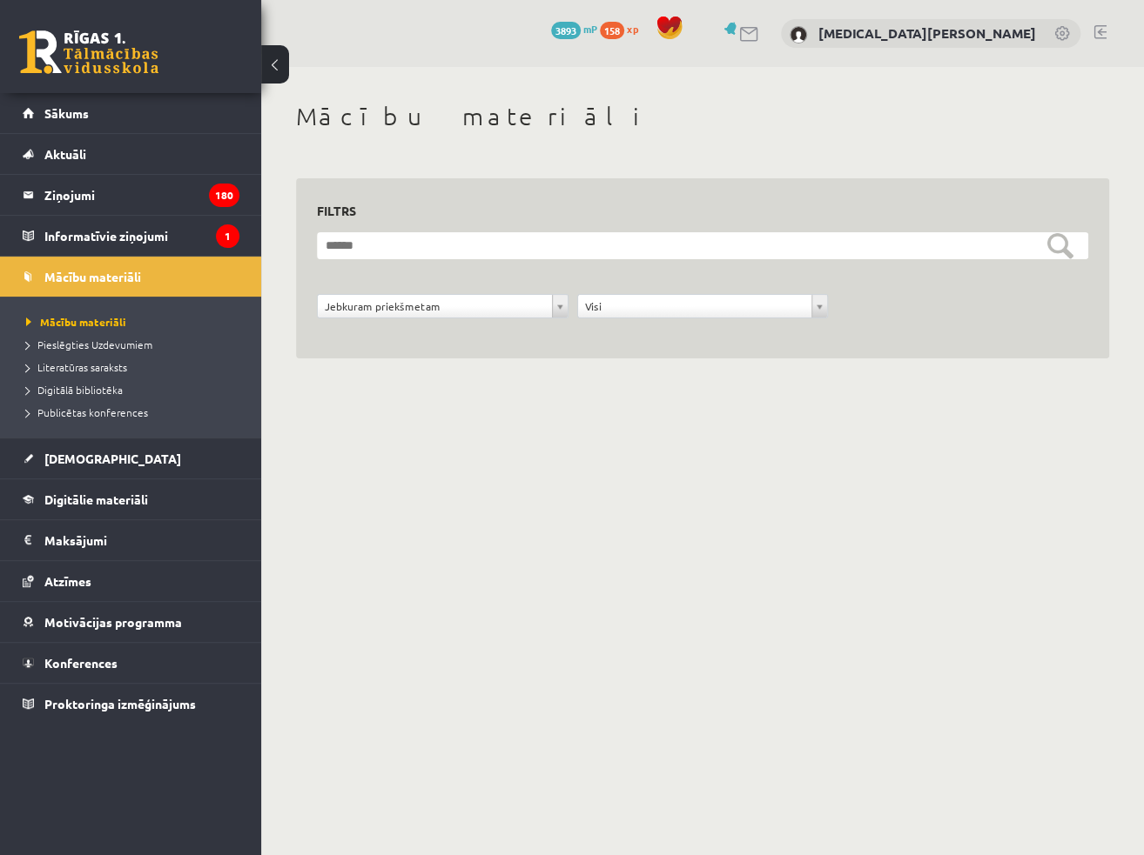
click at [386, 285] on form "**********" at bounding box center [702, 284] width 771 height 105
click at [607, 196] on div "**********" at bounding box center [702, 268] width 813 height 181
click at [116, 460] on link "[DEMOGRAPHIC_DATA]" at bounding box center [131, 459] width 217 height 40
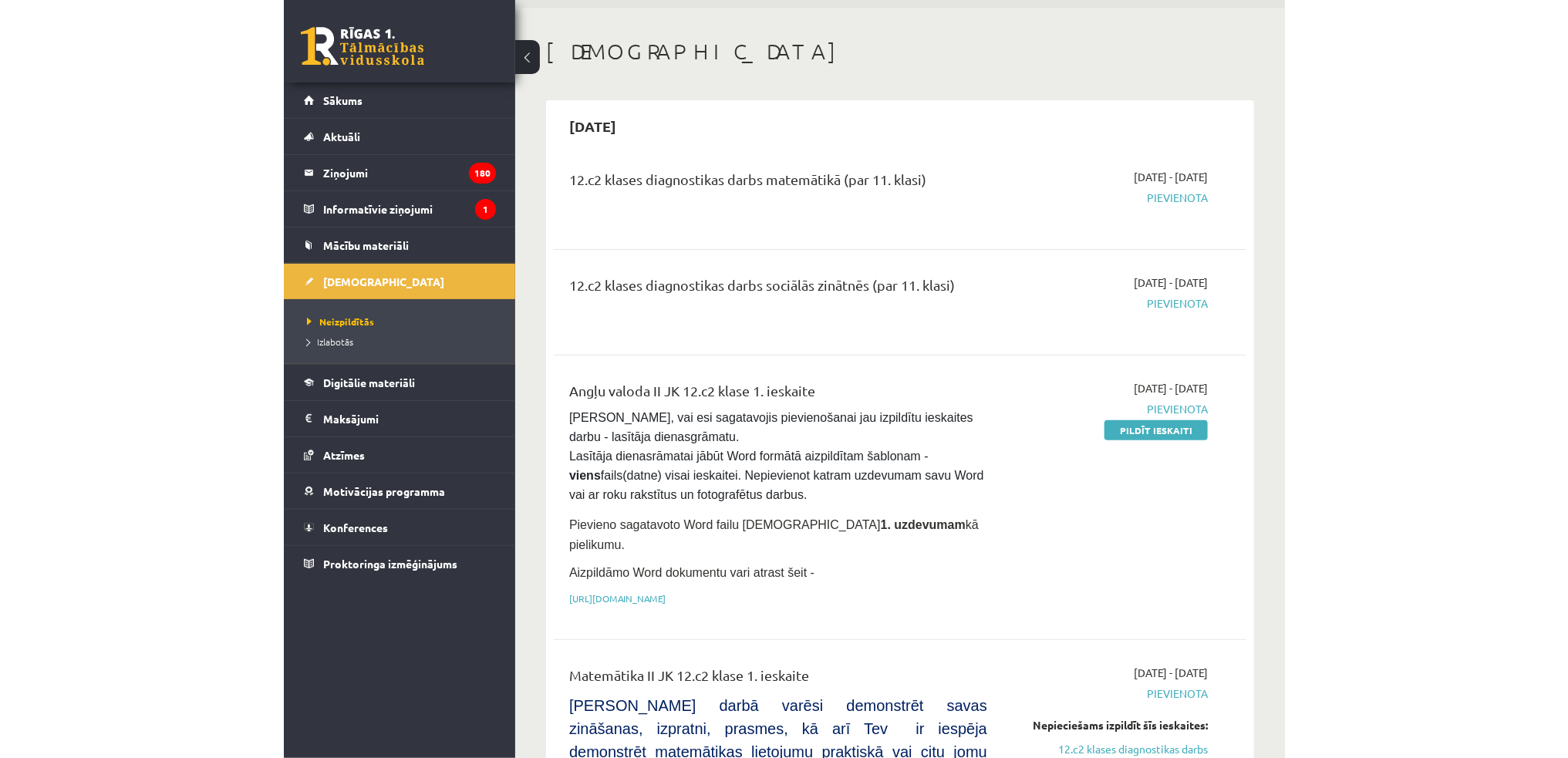
scroll to position [154, 0]
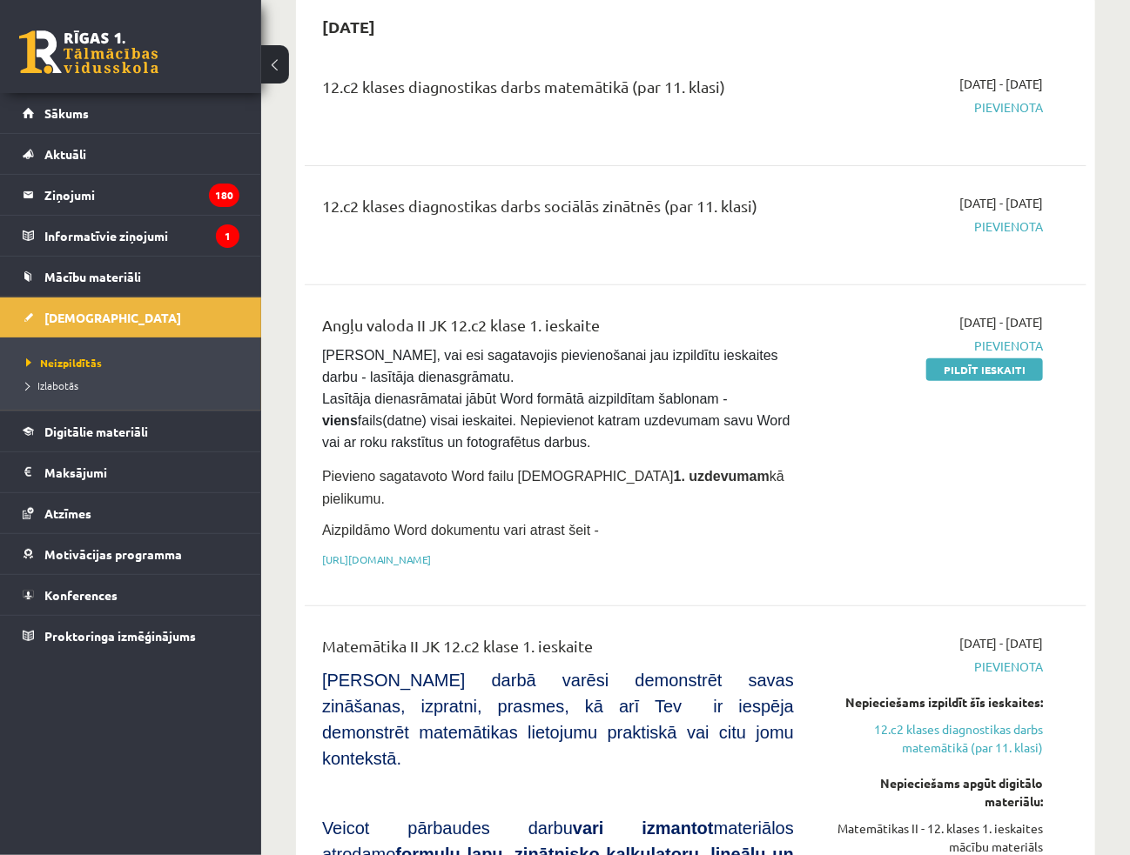
click at [629, 243] on div "12.c2 klases diagnostikas darbs sociālās zinātnēs (par 11. klasi)" at bounding box center [558, 225] width 498 height 63
drag, startPoint x: 741, startPoint y: 351, endPoint x: 799, endPoint y: 379, distance: 64.2
click at [799, 379] on div "Angļu valoda II JK 12.c2 klase 1. ieskaite Pārliecinies, vai esi sagatavojis pi…" at bounding box center [558, 445] width 498 height 265
click at [788, 386] on div at bounding box center [788, 386] width 0 height 0
click at [788, 394] on span "Pārliecinies, vai esi sagatavojis pievienošanai jau izpildītu ieskaites darbu -…" at bounding box center [558, 399] width 472 height 102
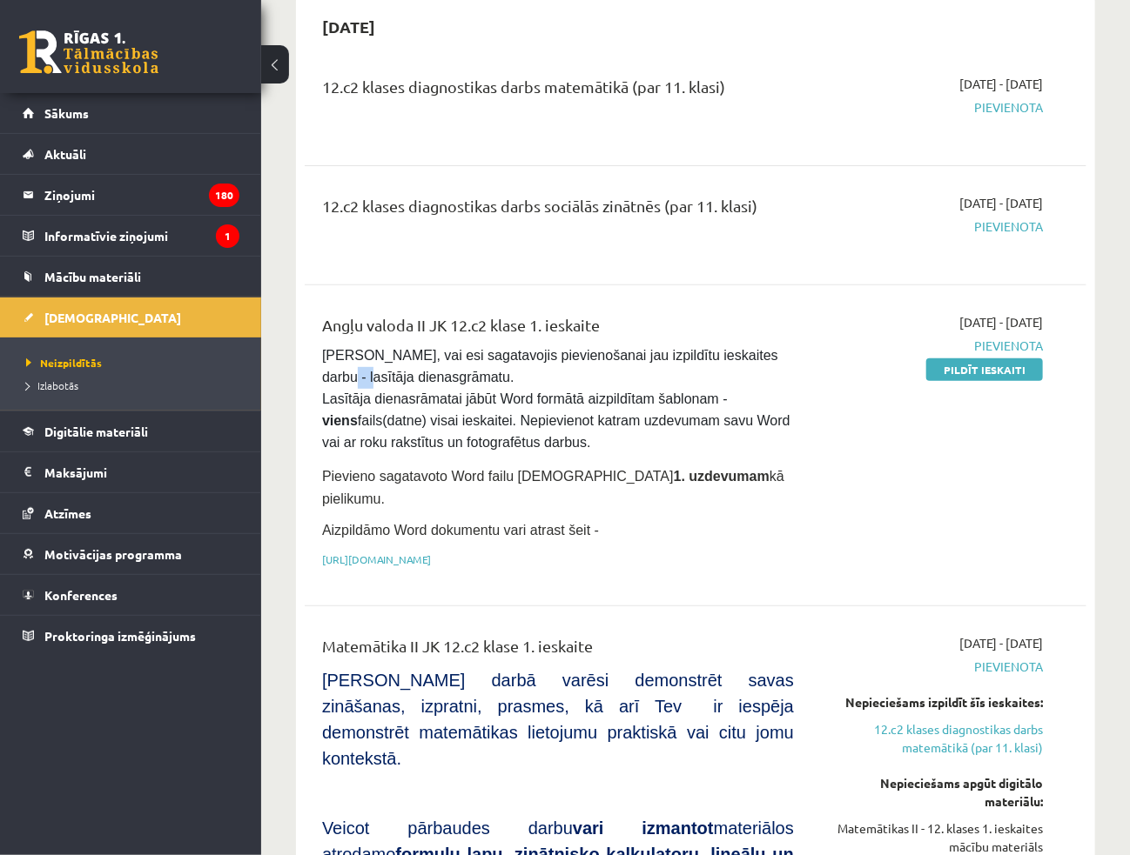
drag, startPoint x: 733, startPoint y: 352, endPoint x: 751, endPoint y: 356, distance: 18.6
click at [752, 355] on span "Pārliecinies, vai esi sagatavojis pievienošanai jau izpildītu ieskaites darbu -…" at bounding box center [558, 399] width 472 height 102
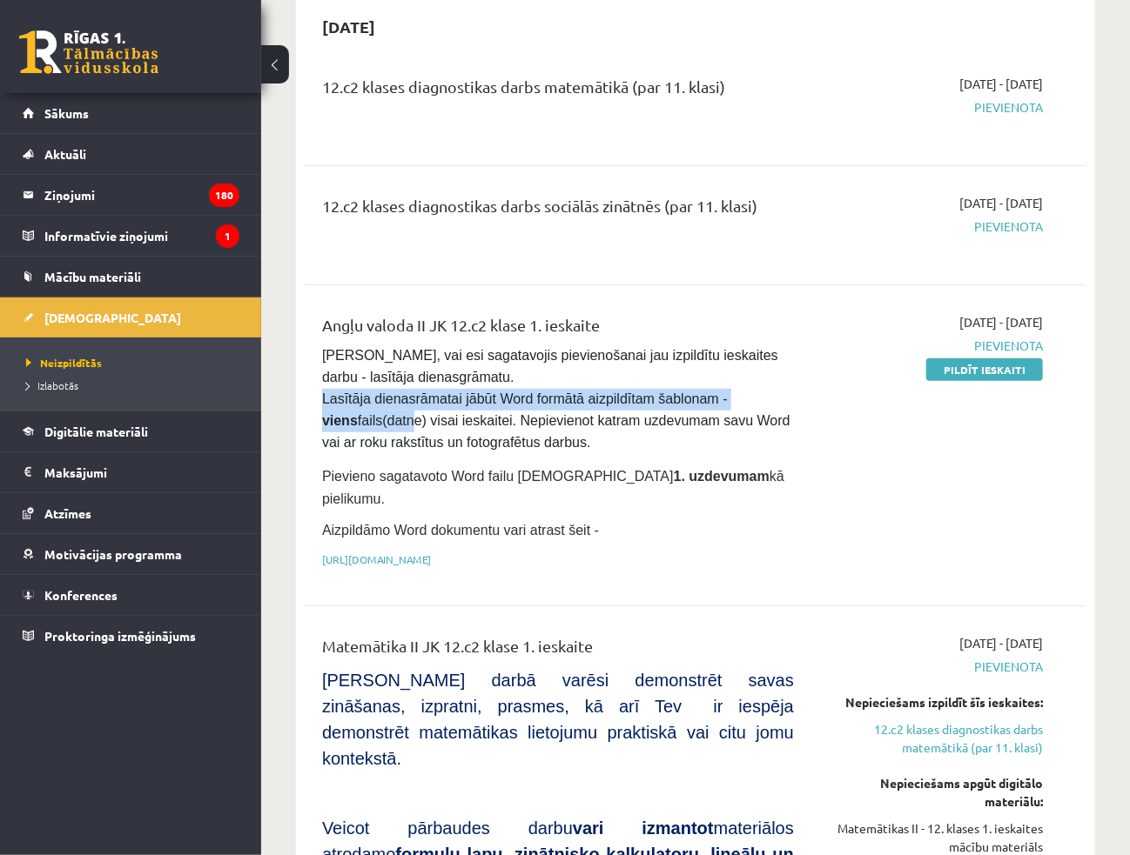
drag, startPoint x: 331, startPoint y: 396, endPoint x: 787, endPoint y: 404, distance: 456.1
click at [784, 404] on span "Pārliecinies, vai esi sagatavojis pievienošanai jau izpildītu ieskaites darbu -…" at bounding box center [558, 399] width 472 height 102
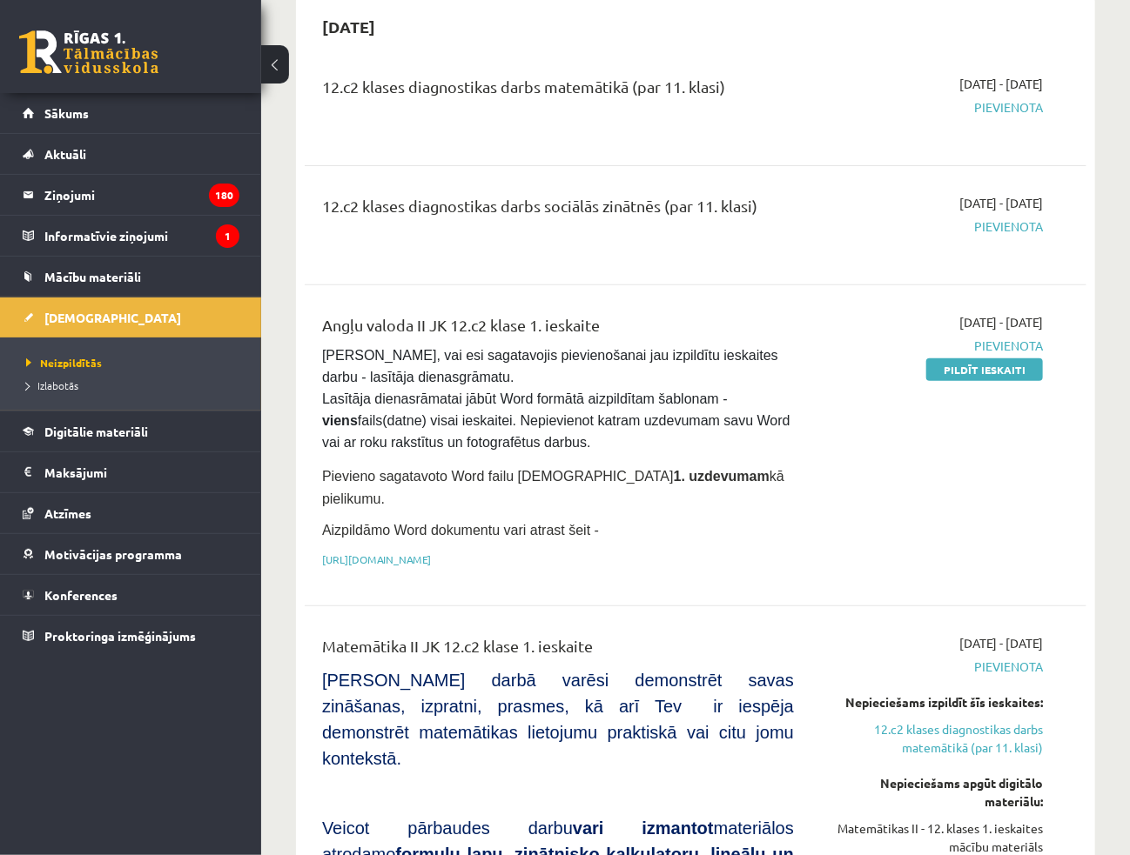
click at [844, 417] on div "2025-09-01 - 2025-09-30 Pievienota Pildīt ieskaiti" at bounding box center [931, 445] width 249 height 265
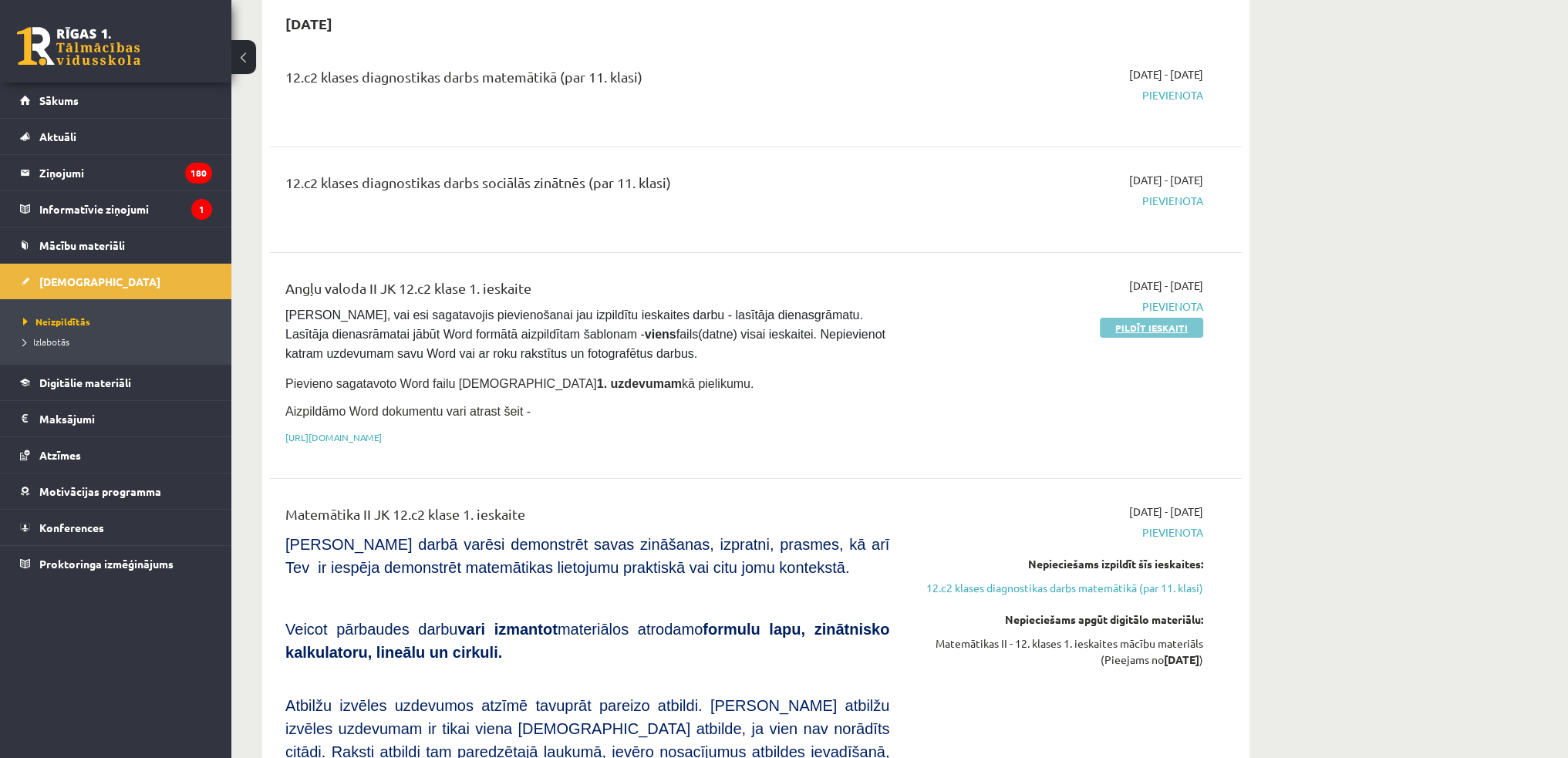
click at [1001, 324] on link "Pildīt ieskaiti" at bounding box center [1151, 328] width 104 height 20
